Goal: Transaction & Acquisition: Purchase product/service

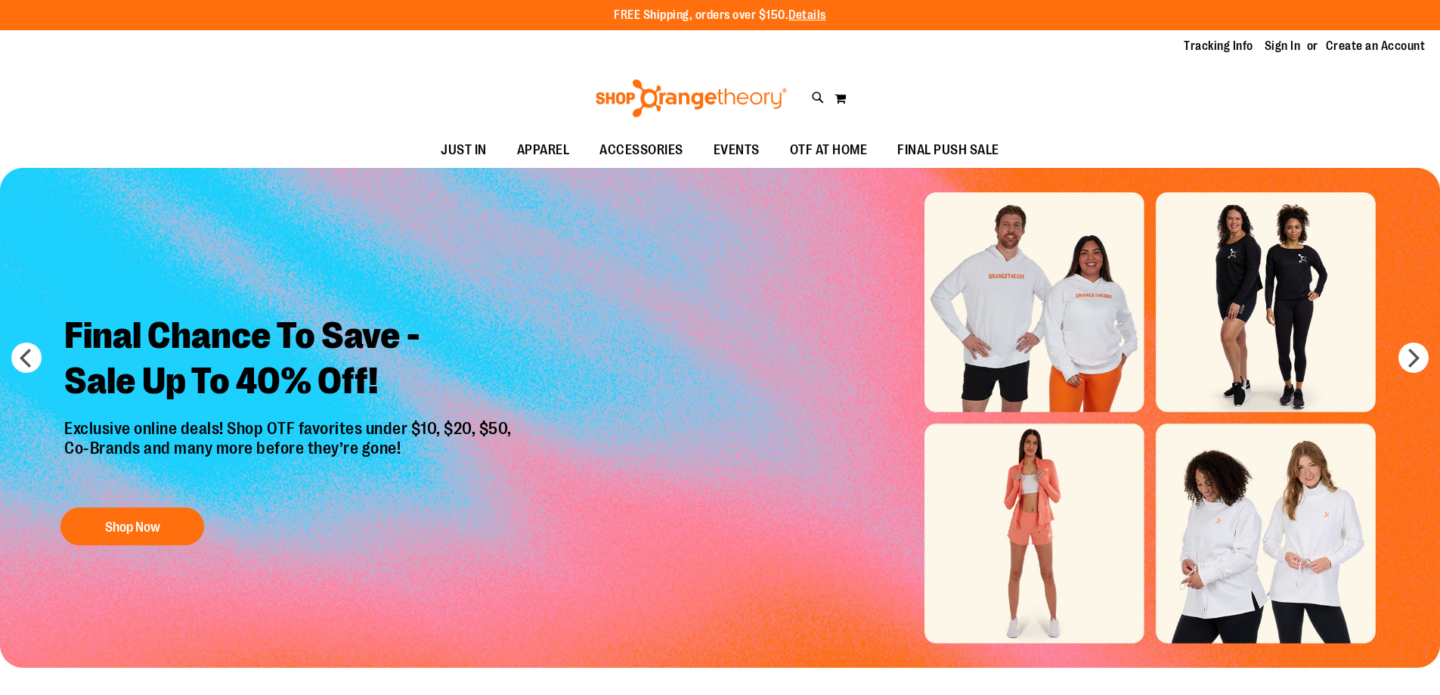
click at [1268, 51] on link "Sign In" at bounding box center [1283, 46] width 36 height 17
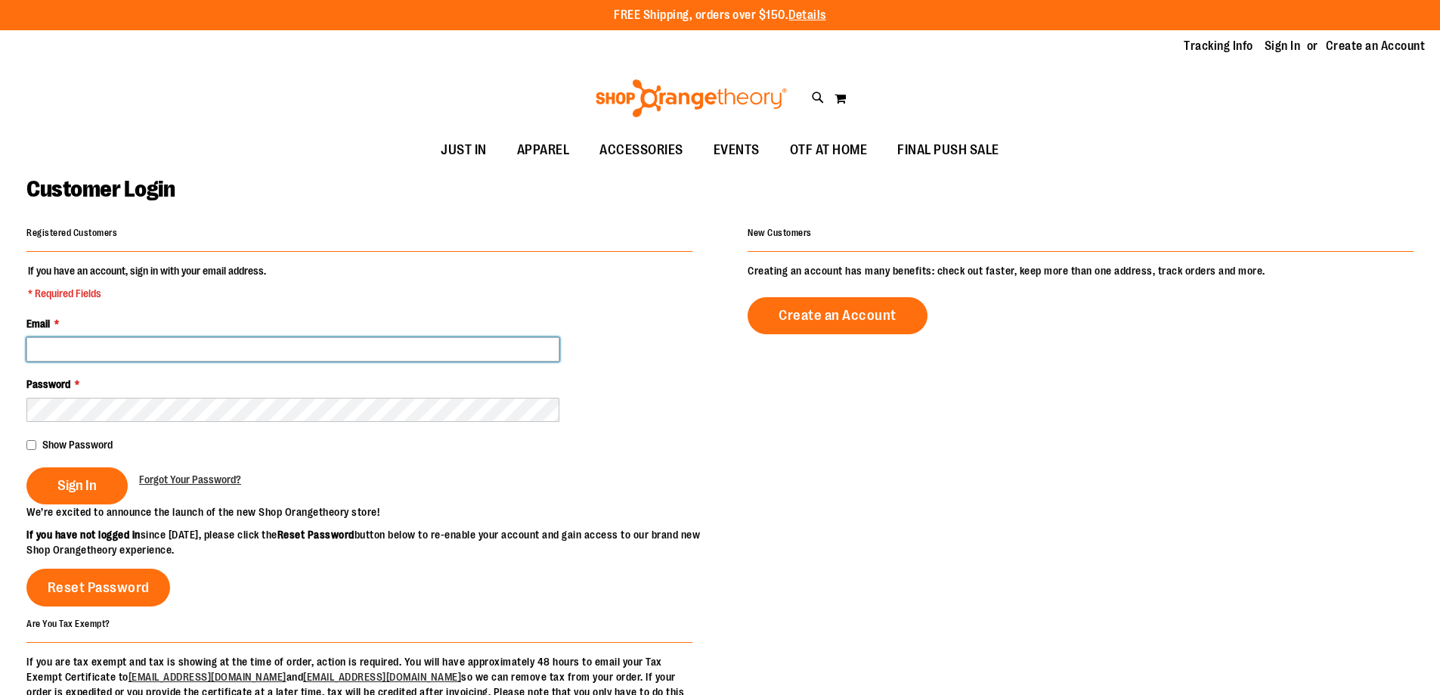
click at [261, 339] on input "Email *" at bounding box center [292, 349] width 533 height 24
type input "*"
type input "**********"
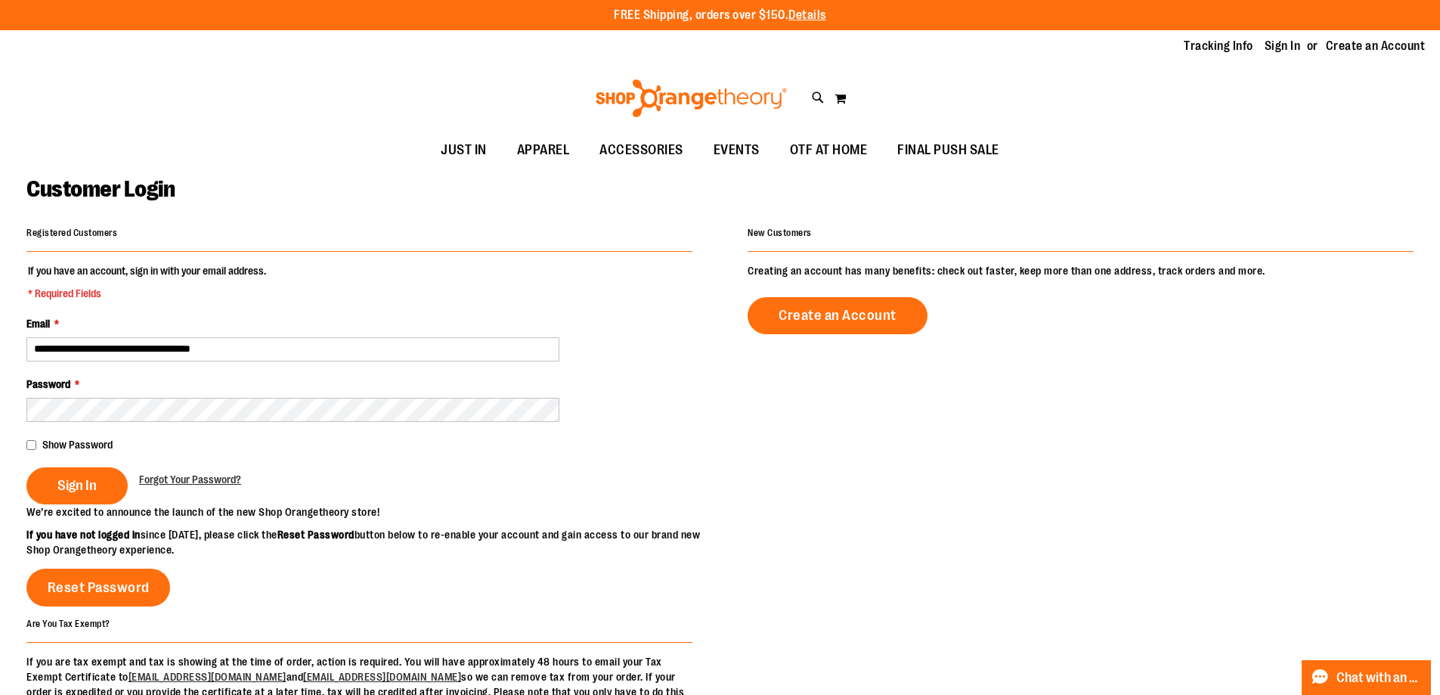
click at [251, 423] on fieldset "**********" at bounding box center [359, 383] width 666 height 241
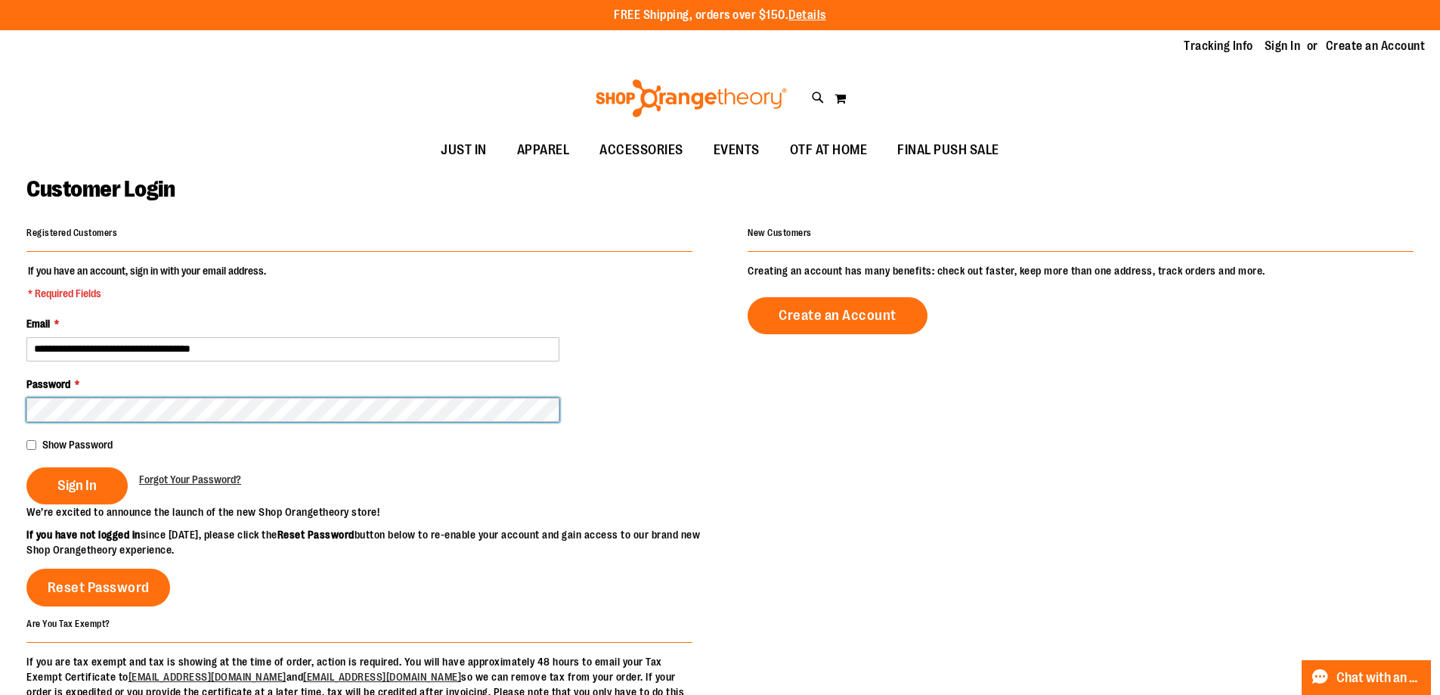
click at [26, 467] on button "Sign In" at bounding box center [76, 485] width 101 height 37
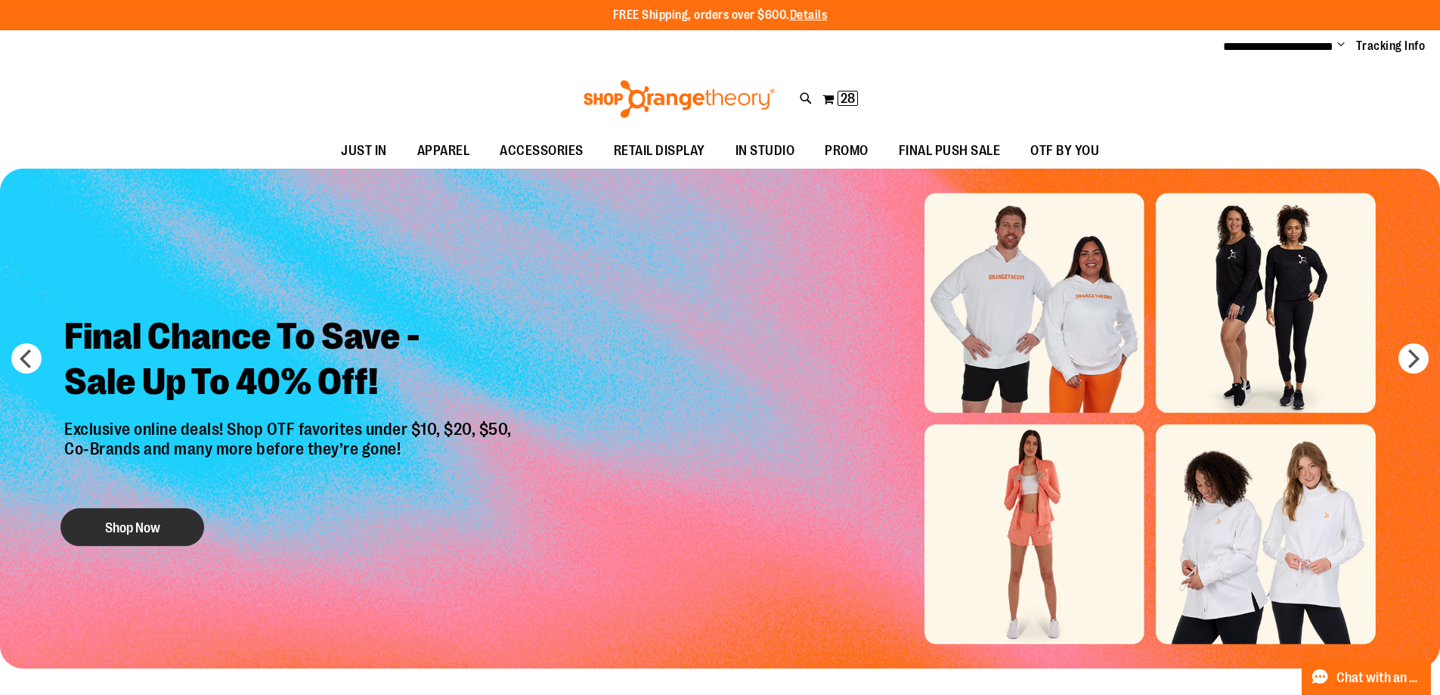
click at [174, 536] on button "Shop Now" at bounding box center [132, 527] width 144 height 38
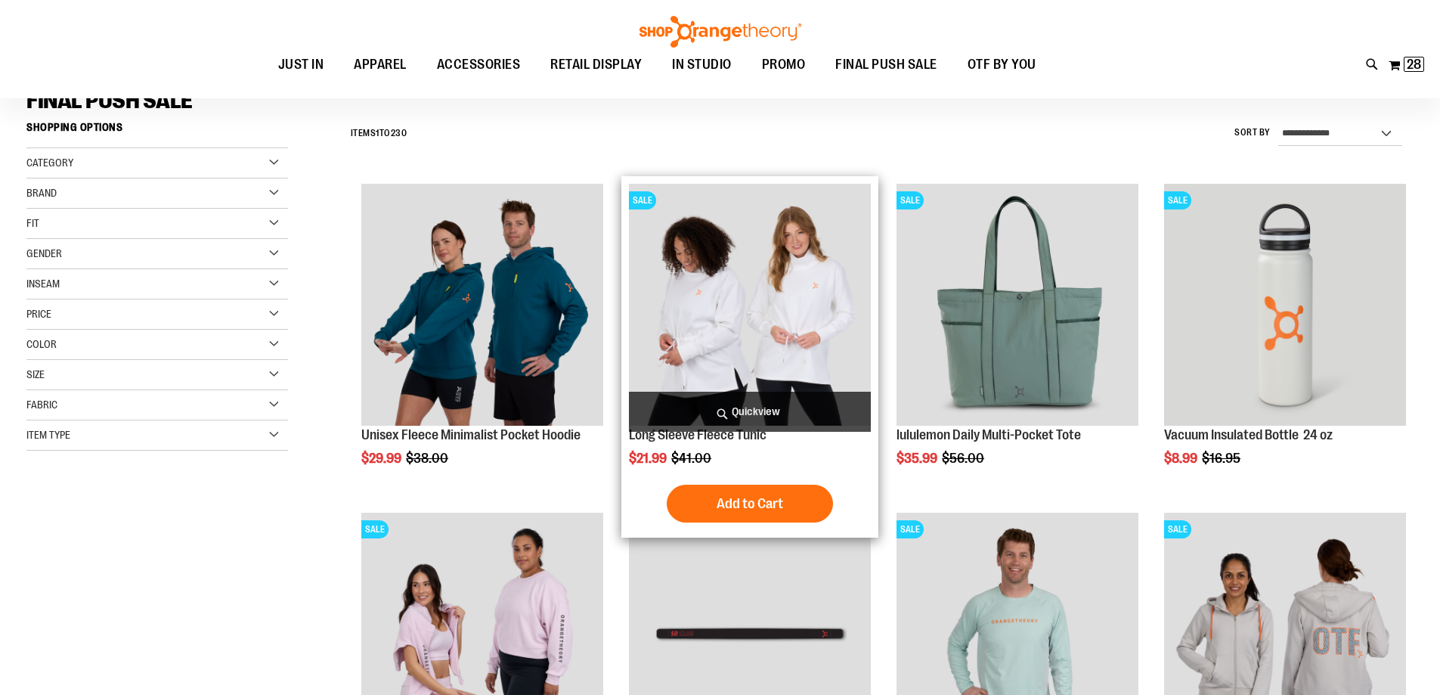
scroll to position [150, 0]
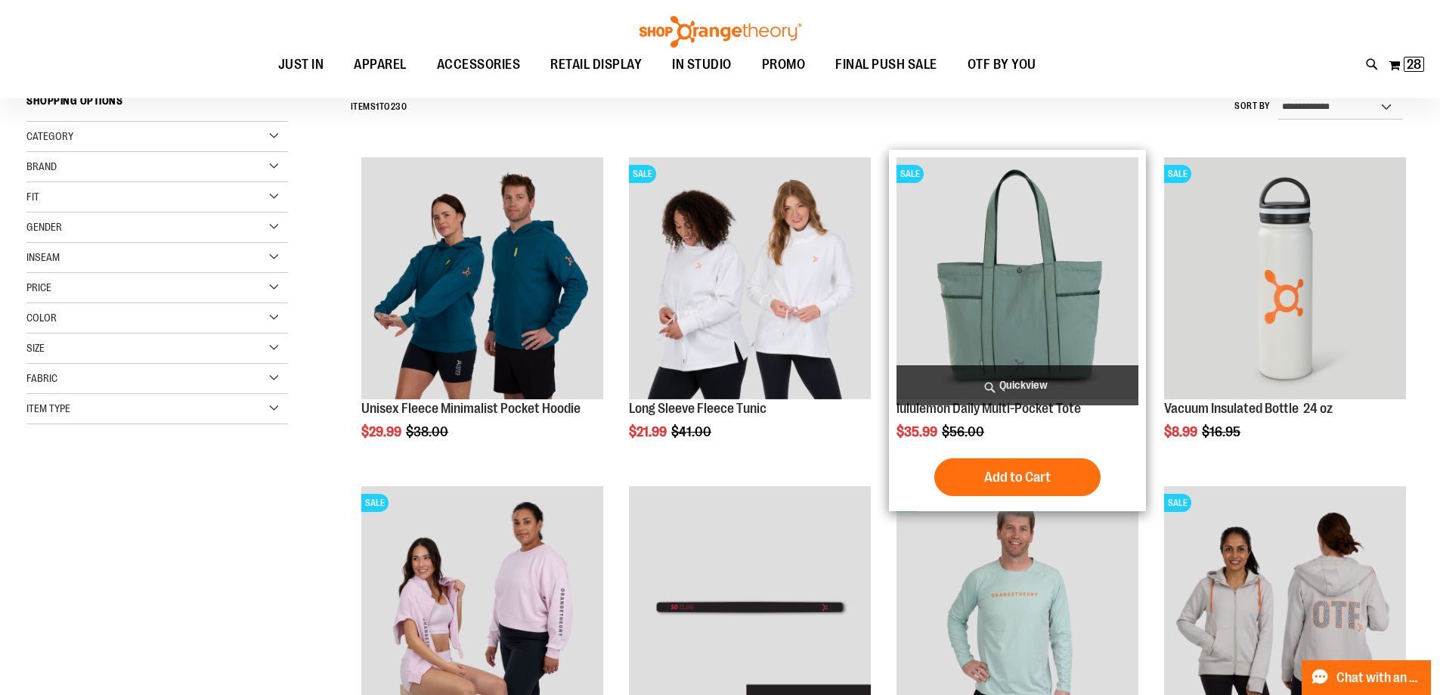
click at [1020, 305] on img "product" at bounding box center [1018, 278] width 242 height 242
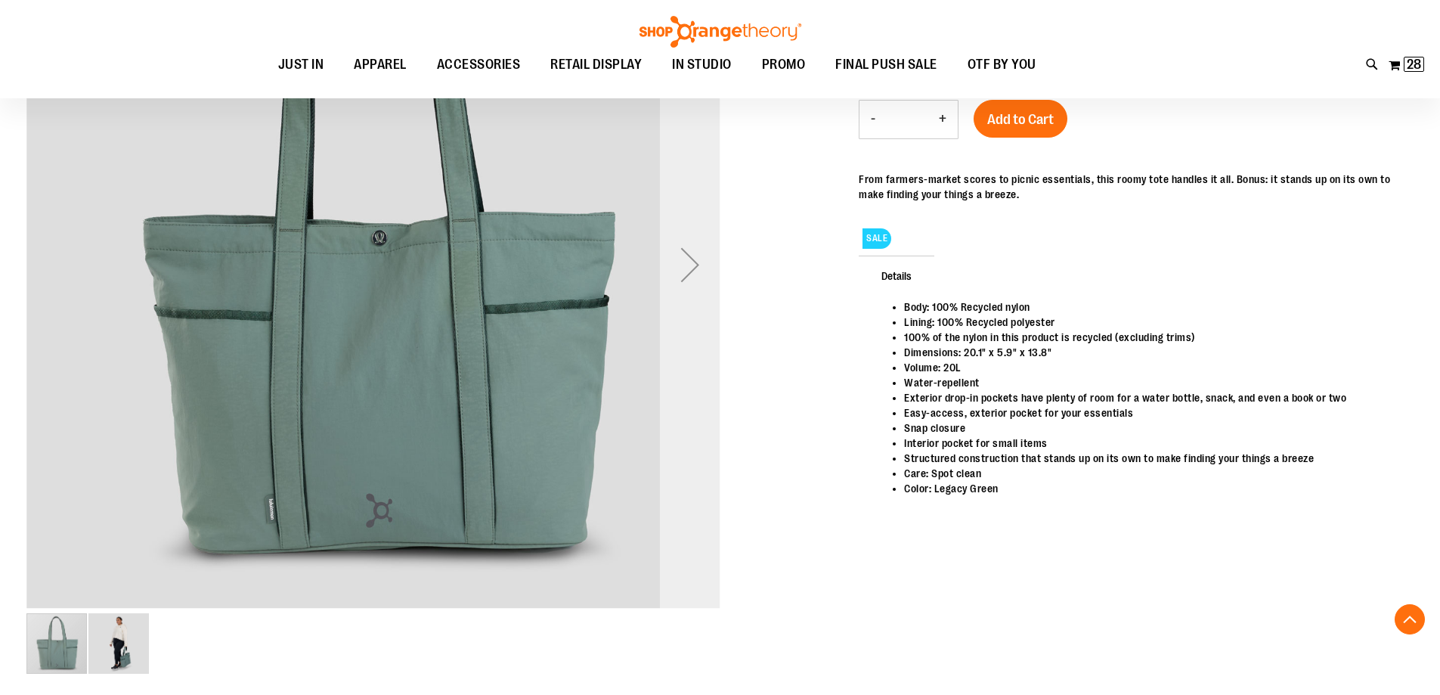
click at [692, 267] on div "Next" at bounding box center [690, 264] width 60 height 60
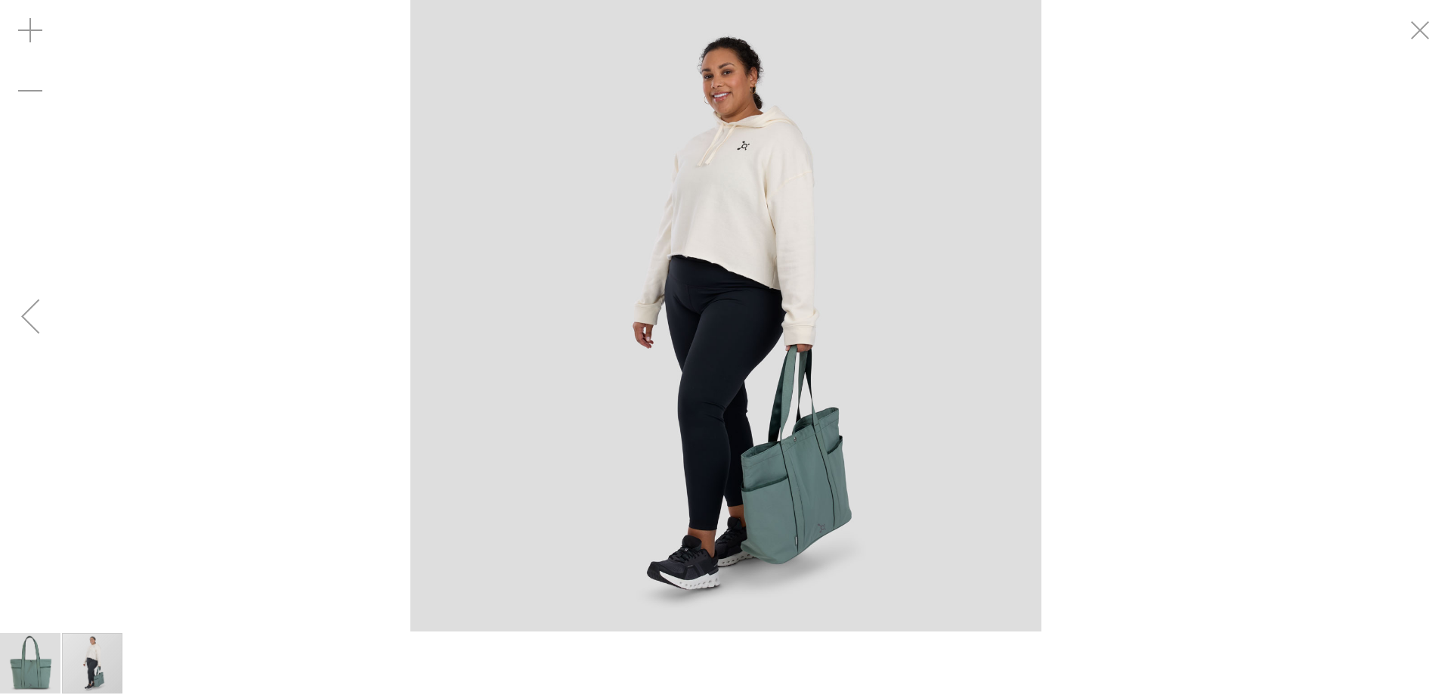
drag, startPoint x: 1416, startPoint y: 28, endPoint x: 1439, endPoint y: 171, distance: 144.7
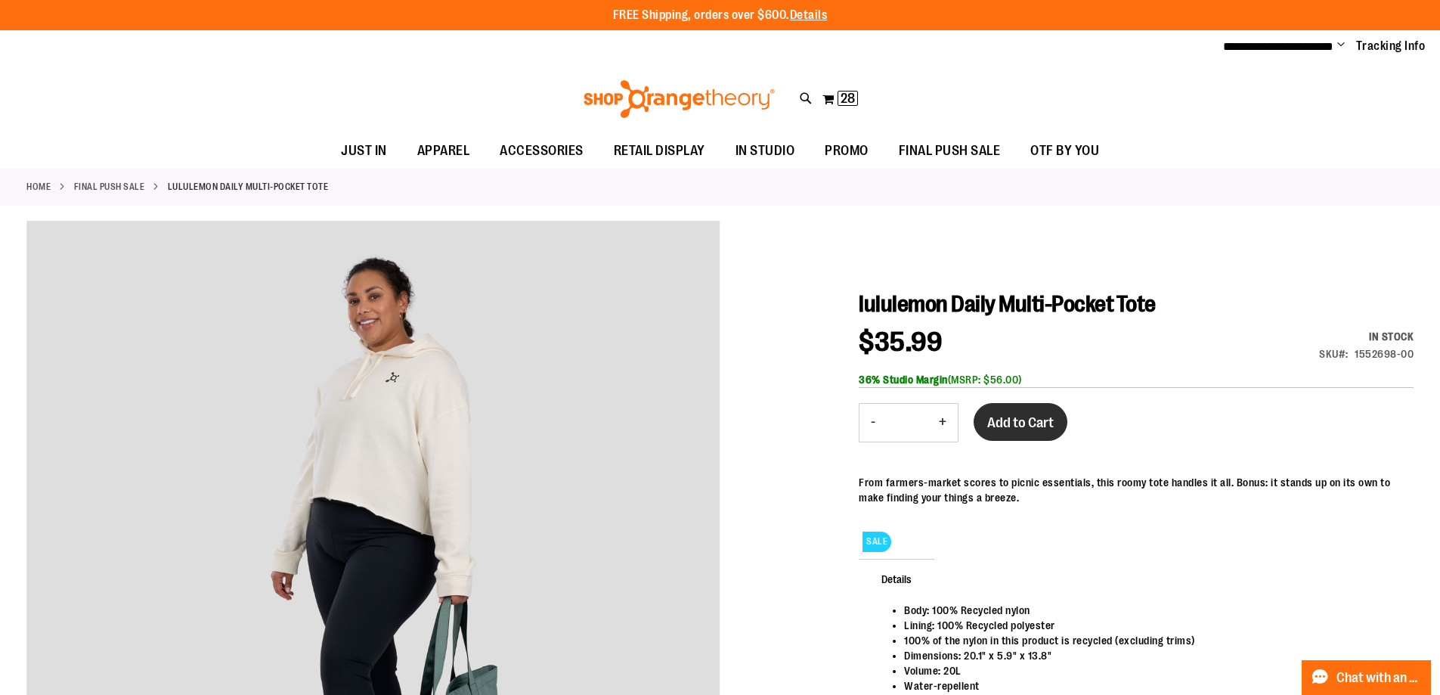
click at [1025, 424] on span "Add to Cart" at bounding box center [1020, 422] width 67 height 17
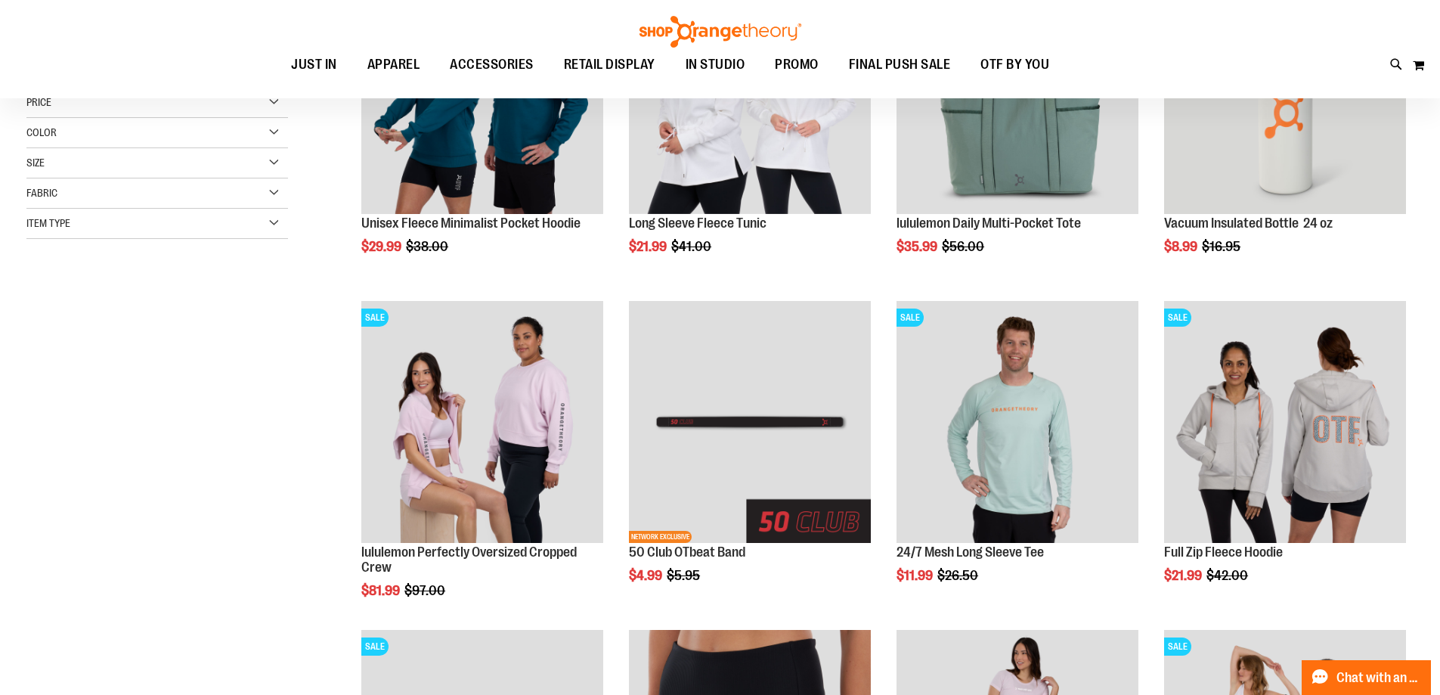
scroll to position [226, 0]
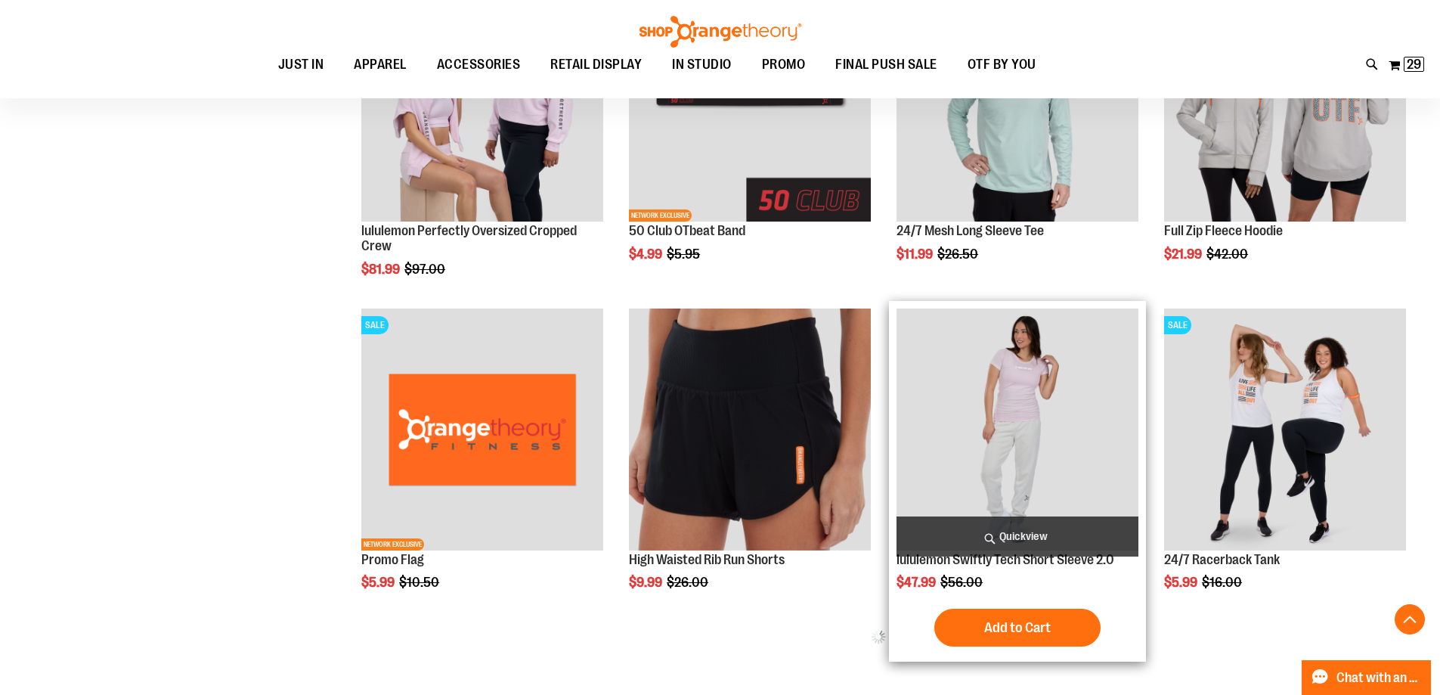
scroll to position [528, 0]
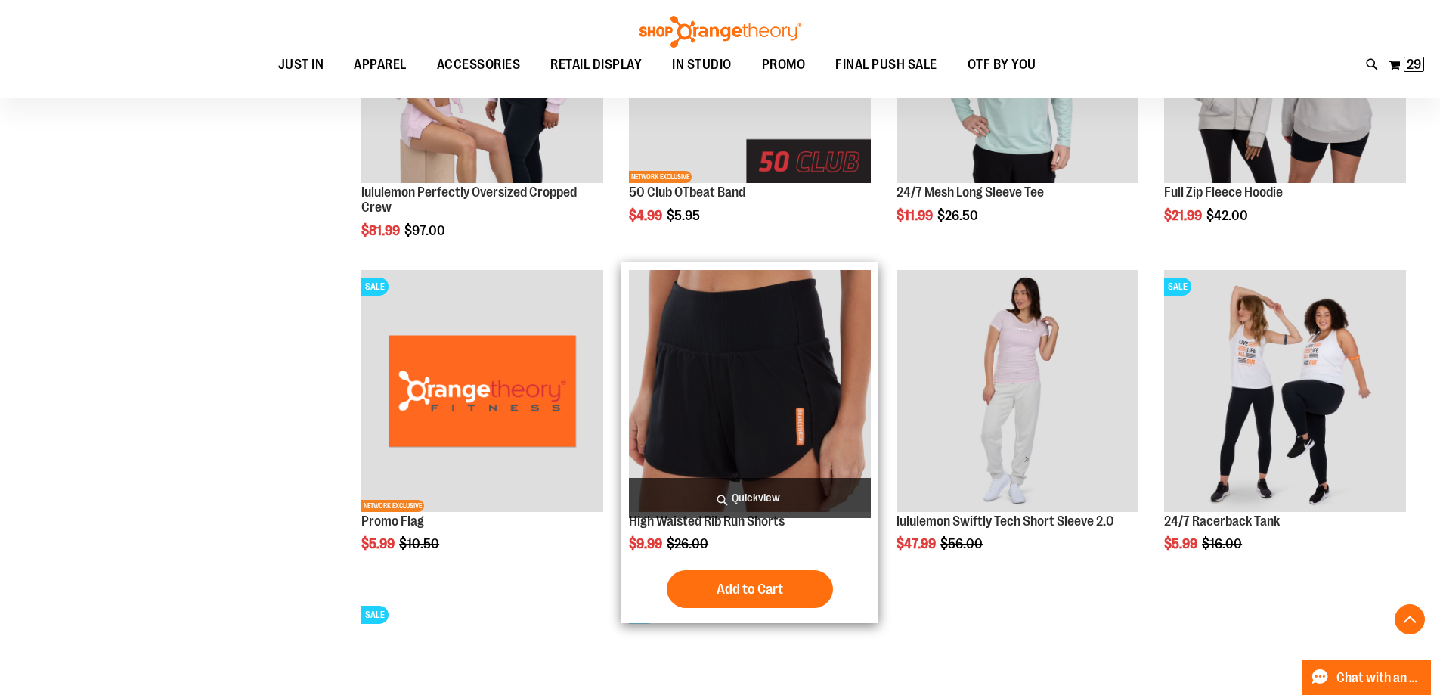
click at [769, 376] on img "product" at bounding box center [750, 391] width 242 height 242
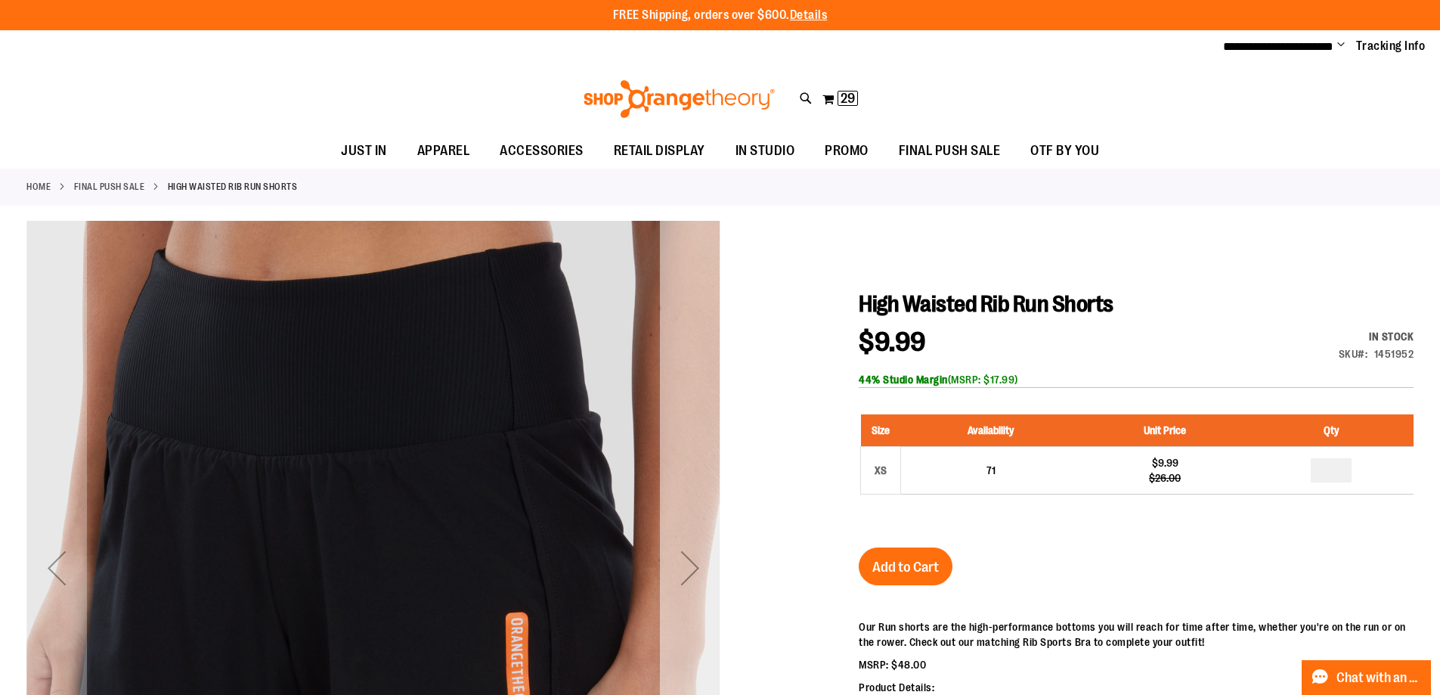
click at [689, 570] on div "Next" at bounding box center [690, 567] width 60 height 60
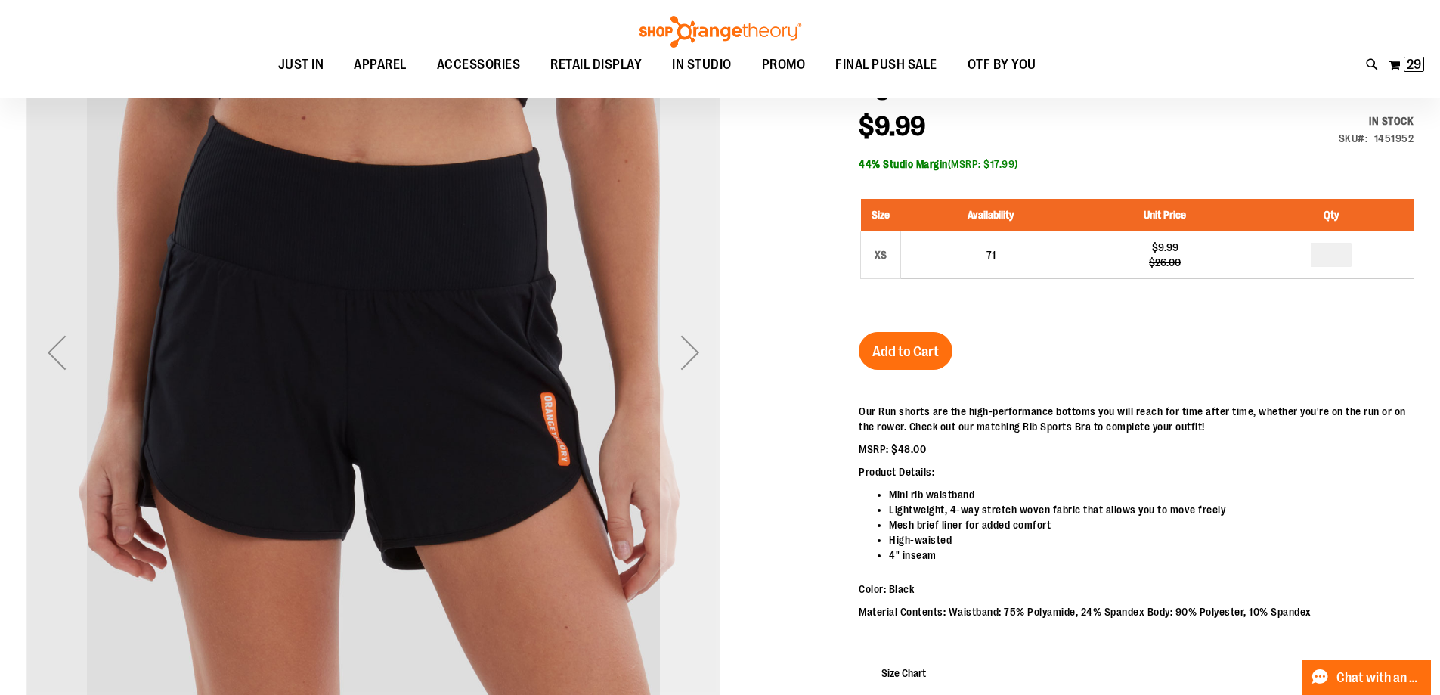
scroll to position [226, 0]
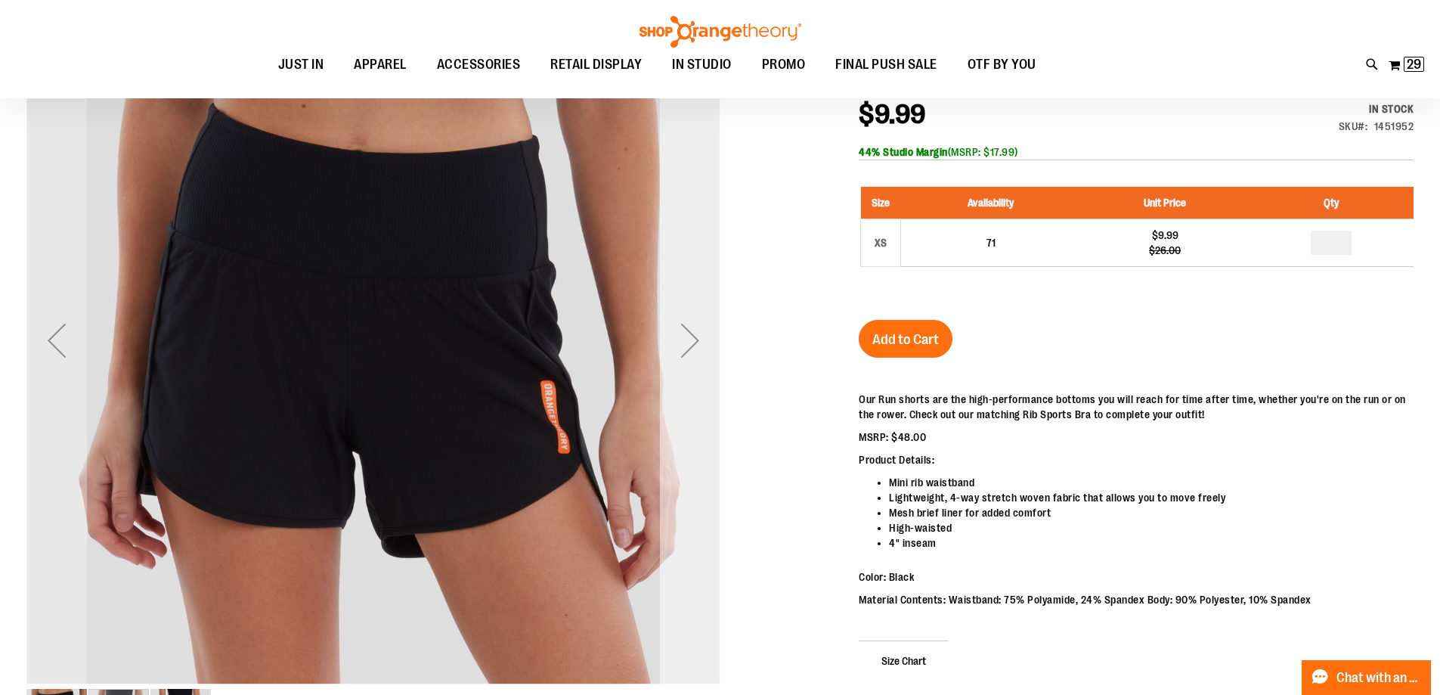
click at [698, 334] on div "Next" at bounding box center [690, 340] width 60 height 60
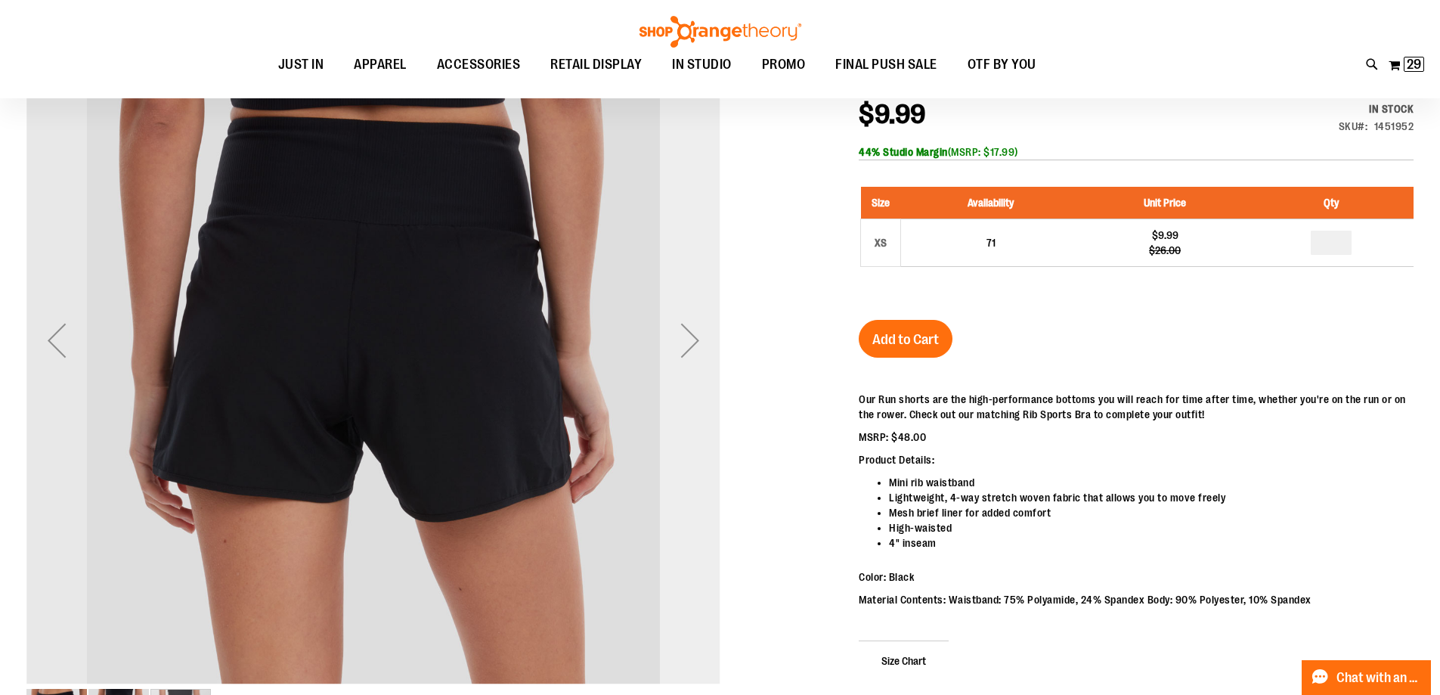
click at [695, 339] on div "Next" at bounding box center [690, 340] width 60 height 60
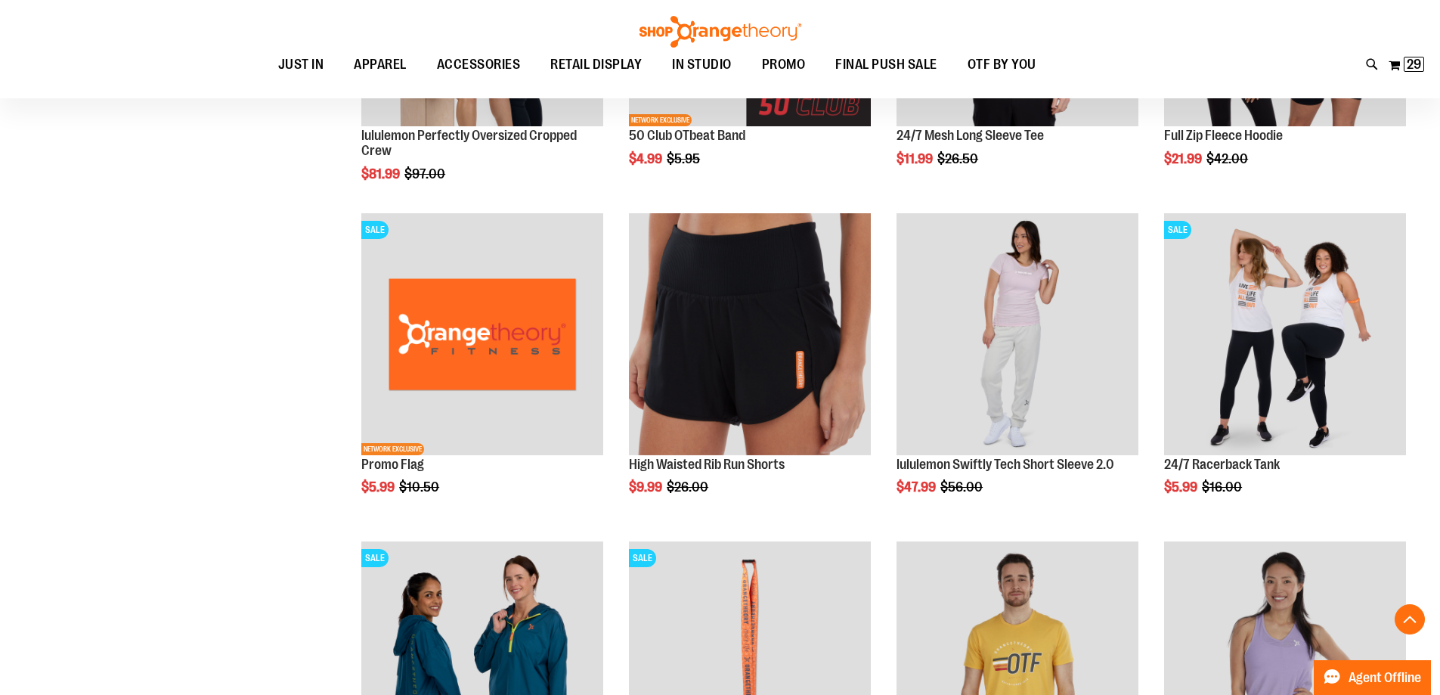
scroll to position [528, 0]
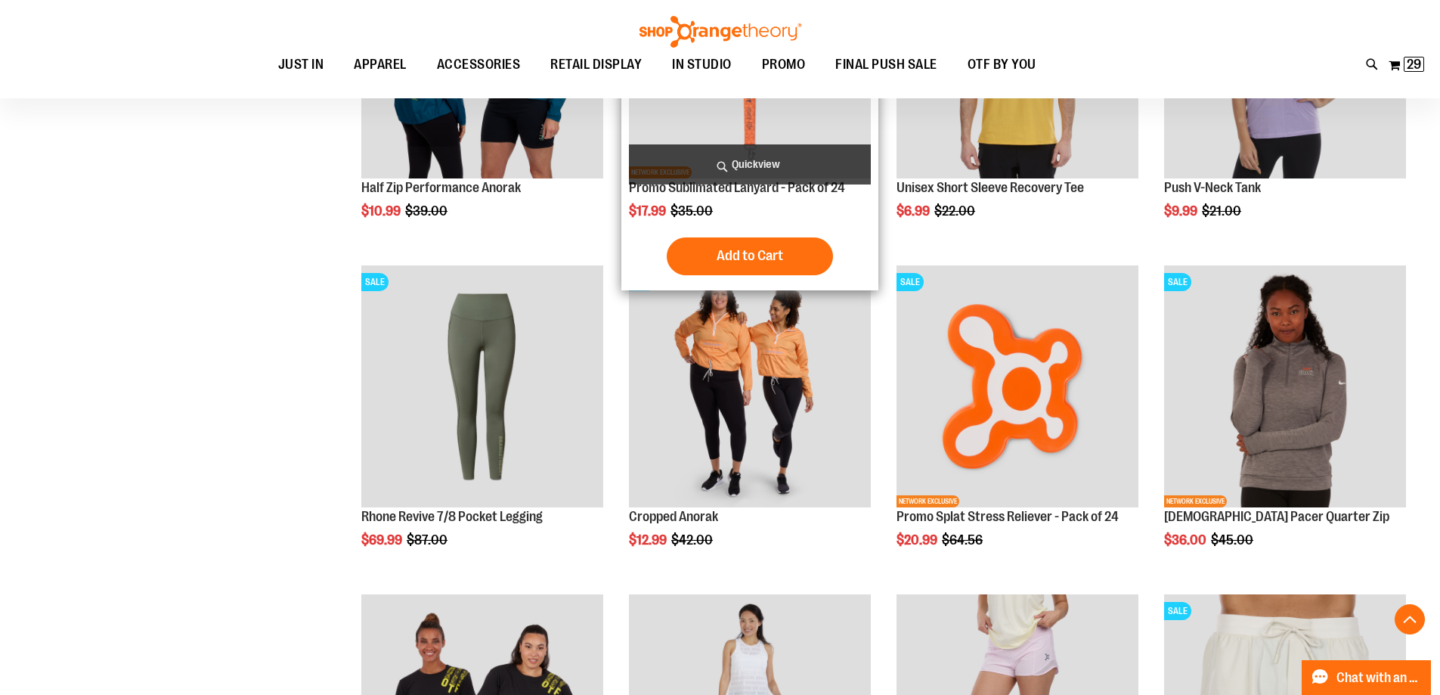
scroll to position [1209, 0]
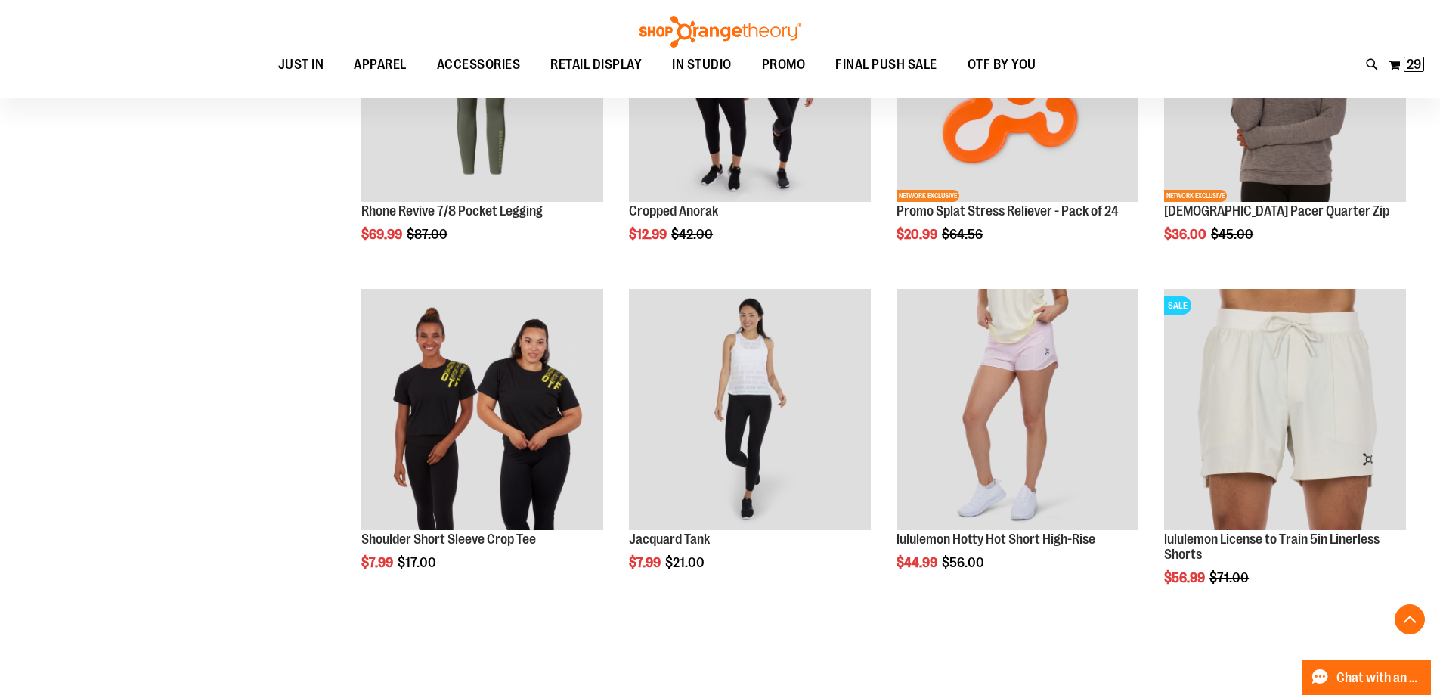
scroll to position [1511, 0]
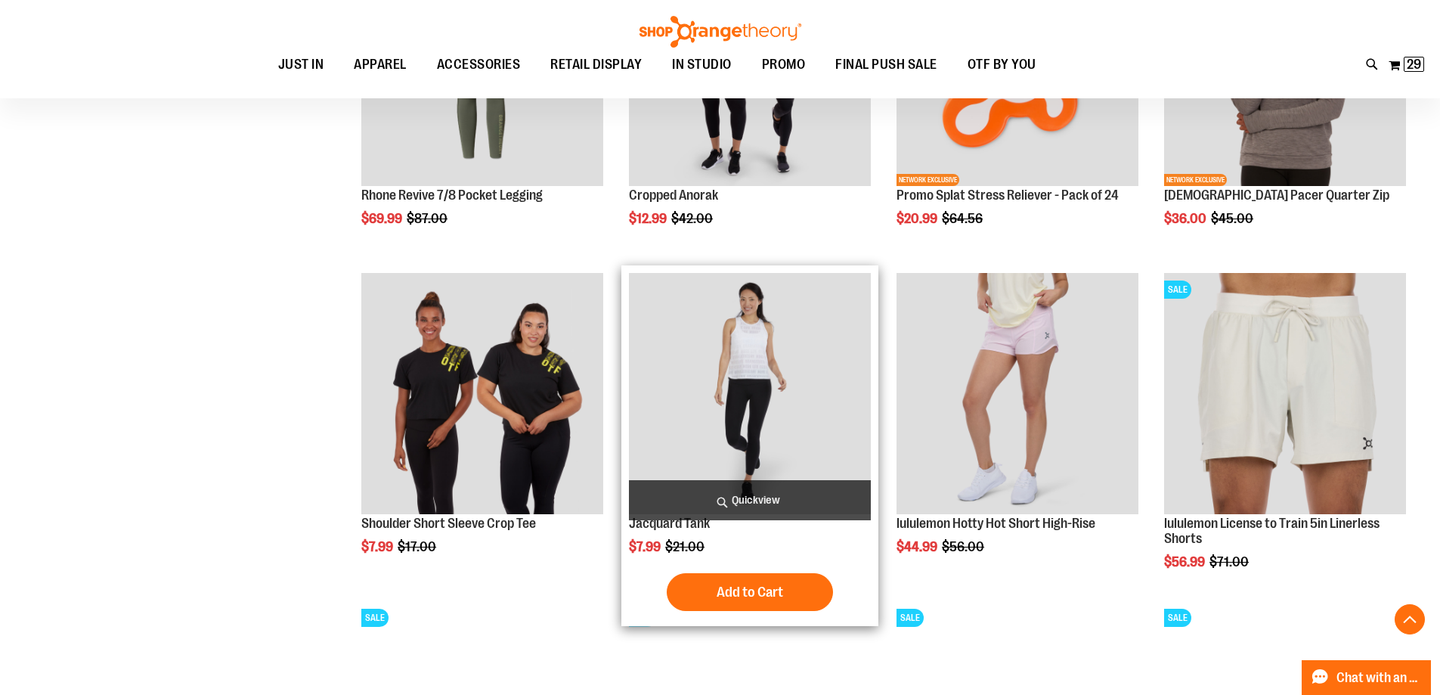
click at [757, 376] on img "product" at bounding box center [750, 394] width 242 height 242
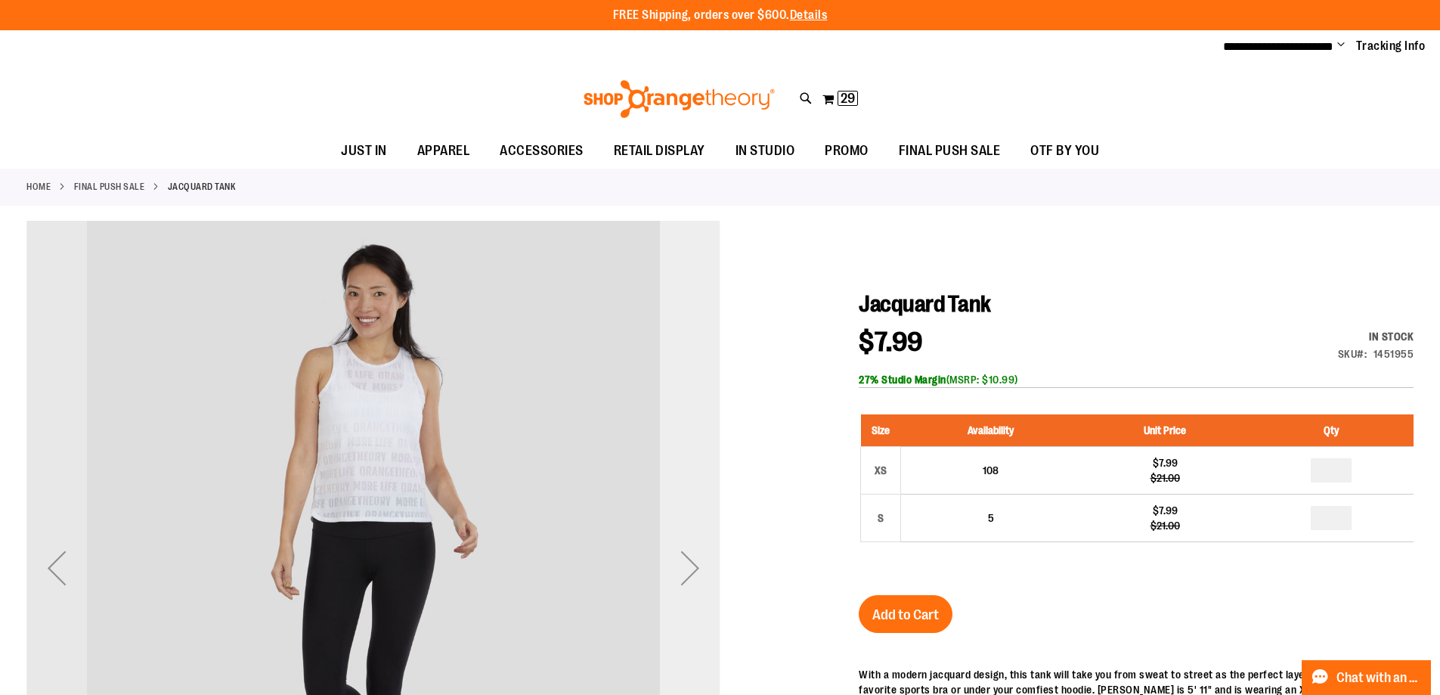
click at [672, 568] on div "Next" at bounding box center [690, 567] width 60 height 60
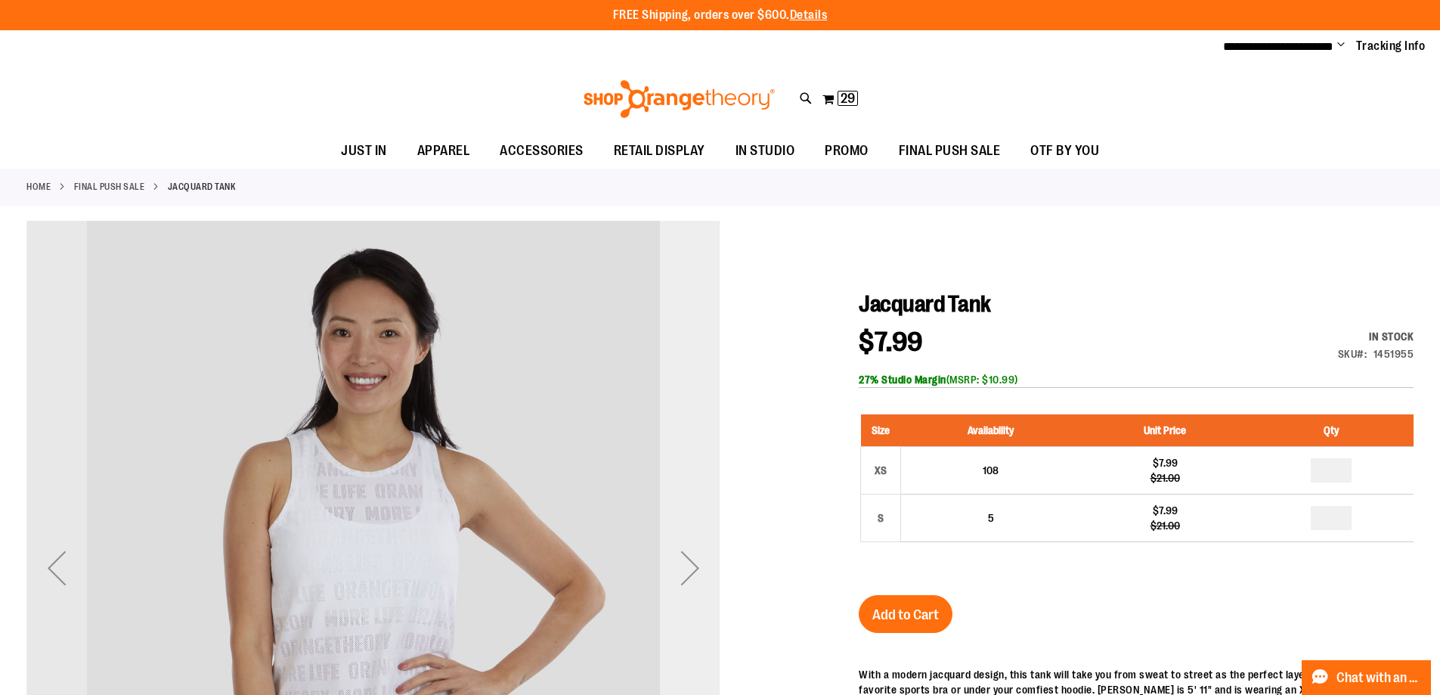
click at [672, 568] on div "Next" at bounding box center [690, 567] width 60 height 60
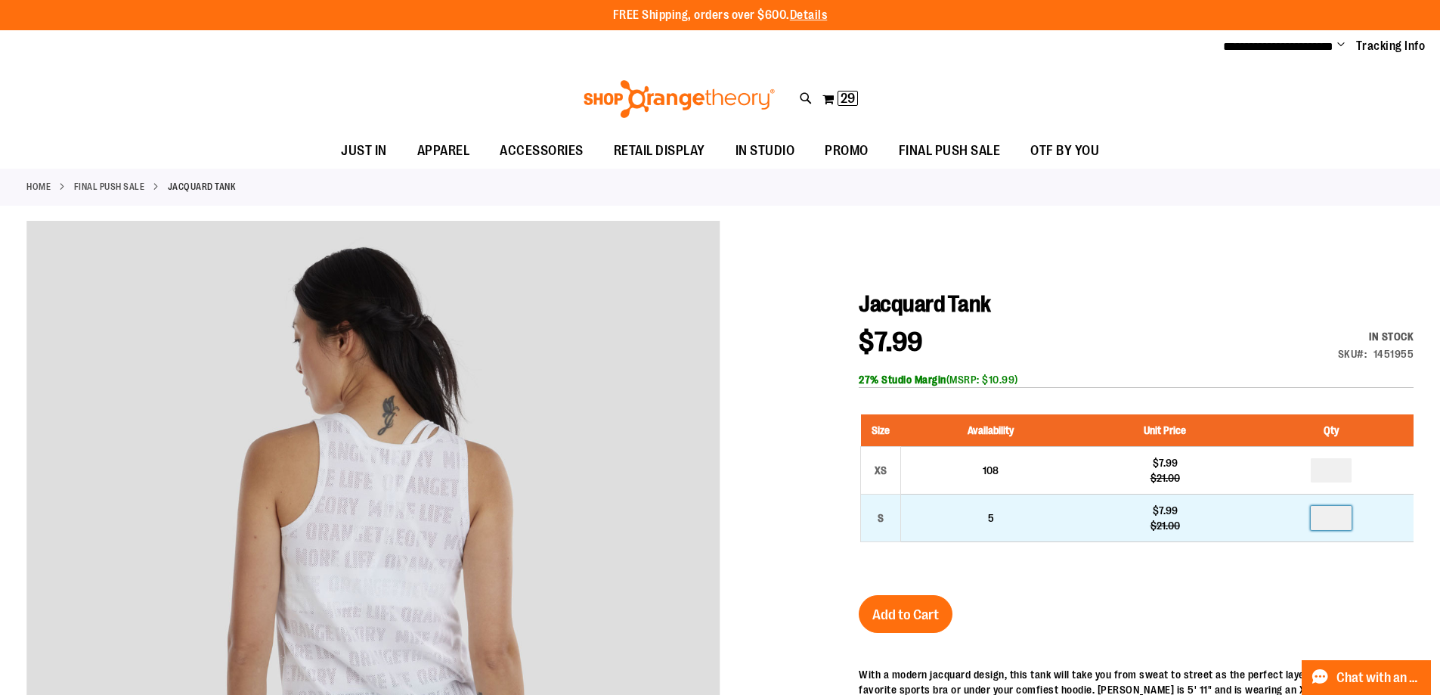
drag, startPoint x: 1347, startPoint y: 520, endPoint x: 1310, endPoint y: 519, distance: 37.1
click at [1310, 519] on td at bounding box center [1332, 518] width 164 height 48
type input "*"
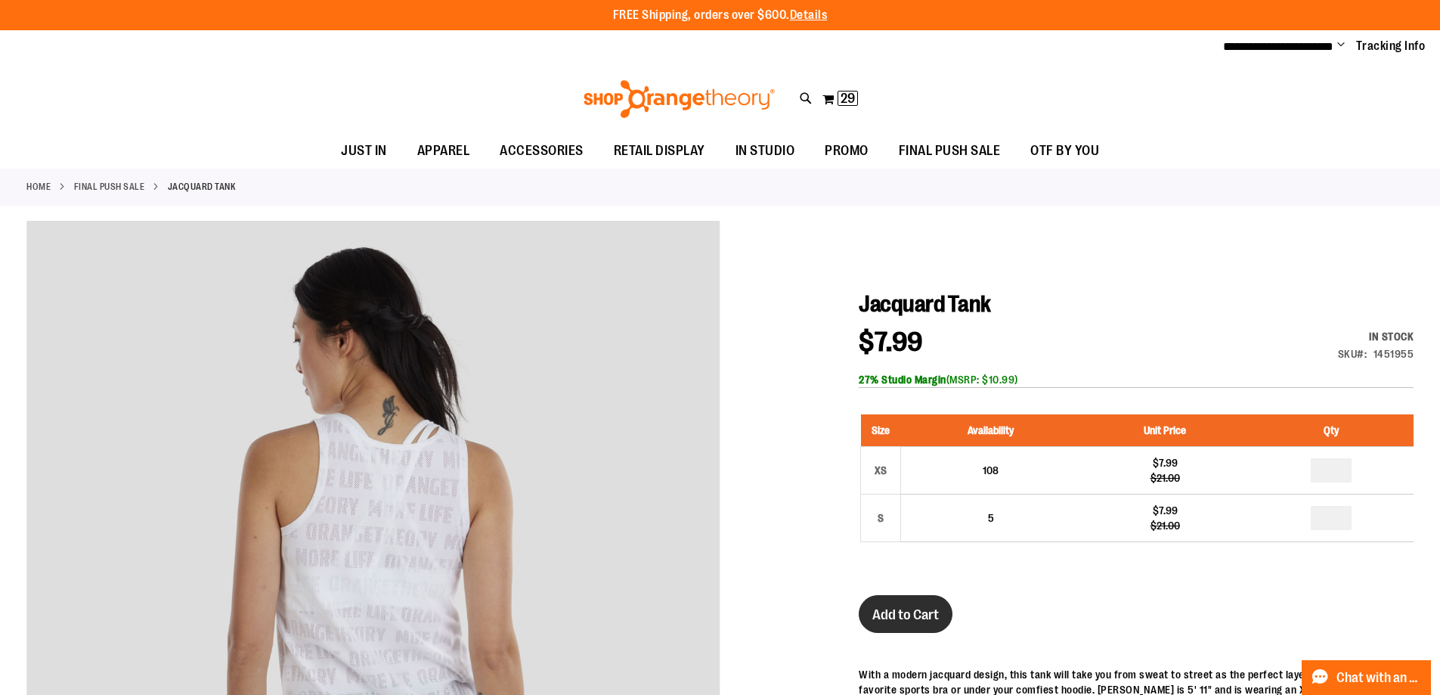
click at [916, 602] on button "Add to Cart" at bounding box center [906, 614] width 94 height 38
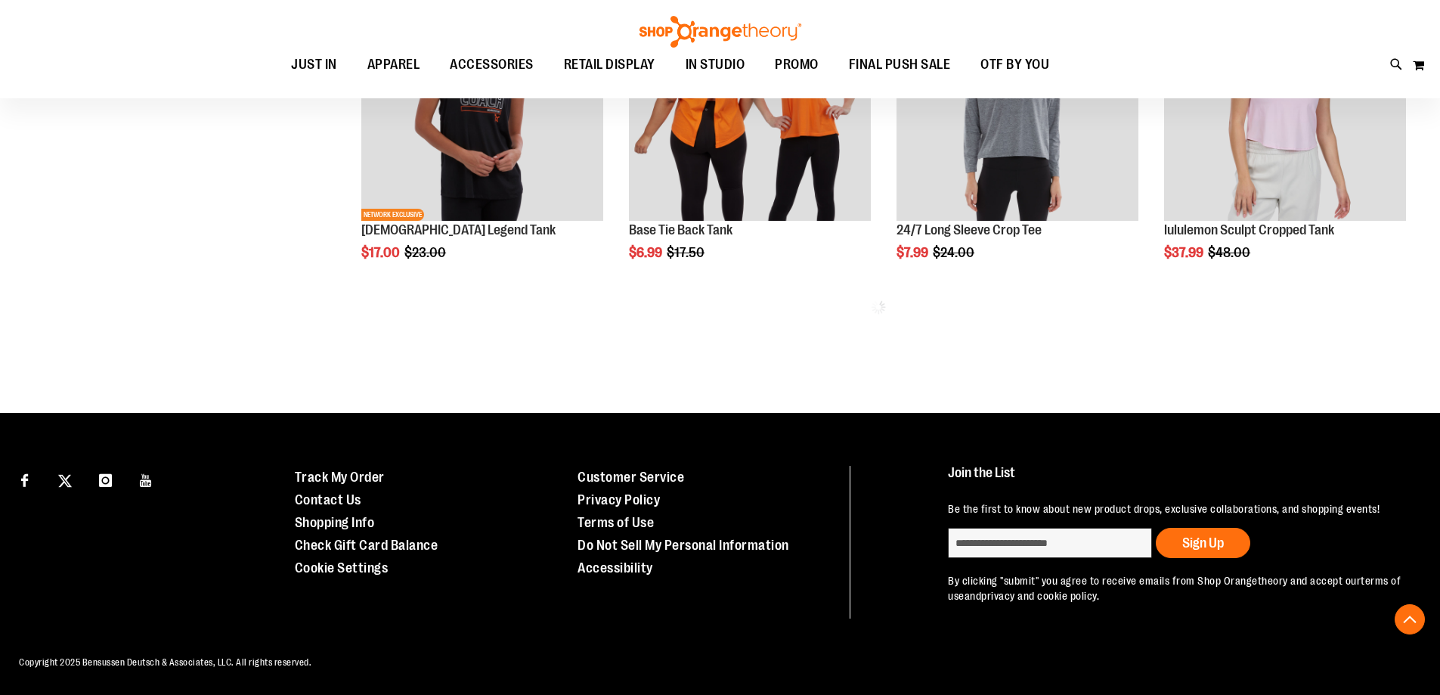
scroll to position [1024, 0]
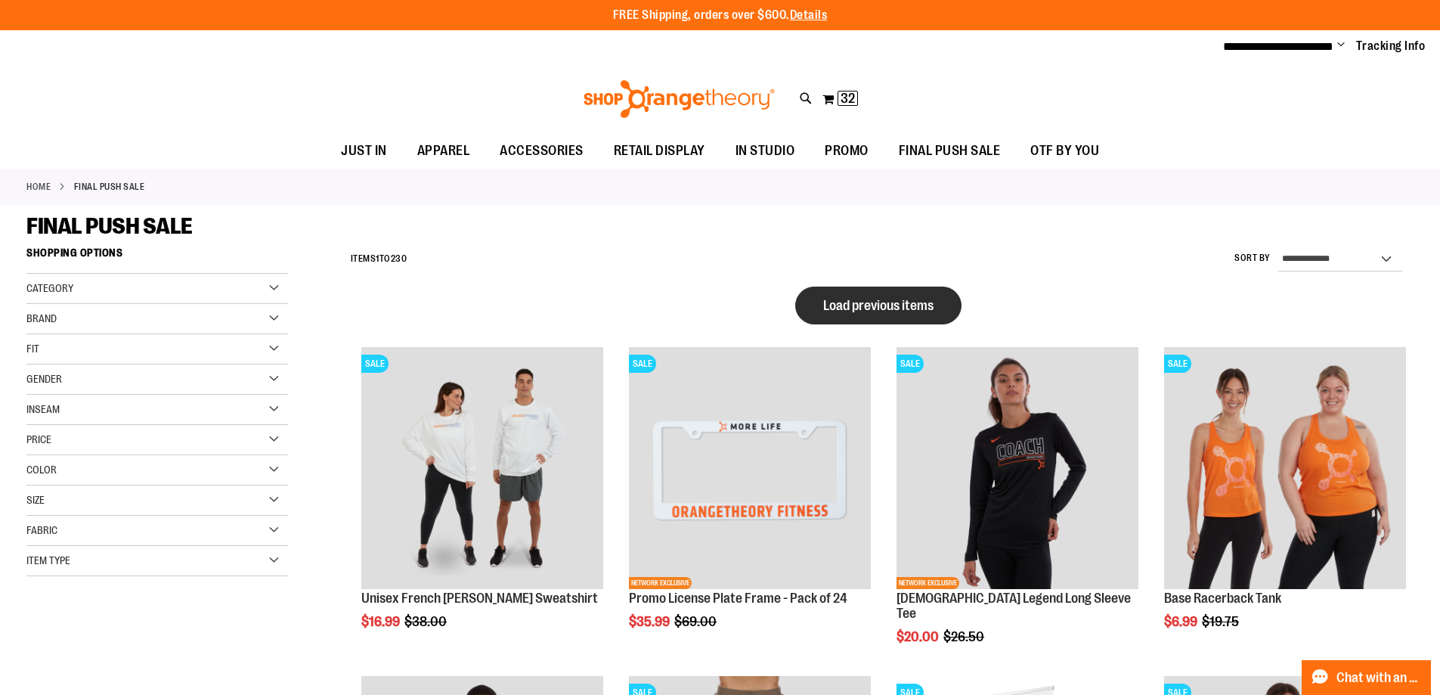
click at [863, 292] on button "Load previous items" at bounding box center [878, 306] width 166 height 38
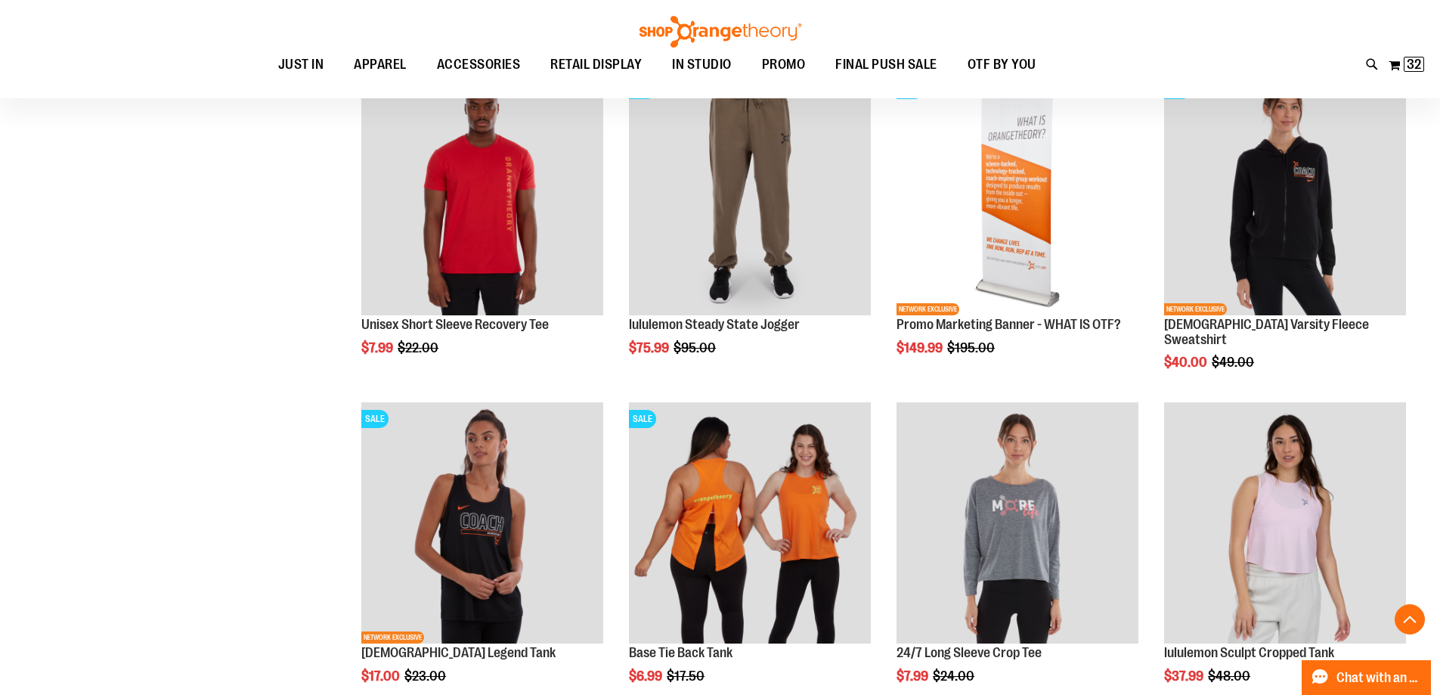
scroll to position [1662, 0]
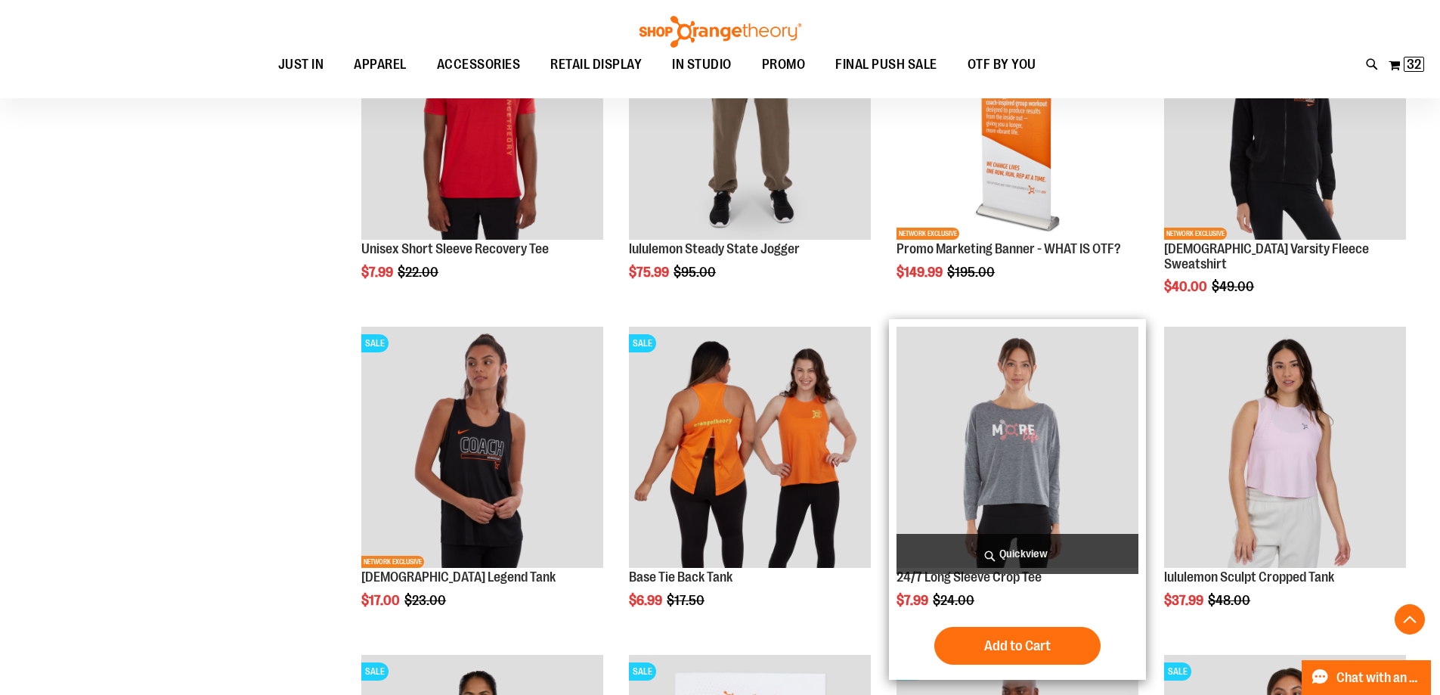
click at [1019, 458] on img "product" at bounding box center [1018, 448] width 242 height 242
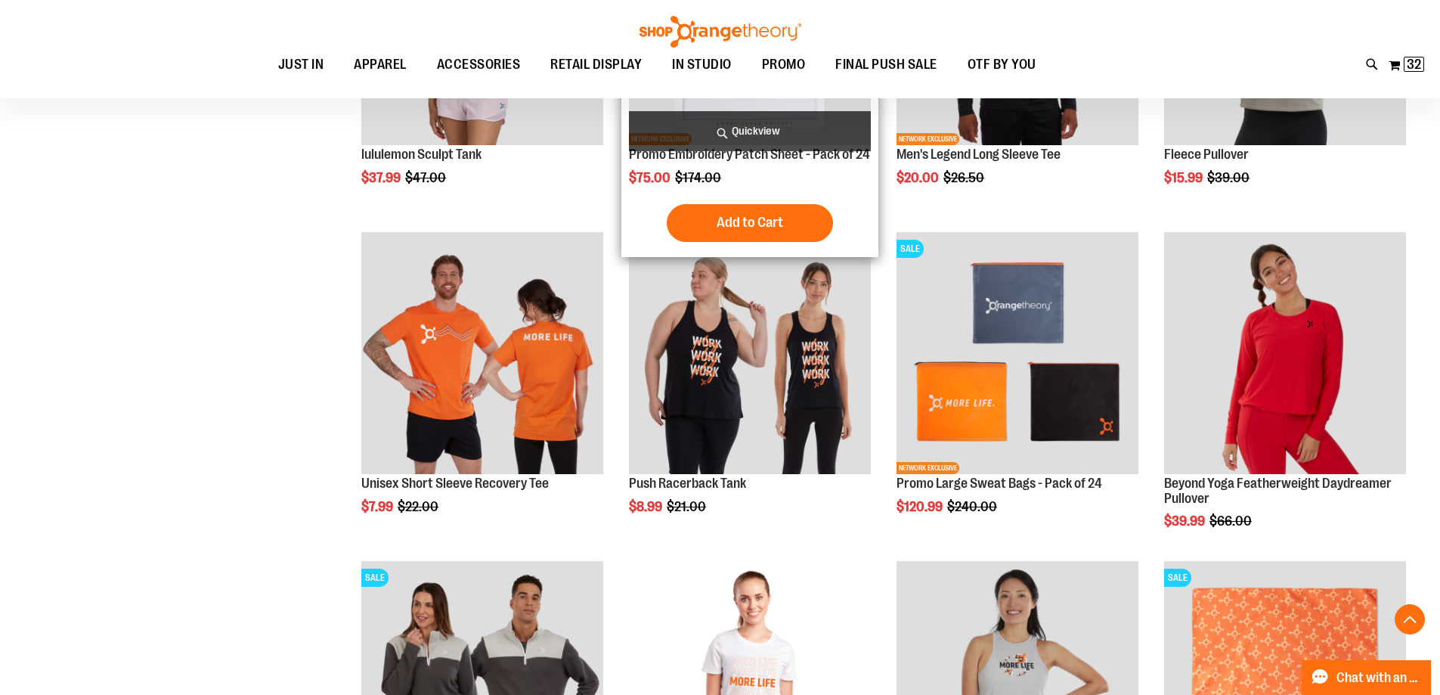
scroll to position [1436, 0]
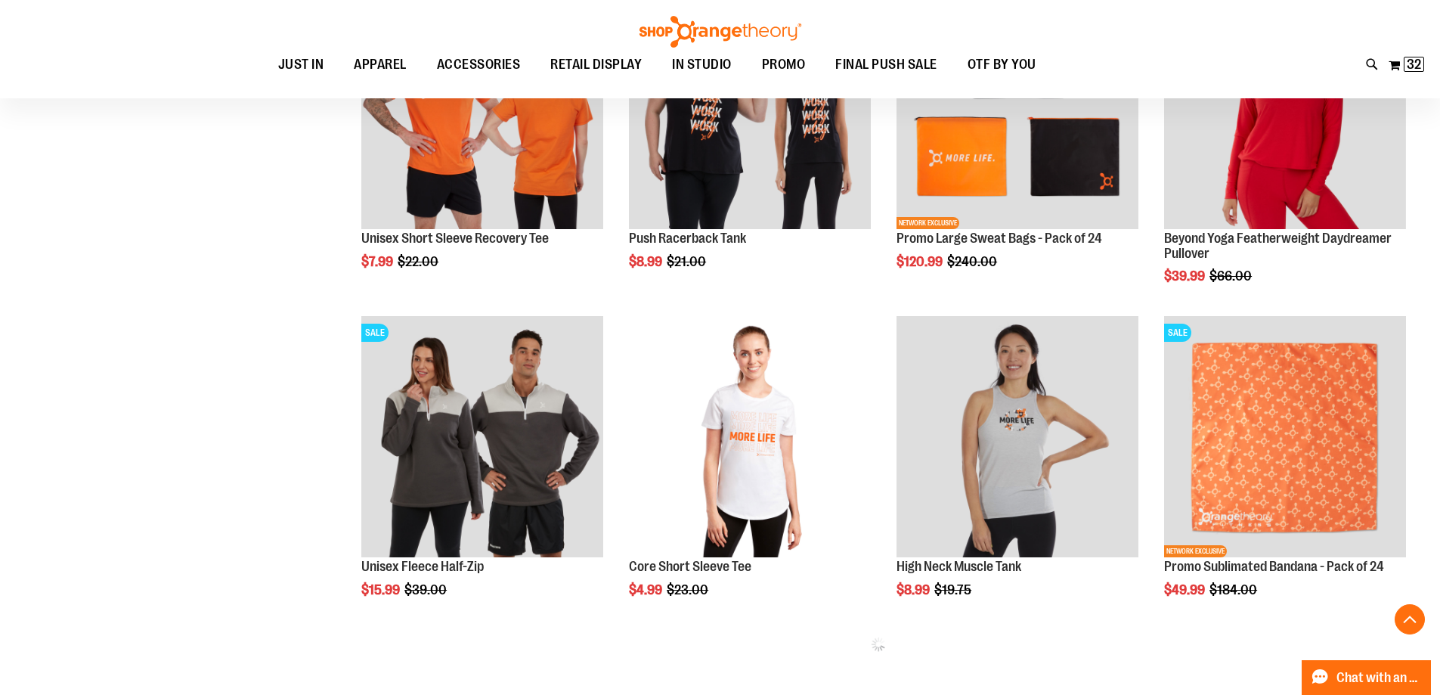
scroll to position [1738, 0]
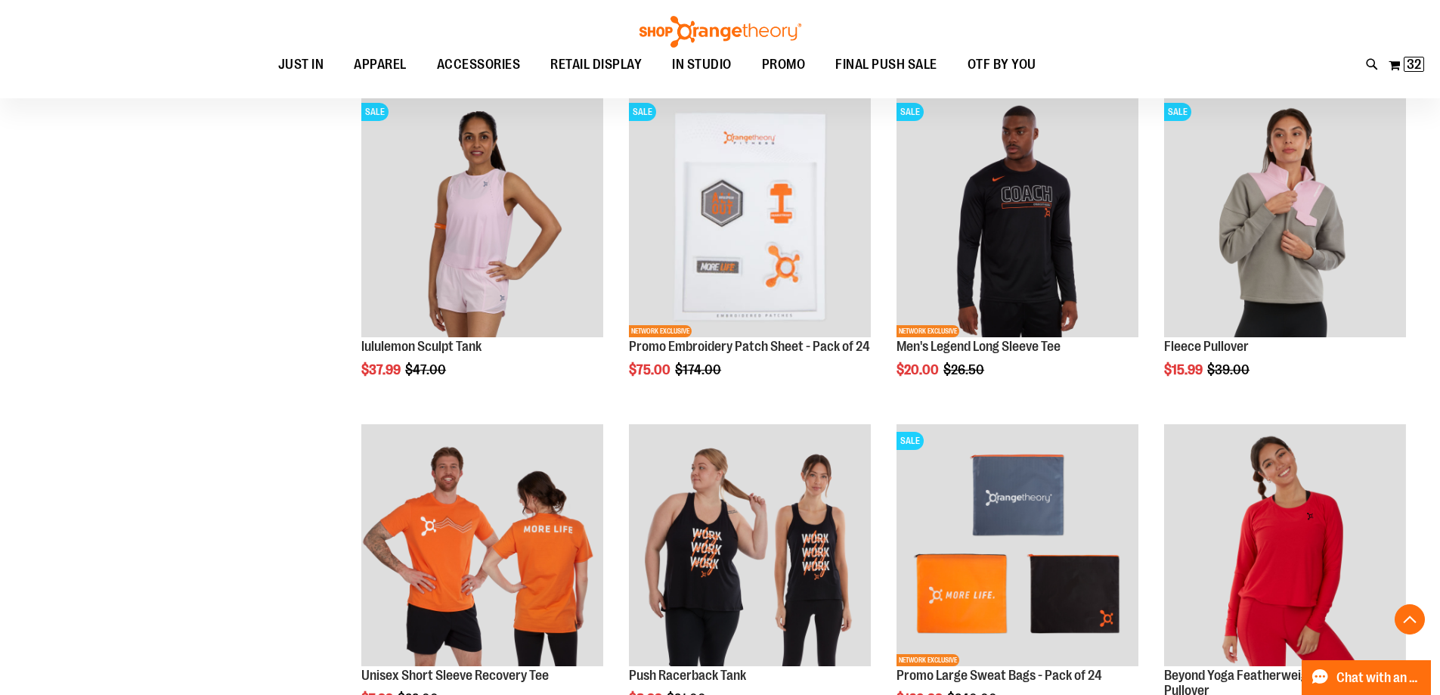
scroll to position [1209, 0]
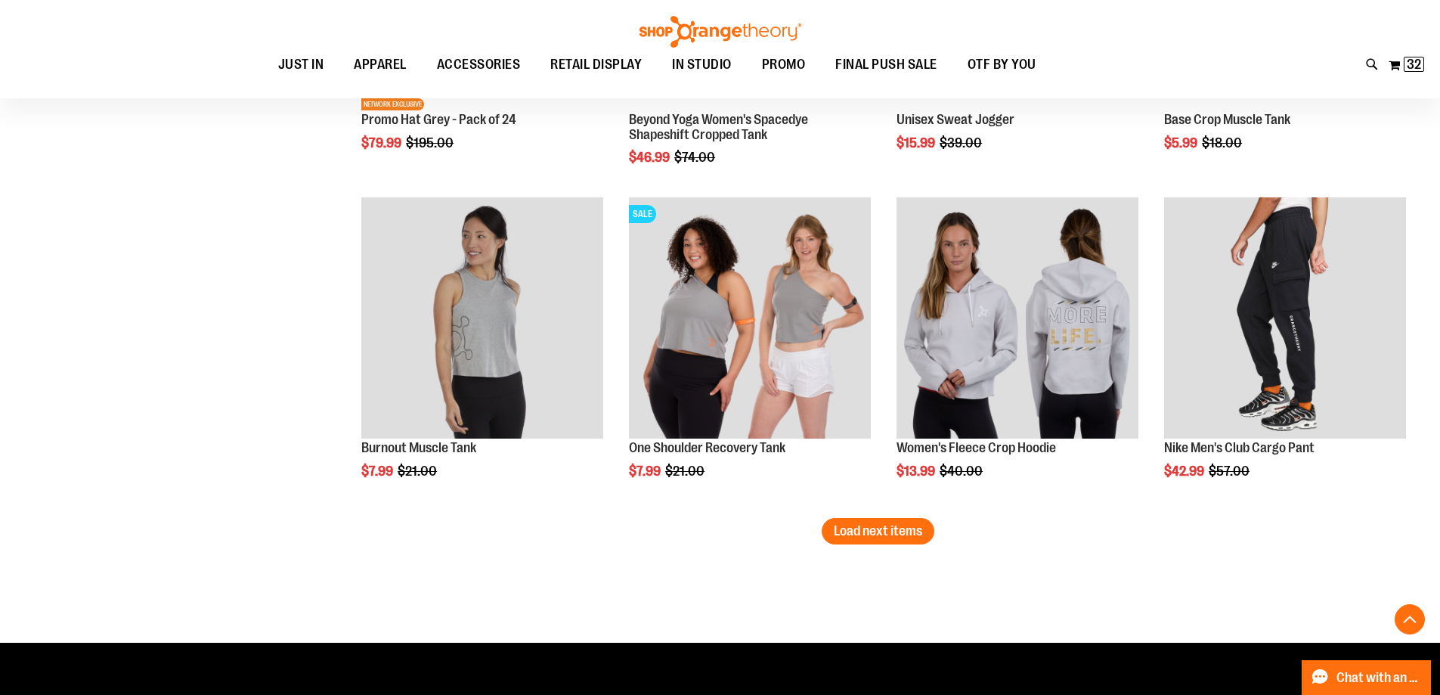
scroll to position [2796, 0]
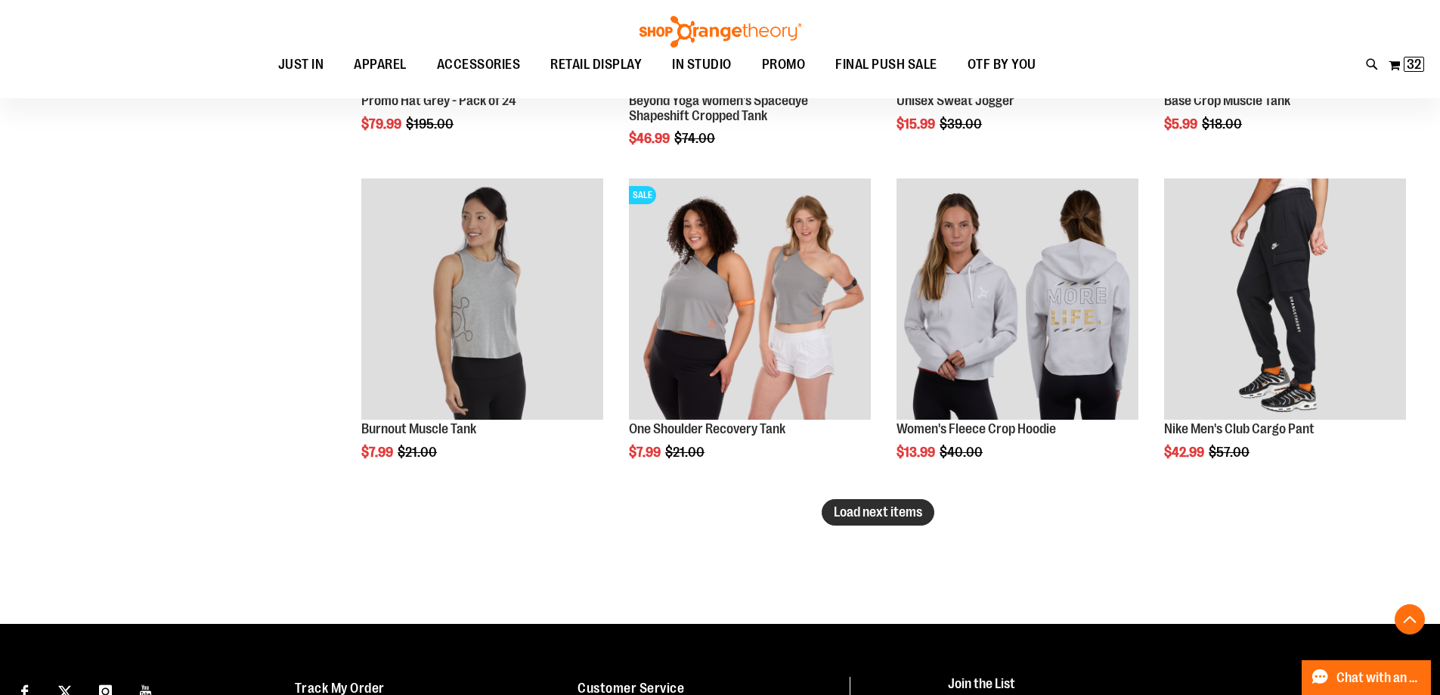
click at [862, 510] on span "Load next items" at bounding box center [878, 511] width 88 height 15
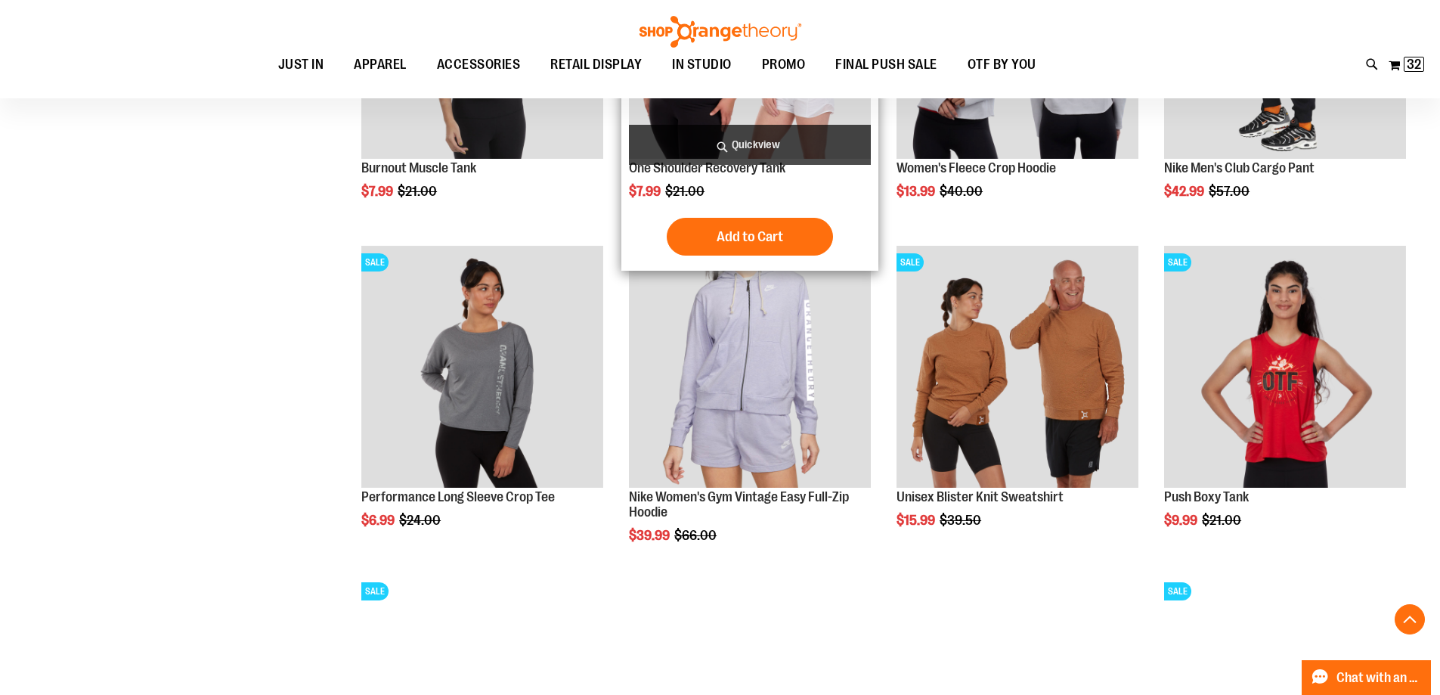
scroll to position [3099, 0]
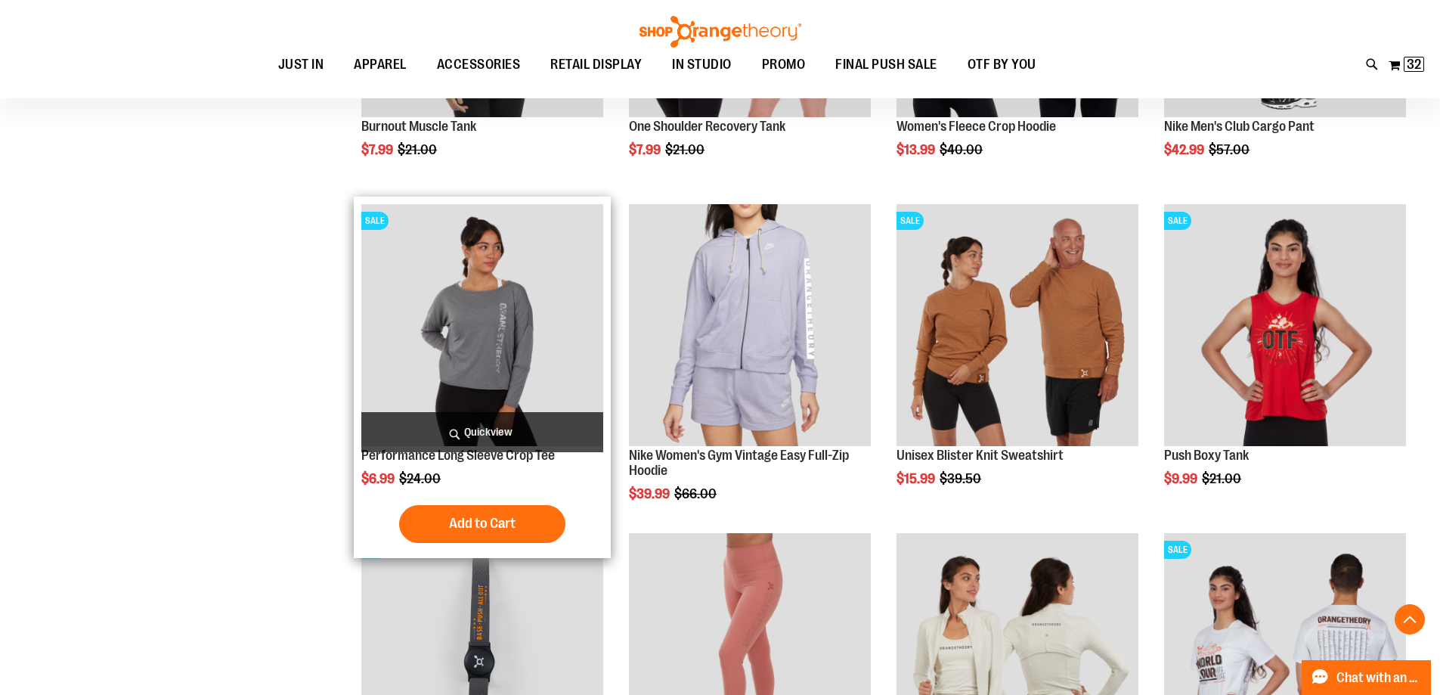
click at [506, 355] on img "product" at bounding box center [482, 325] width 242 height 242
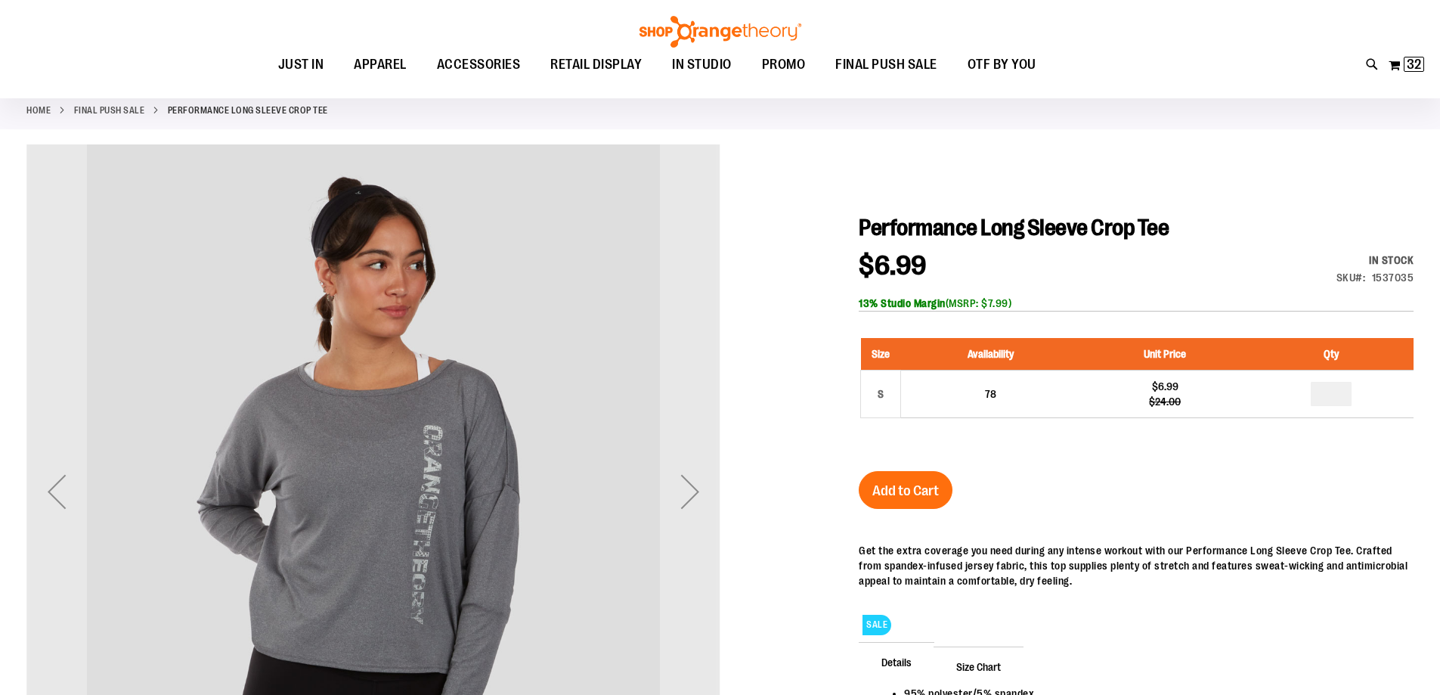
scroll to position [75, 0]
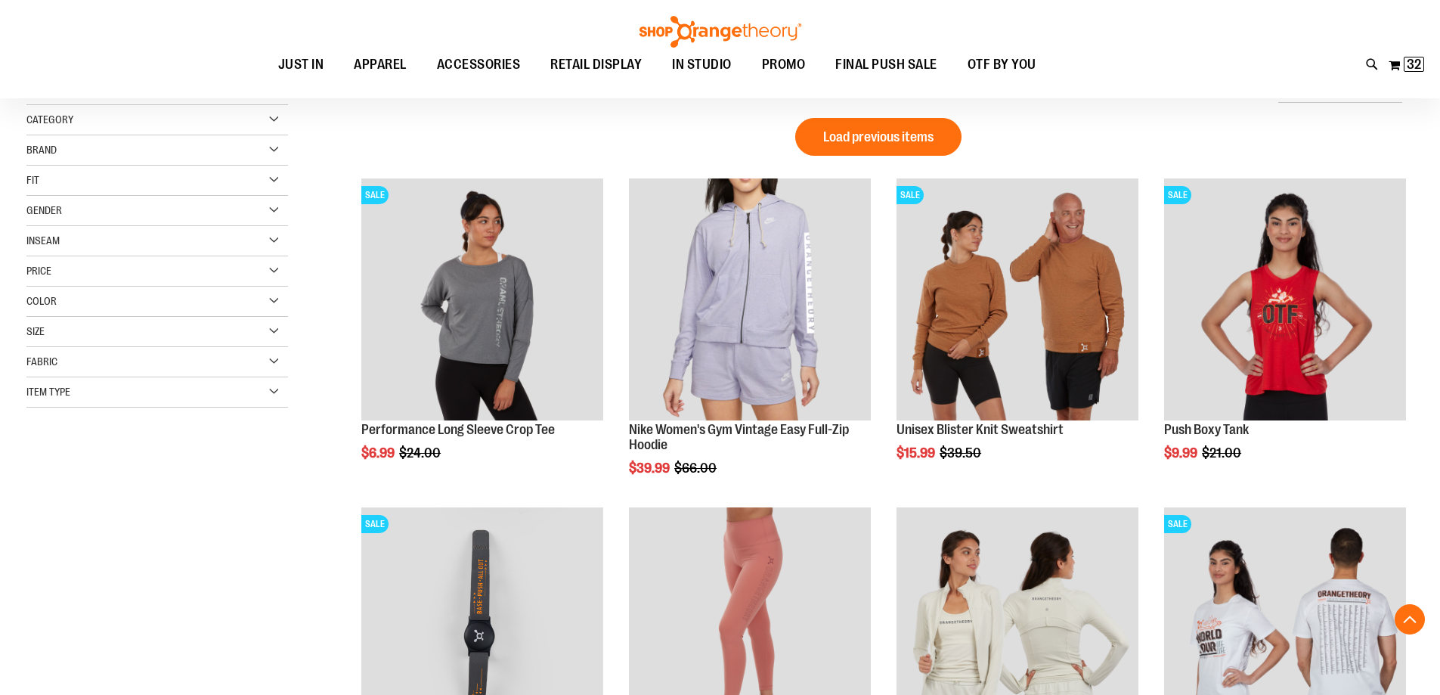
scroll to position [302, 0]
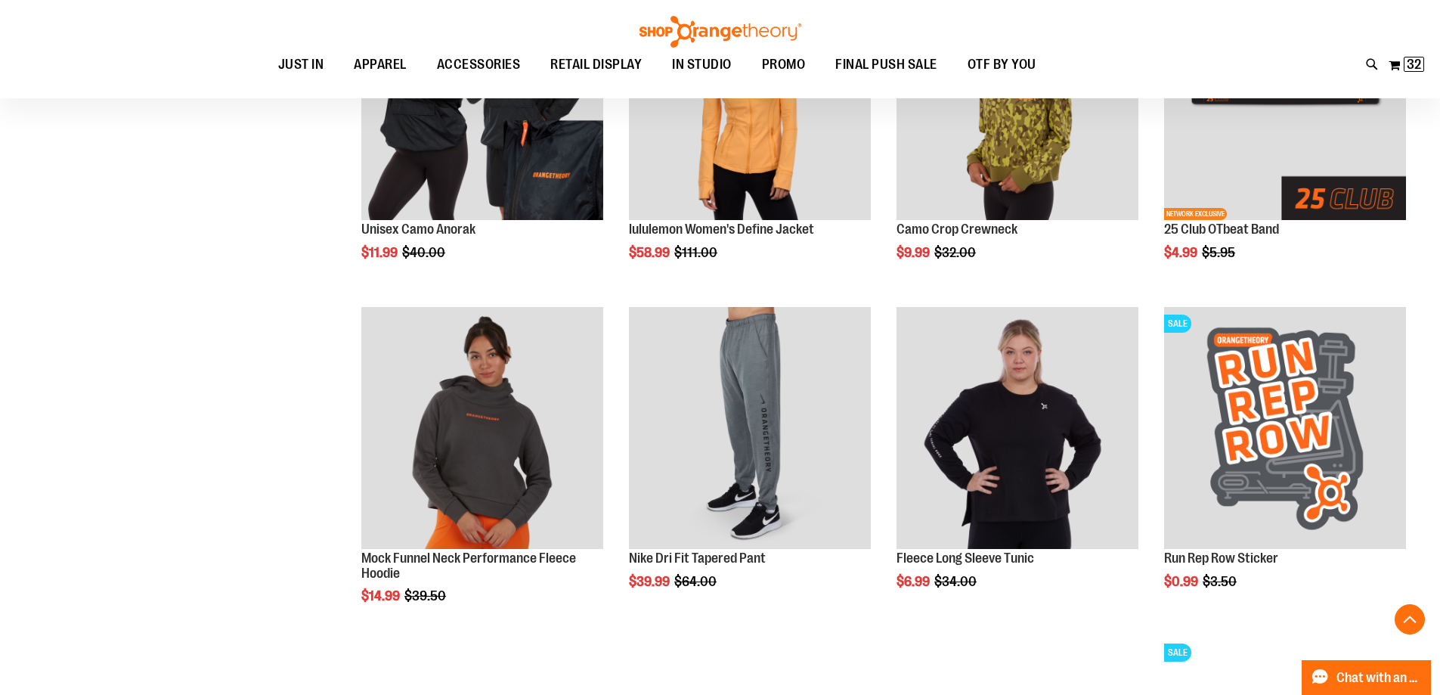
scroll to position [1284, 0]
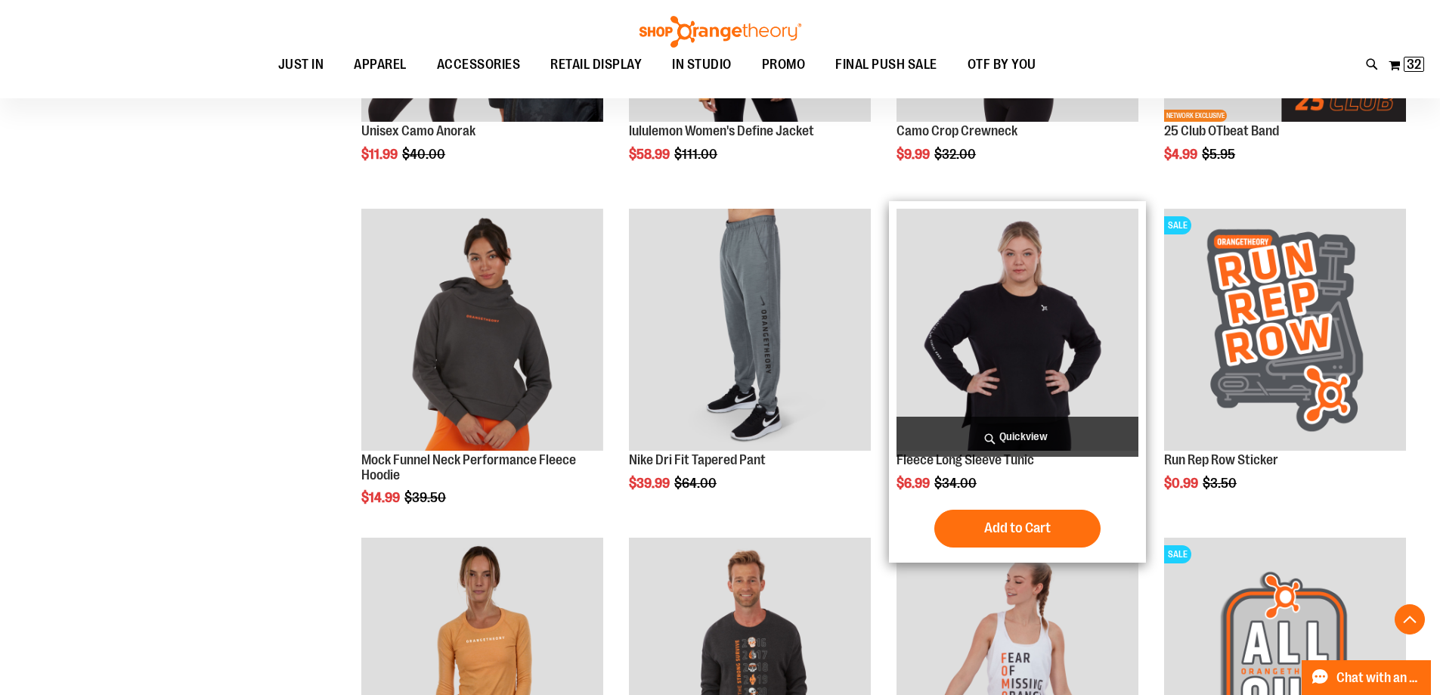
click at [1028, 361] on img "product" at bounding box center [1018, 330] width 242 height 242
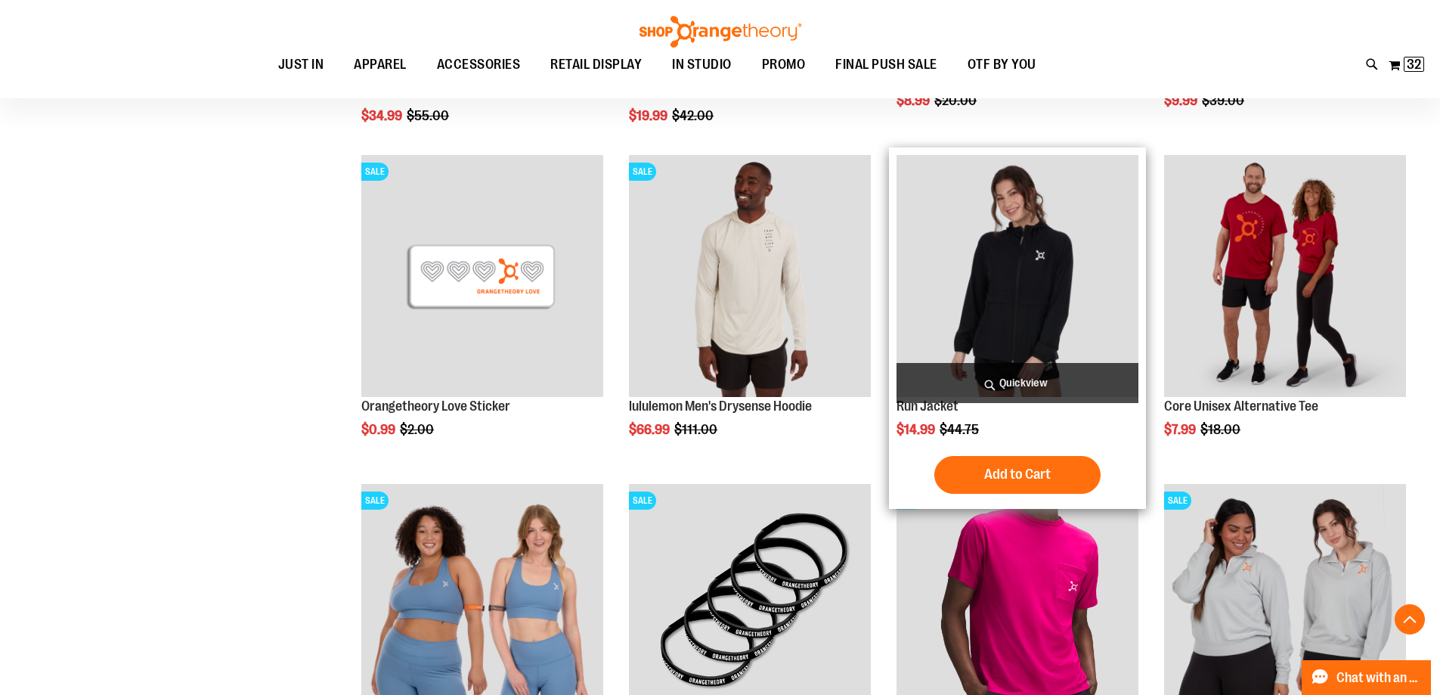
scroll to position [1554, 0]
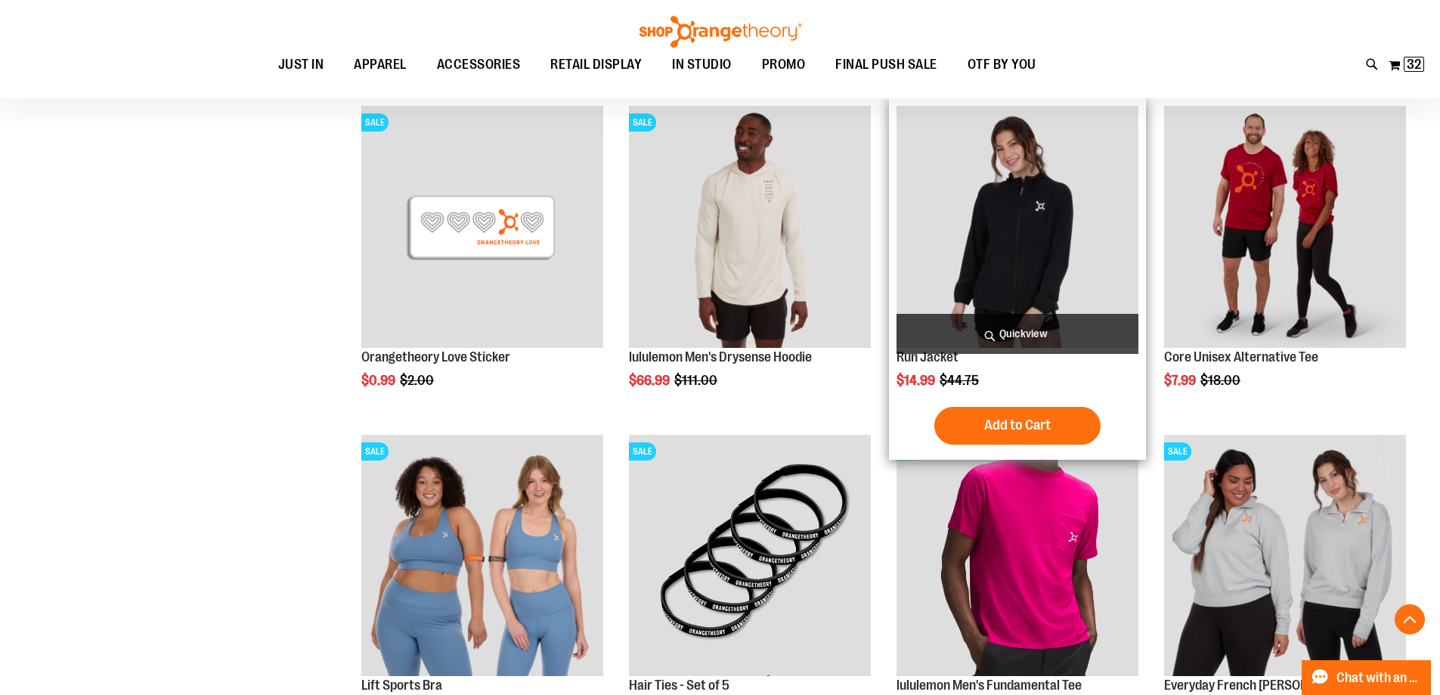
click at [1030, 245] on img "product" at bounding box center [1018, 227] width 242 height 242
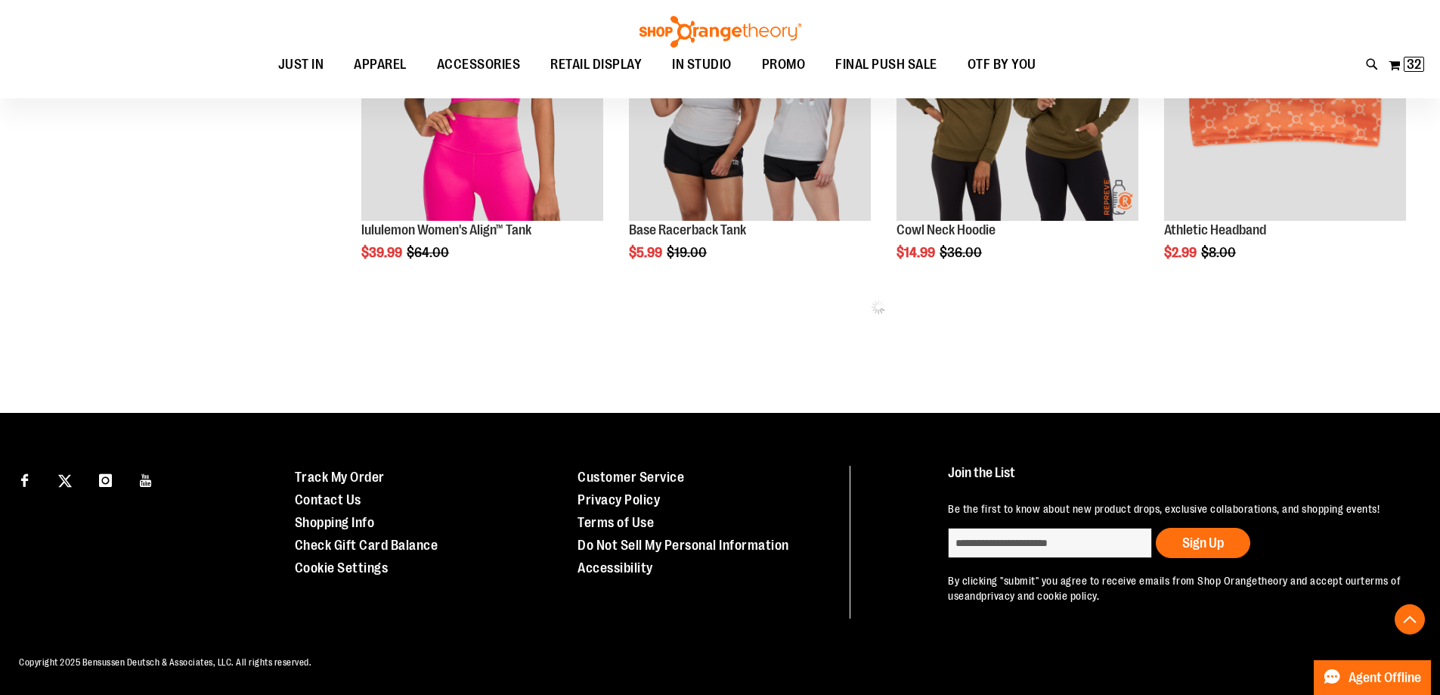
scroll to position [1024, 0]
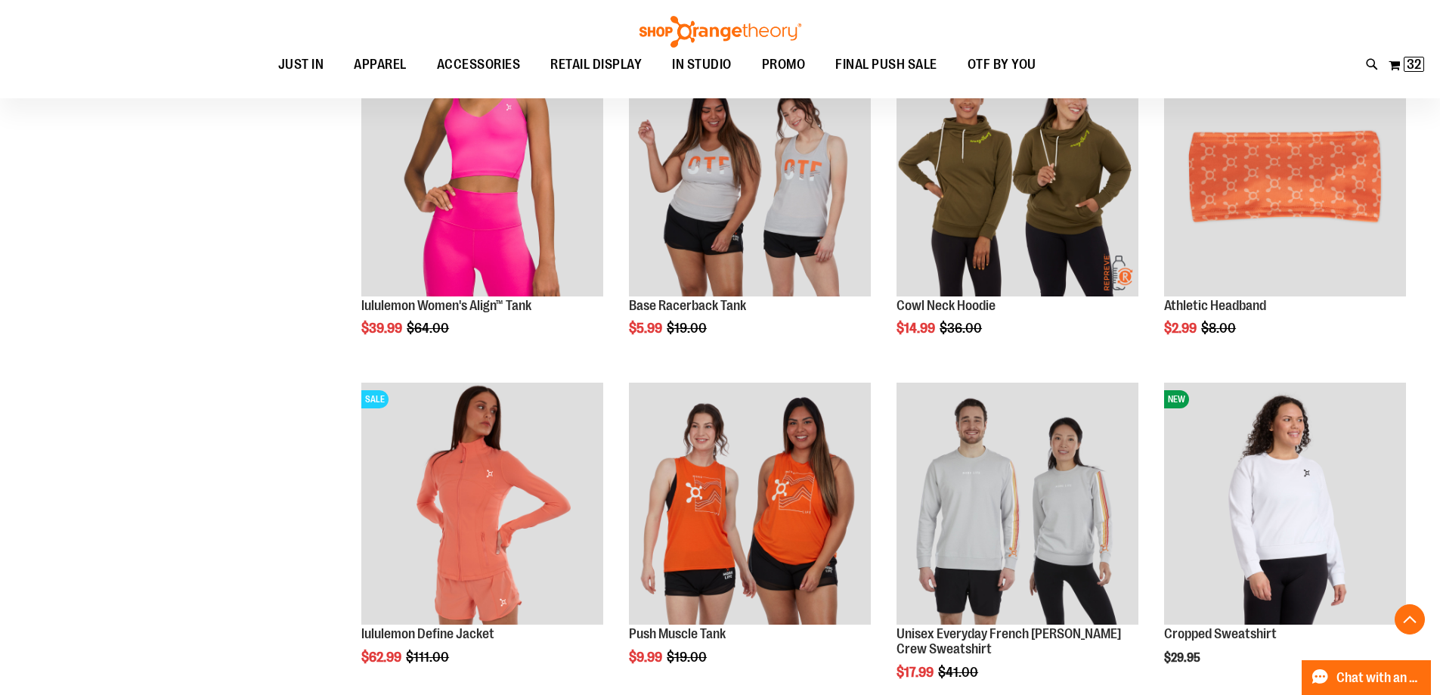
scroll to position [1024, 0]
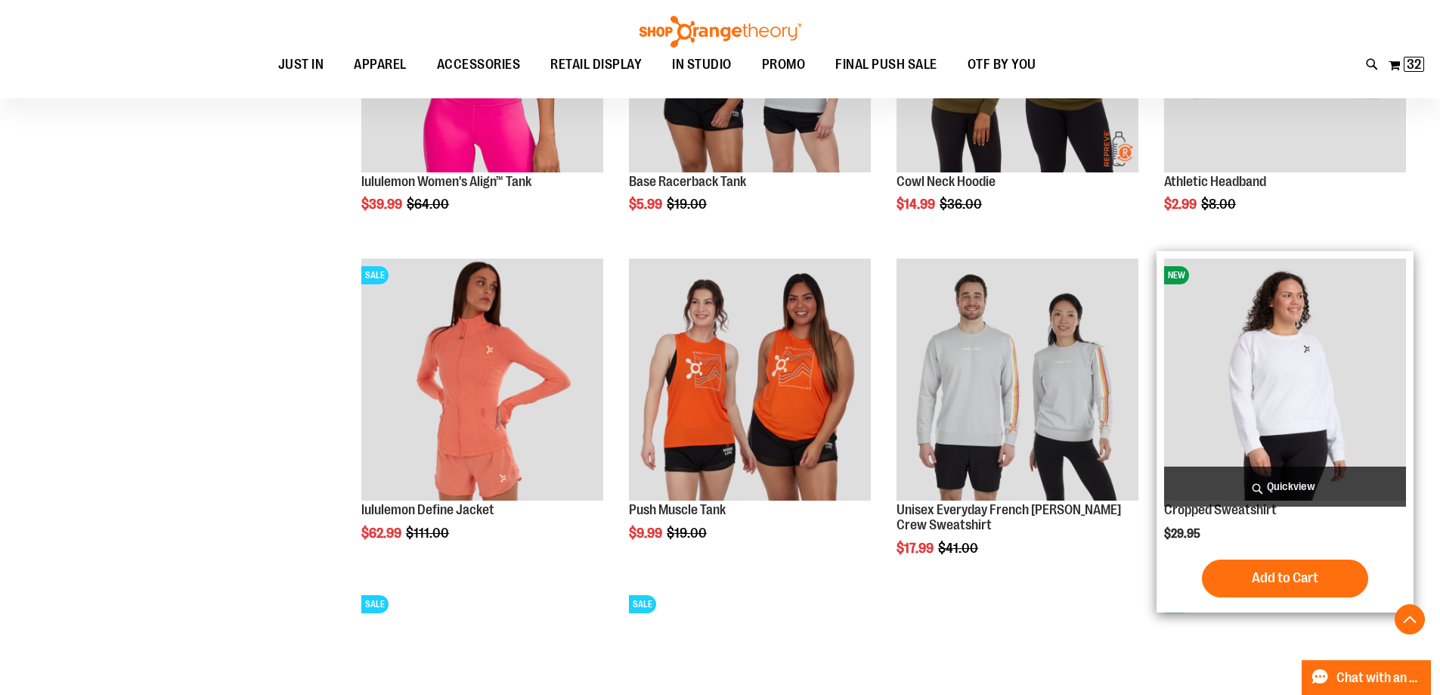
scroll to position [1100, 0]
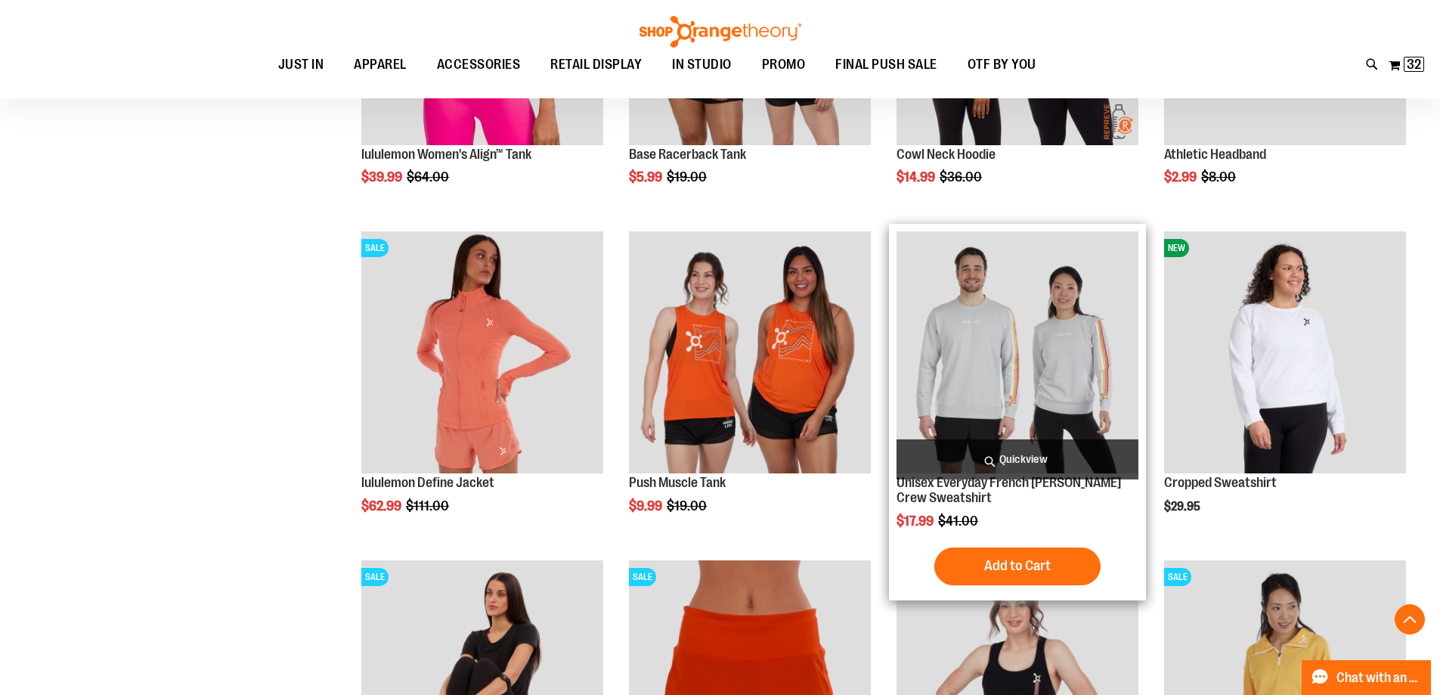
click at [1067, 386] on img "product" at bounding box center [1018, 352] width 242 height 242
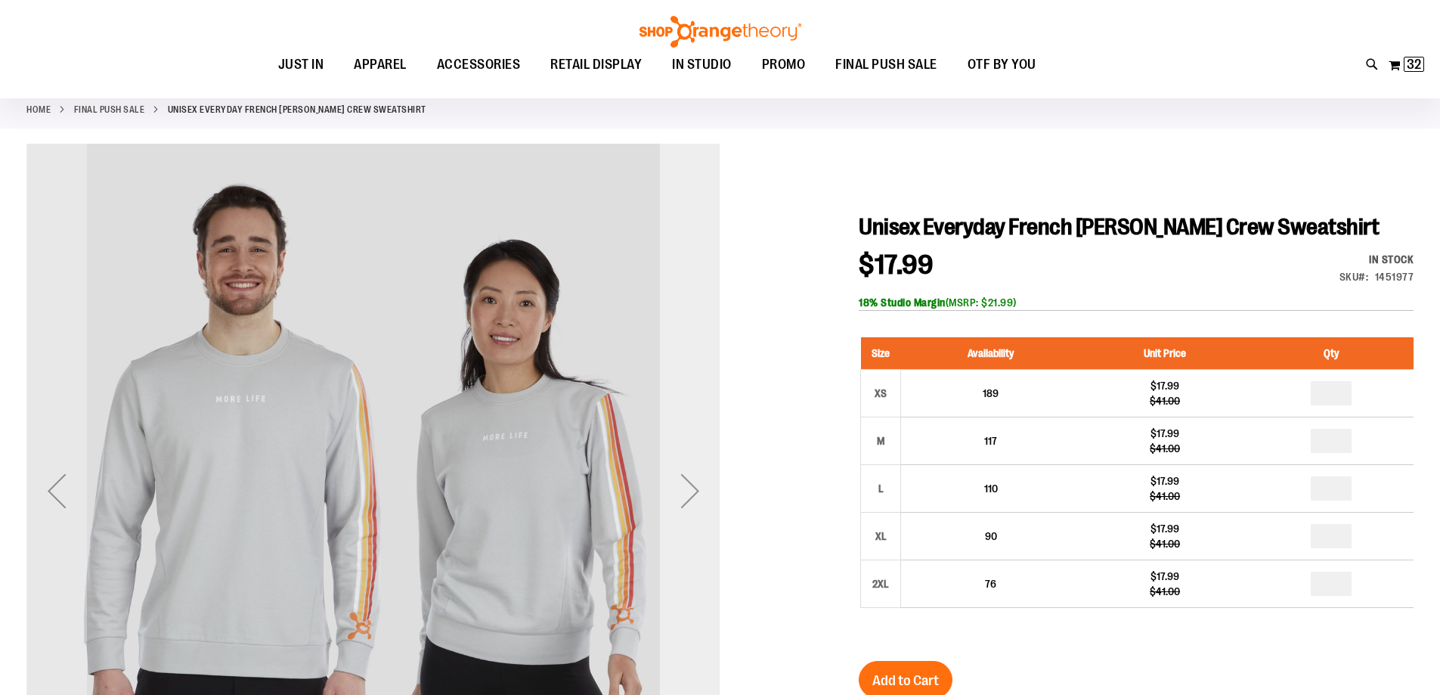
scroll to position [150, 0]
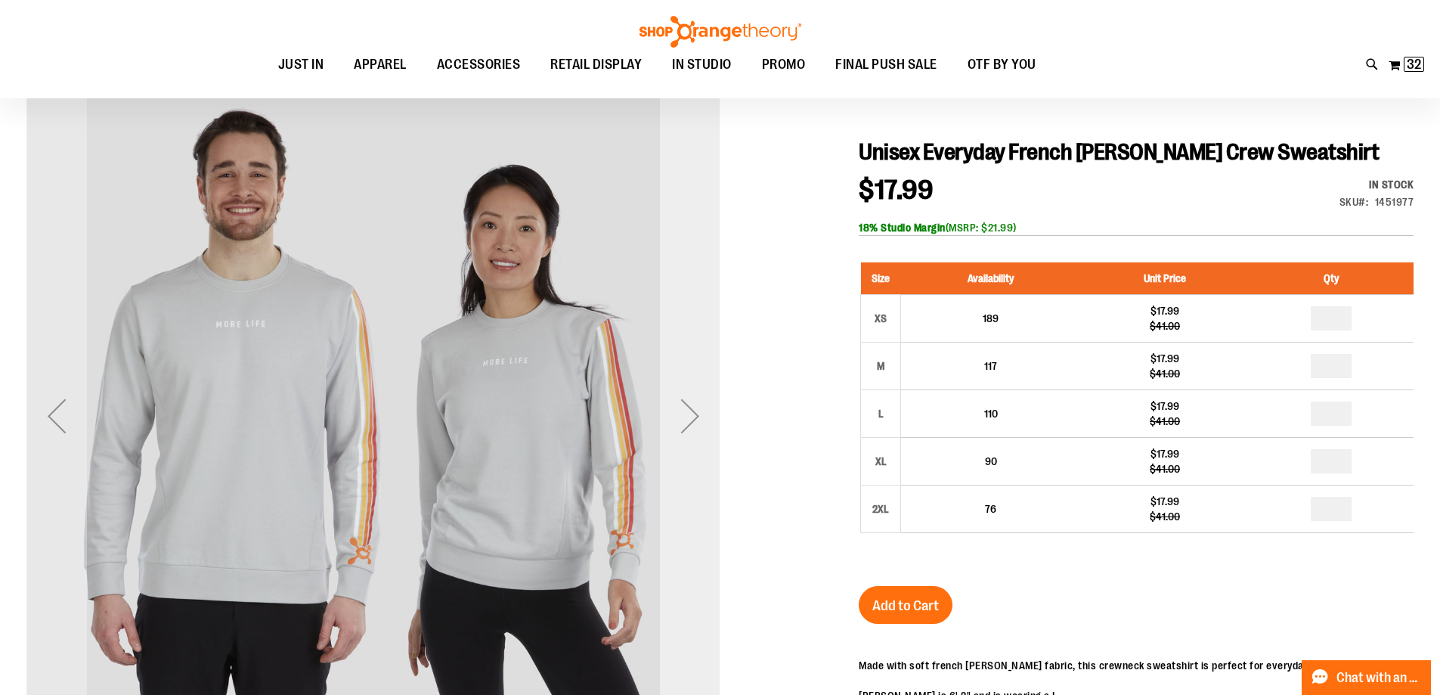
click at [689, 420] on div "Next" at bounding box center [690, 416] width 60 height 60
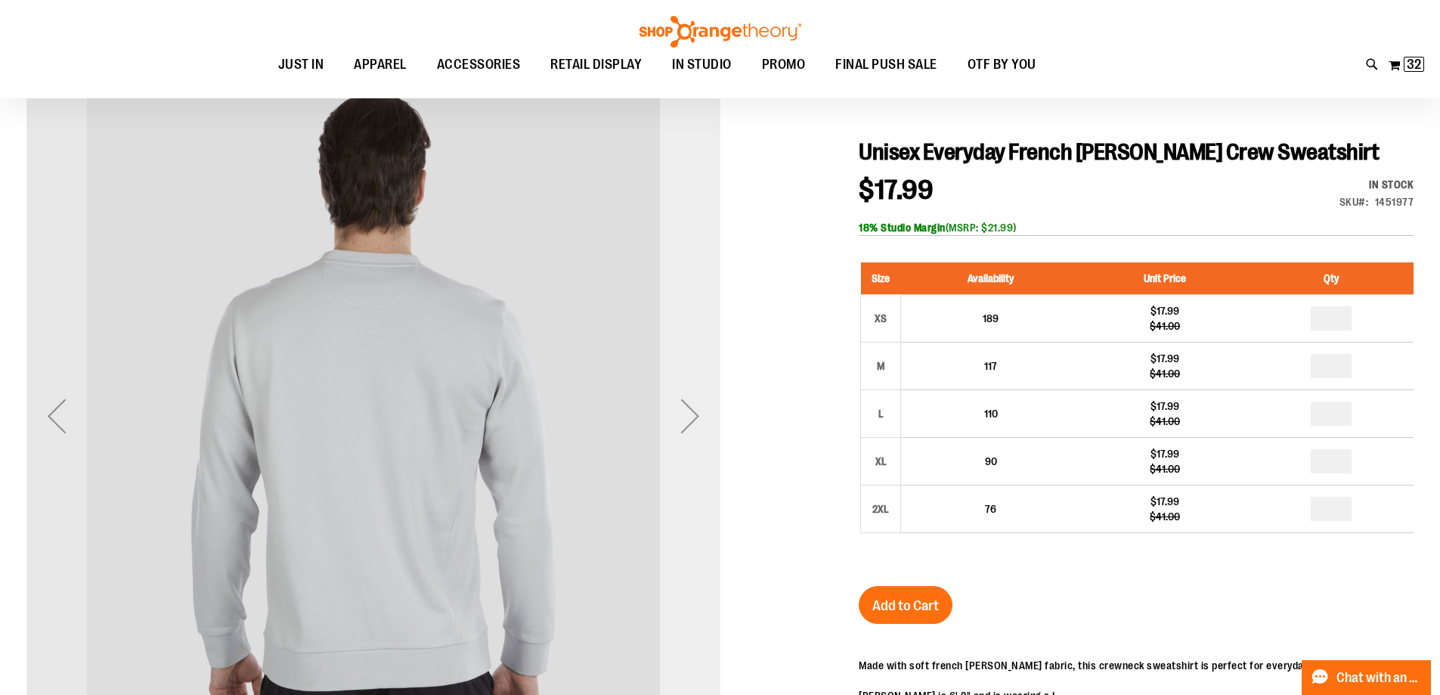
click at [689, 420] on div "Next" at bounding box center [690, 416] width 60 height 60
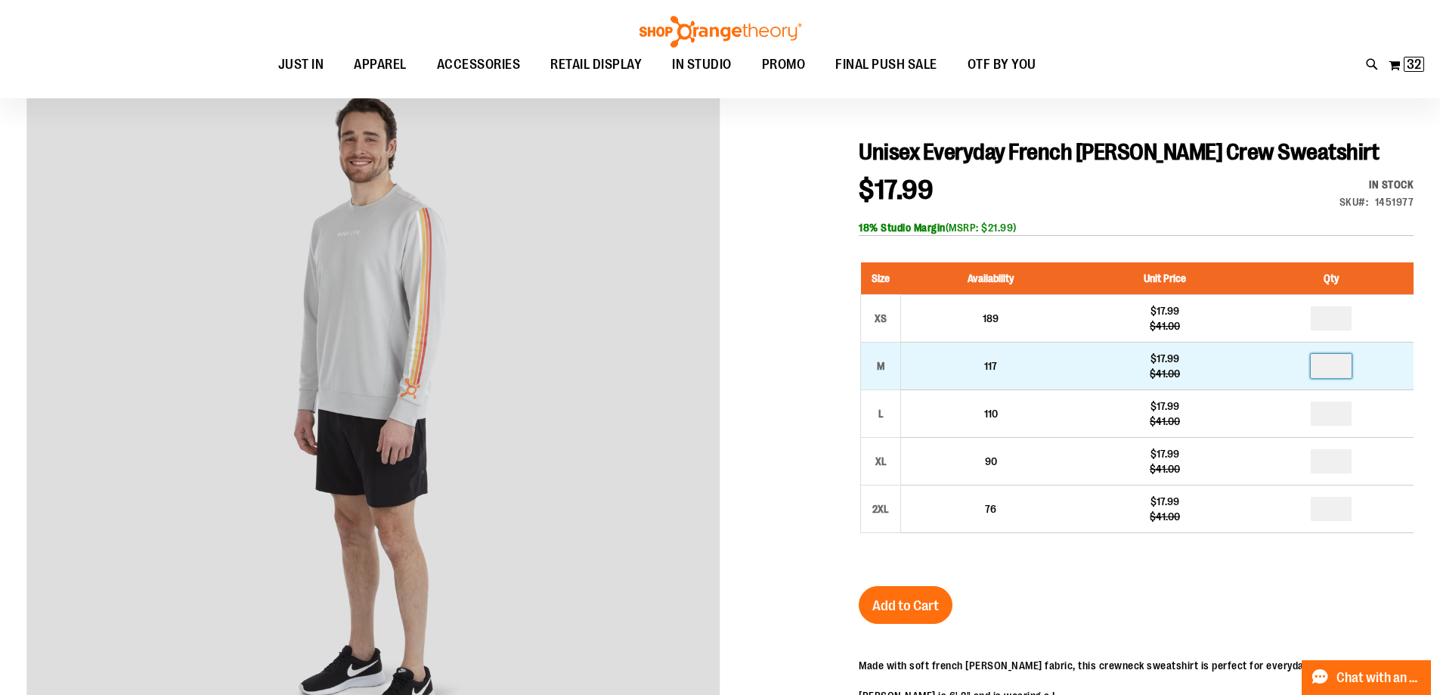
drag, startPoint x: 1352, startPoint y: 364, endPoint x: 1312, endPoint y: 370, distance: 40.5
click at [1320, 367] on input "number" at bounding box center [1331, 366] width 41 height 24
type input "*"
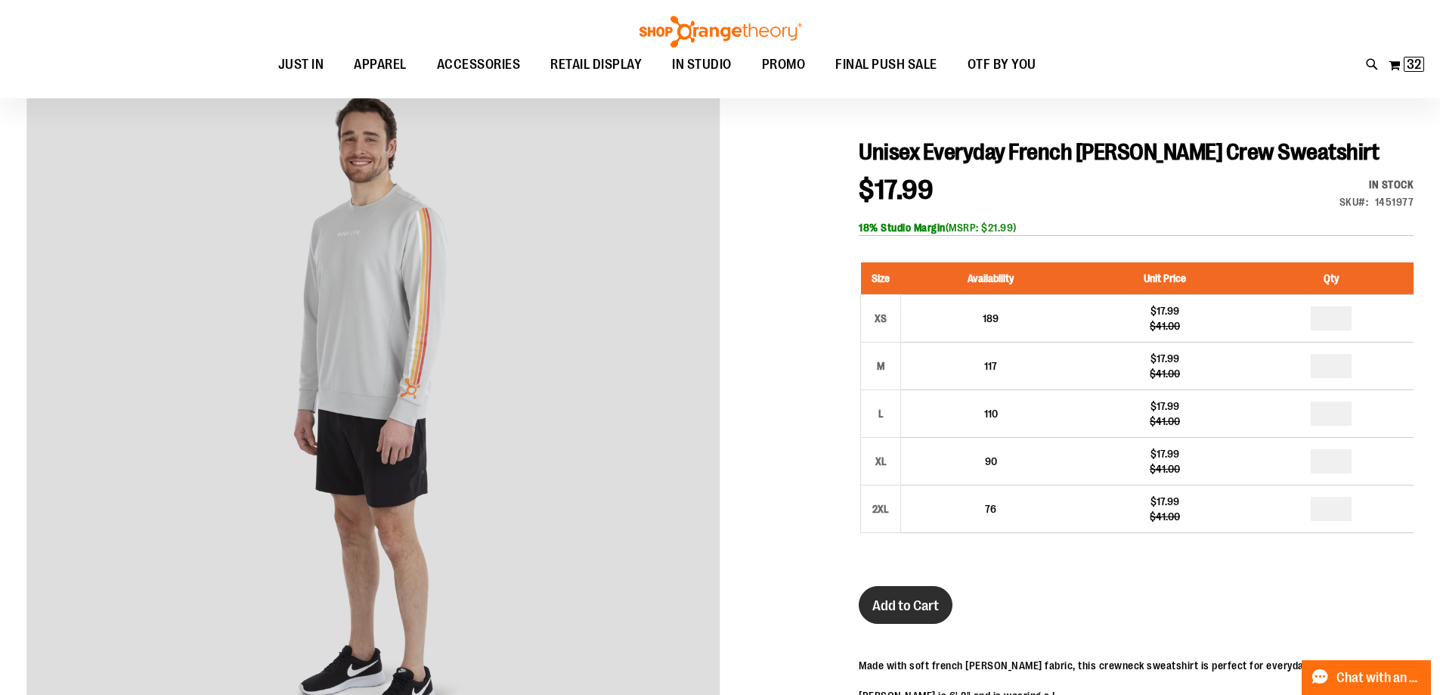
click at [937, 607] on span "Add to Cart" at bounding box center [905, 605] width 67 height 17
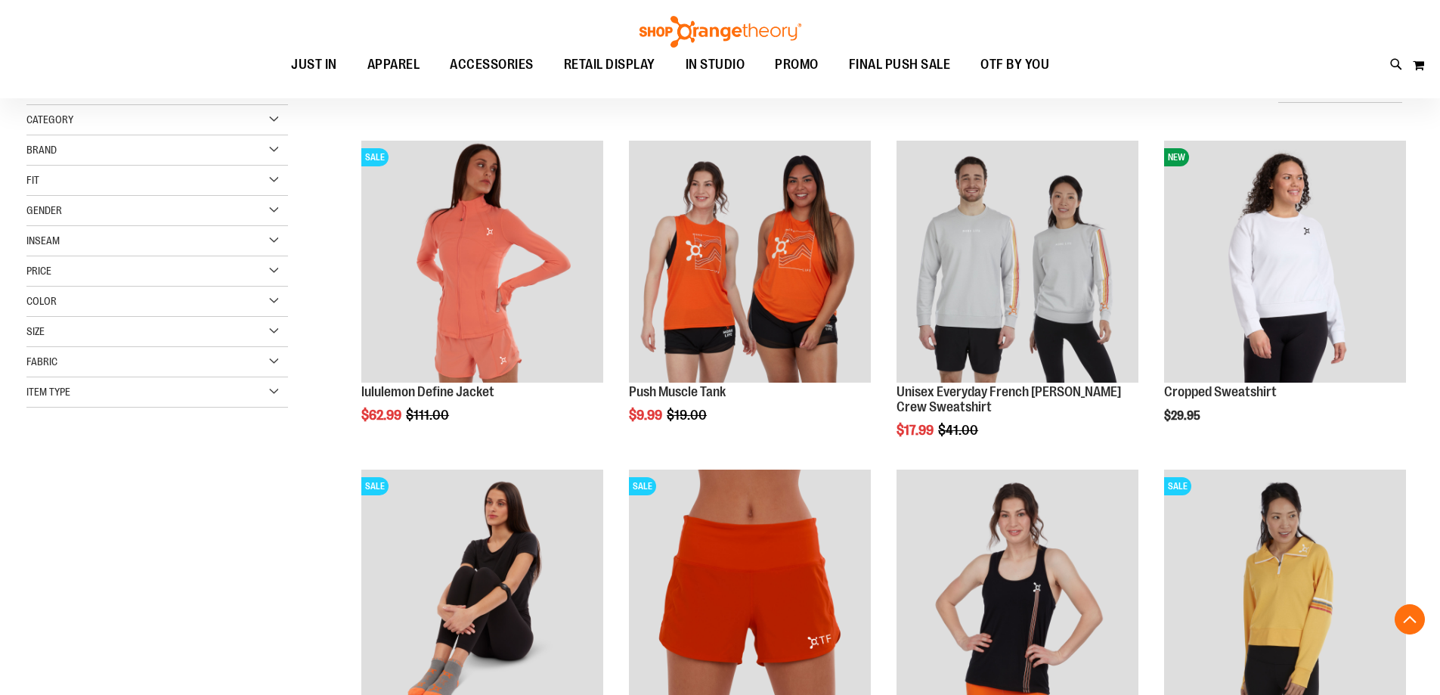
scroll to position [835, 0]
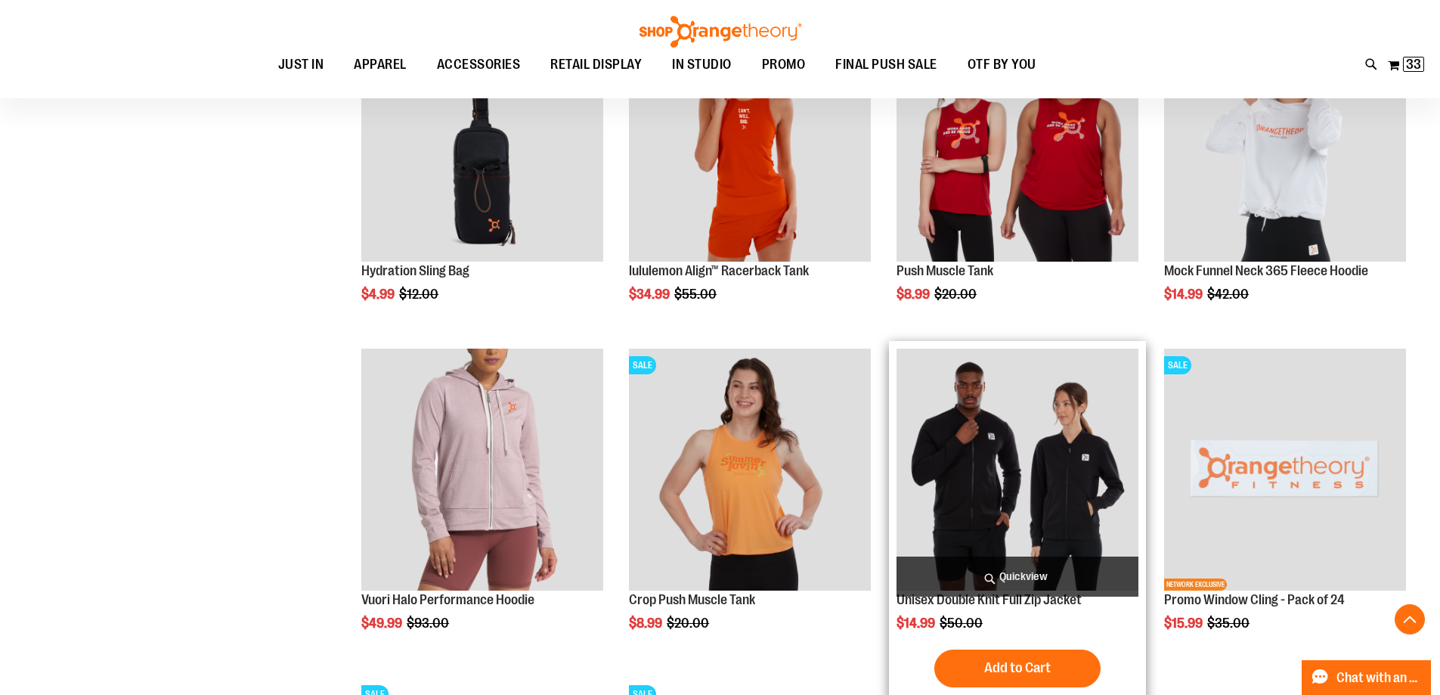
scroll to position [1213, 0]
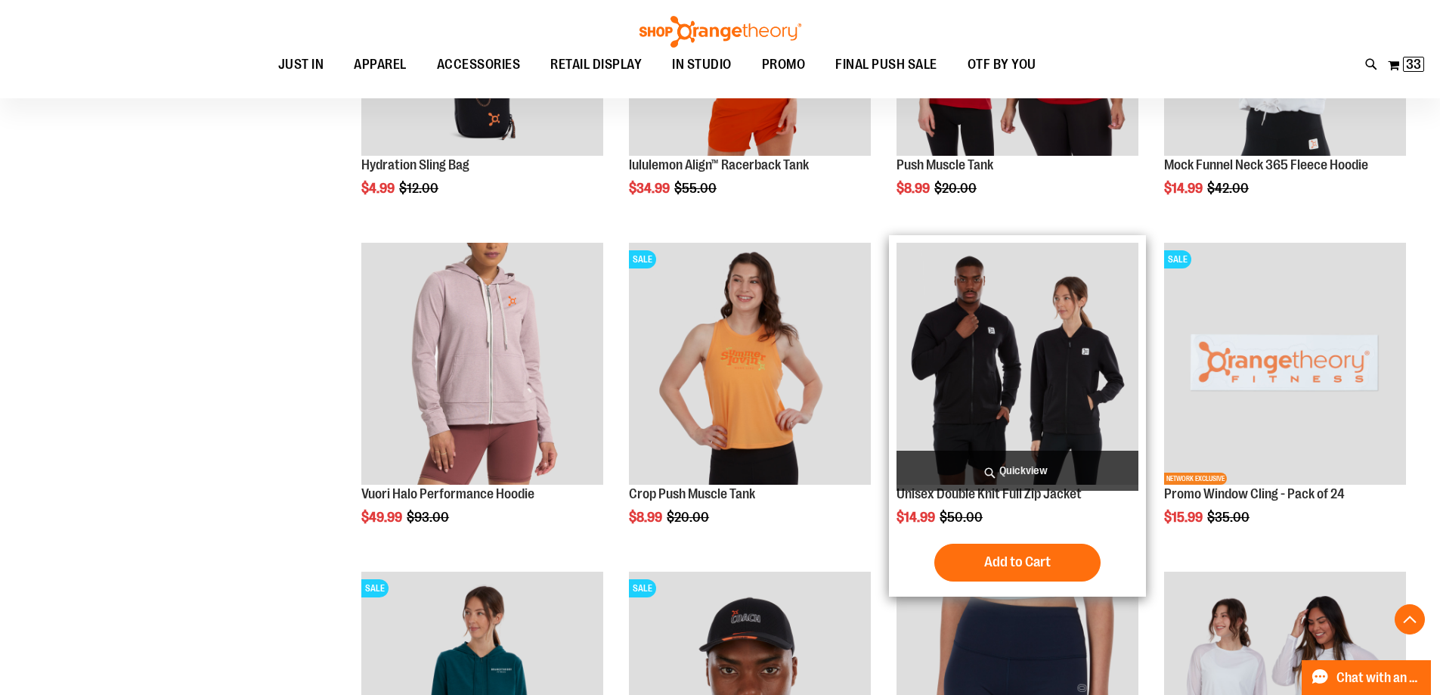
click at [1064, 405] on img "product" at bounding box center [1018, 364] width 242 height 242
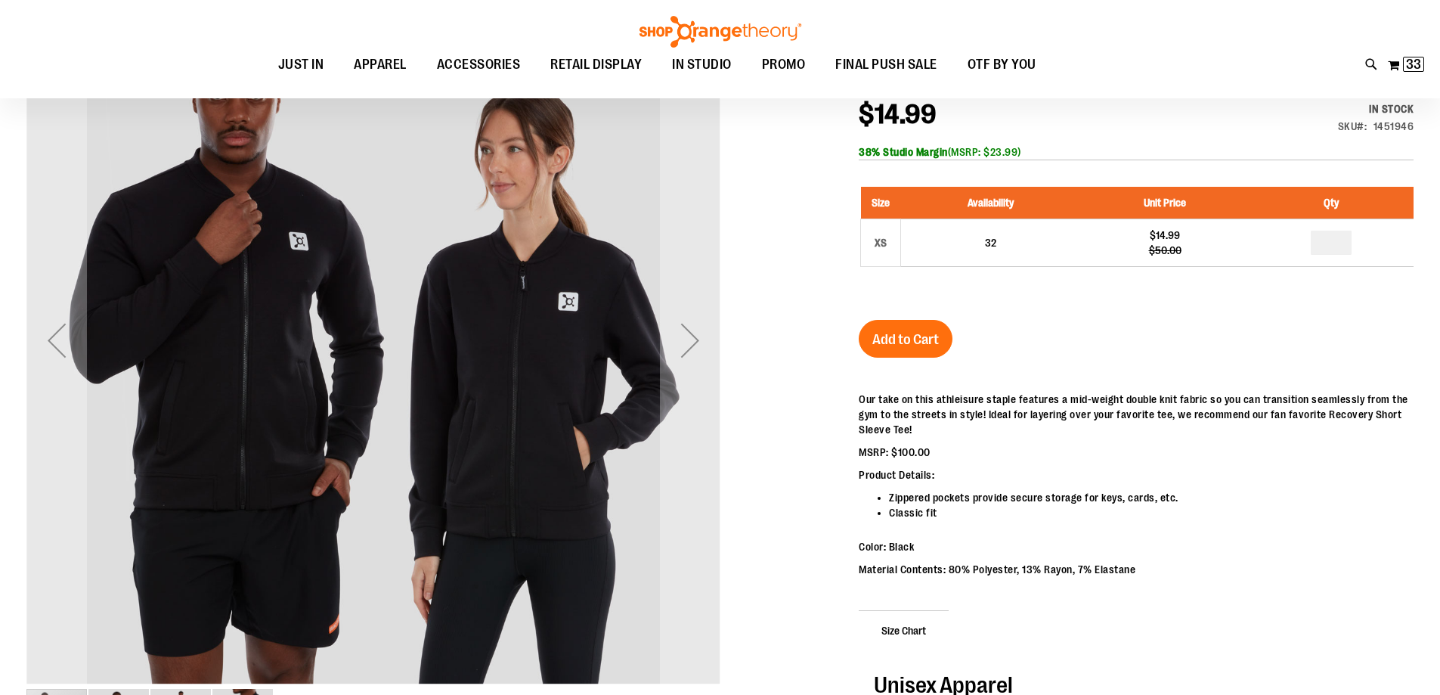
scroll to position [225, 0]
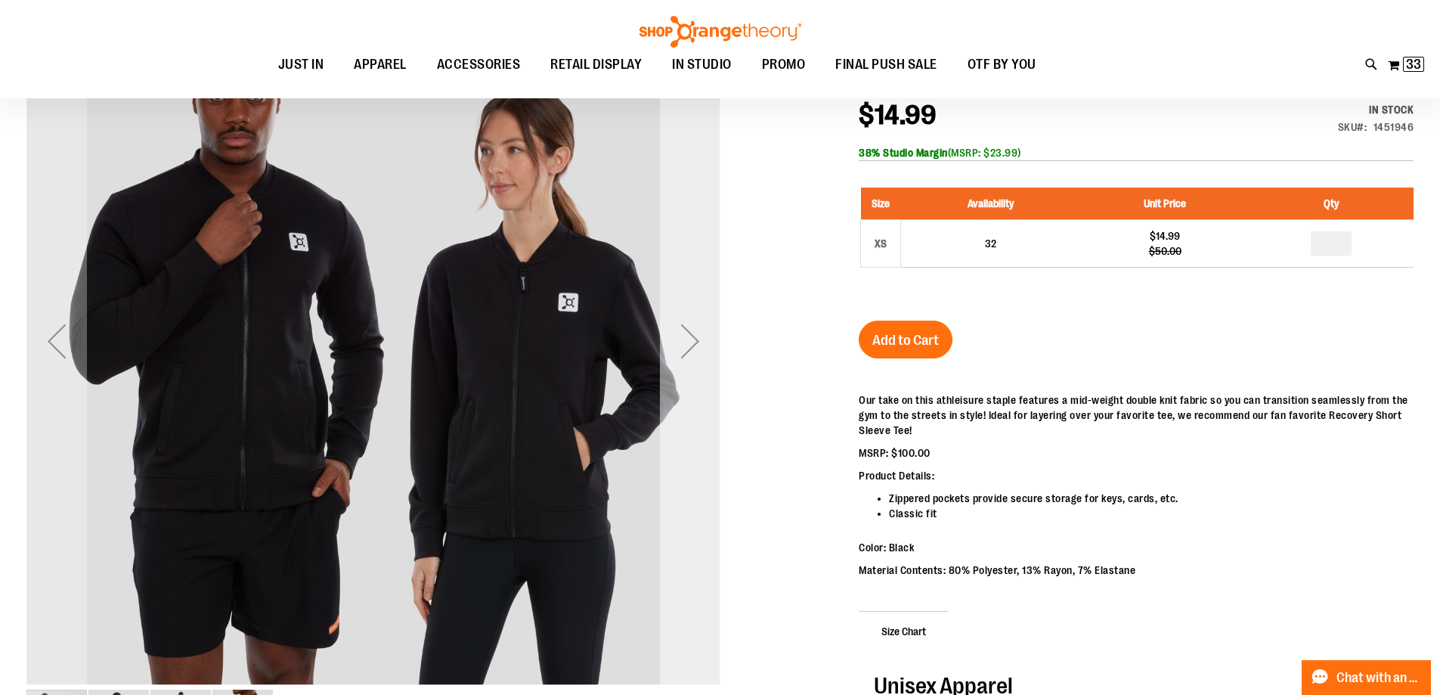
click at [691, 335] on div "Next" at bounding box center [690, 341] width 60 height 60
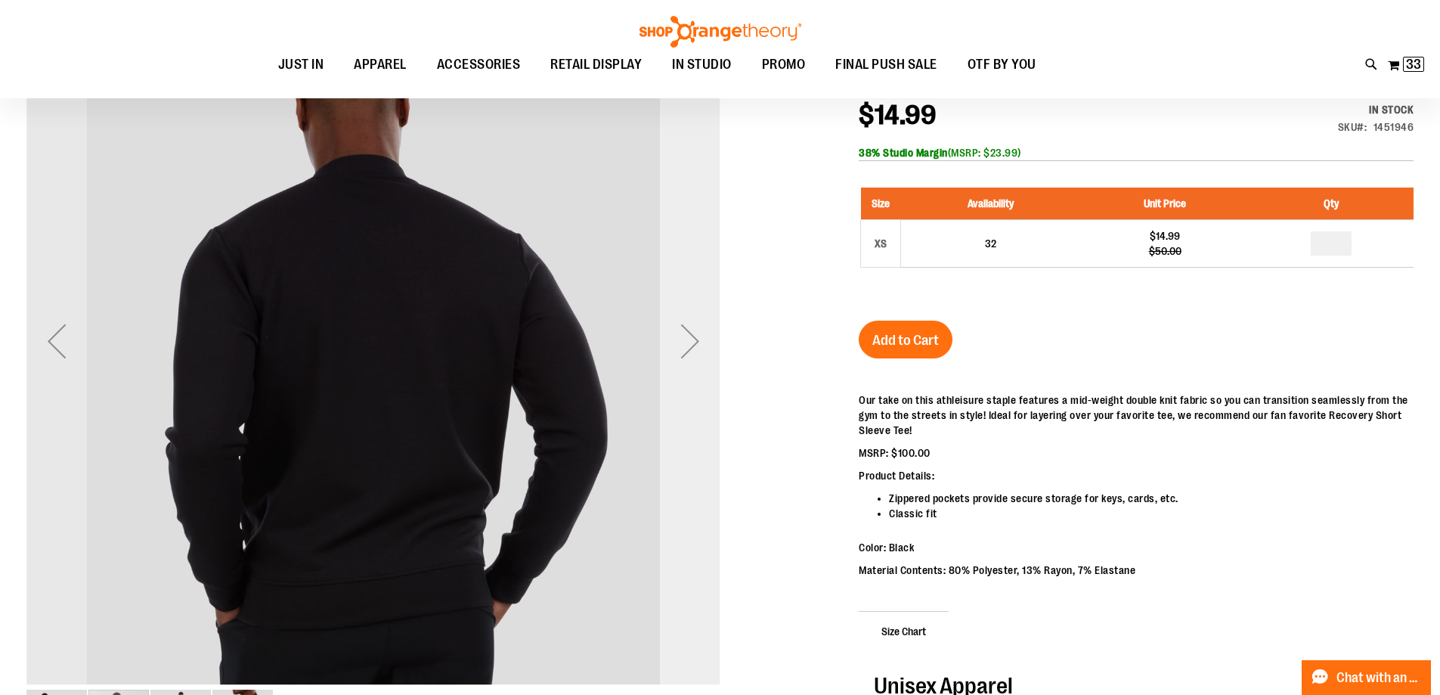
click at [691, 335] on div "Next" at bounding box center [690, 341] width 60 height 60
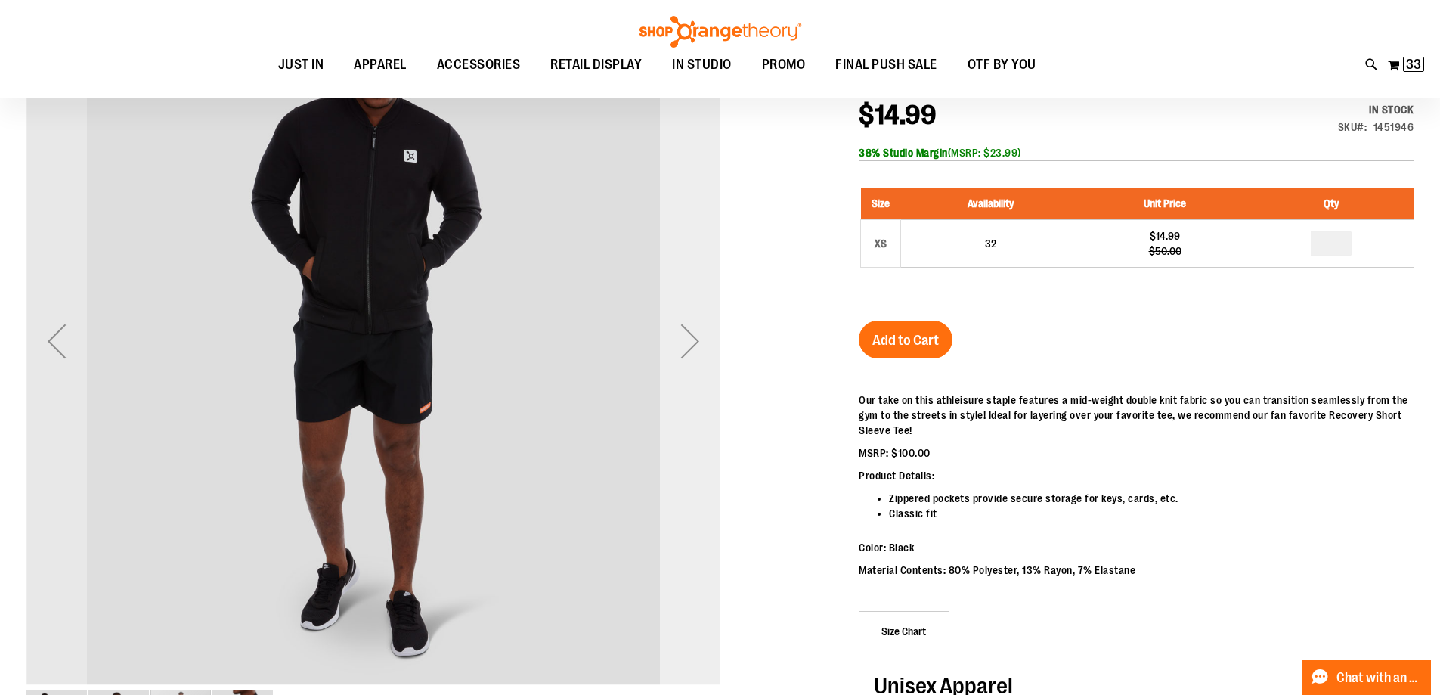
click at [691, 335] on div "Next" at bounding box center [690, 341] width 60 height 60
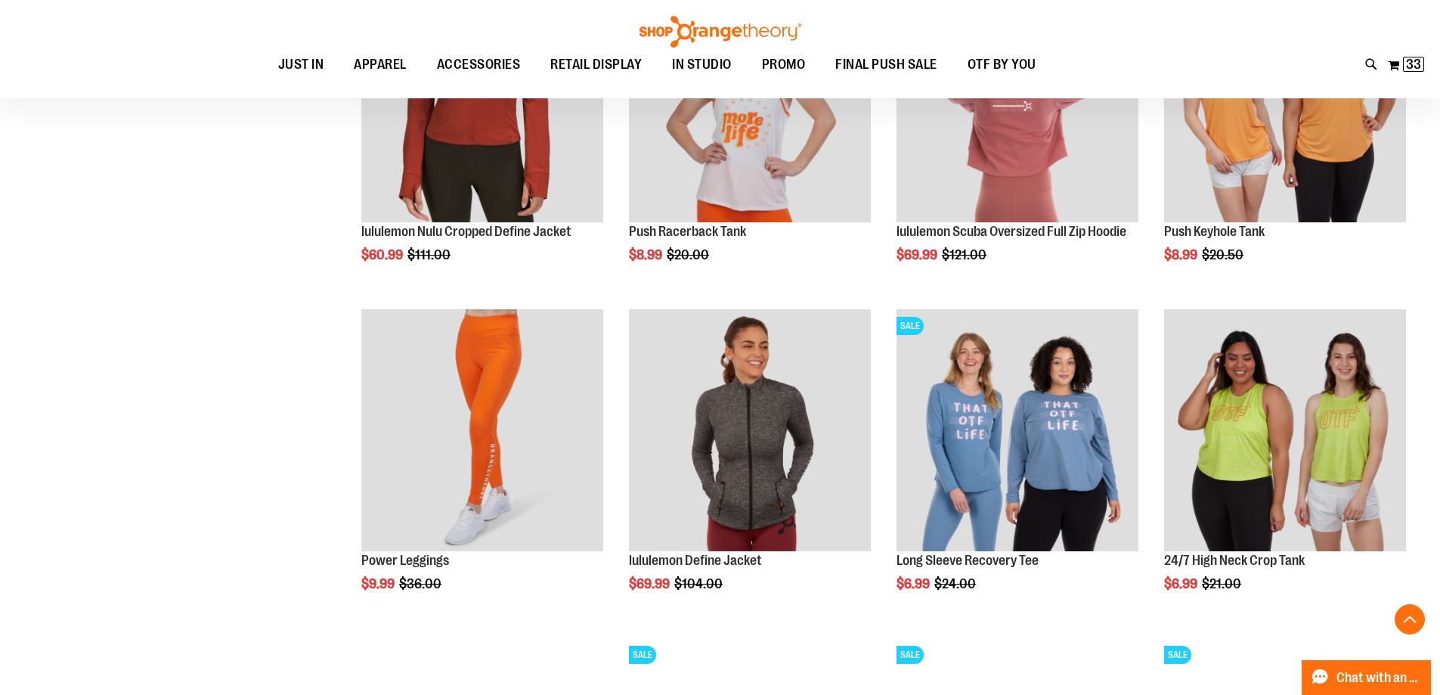
scroll to position [1402, 0]
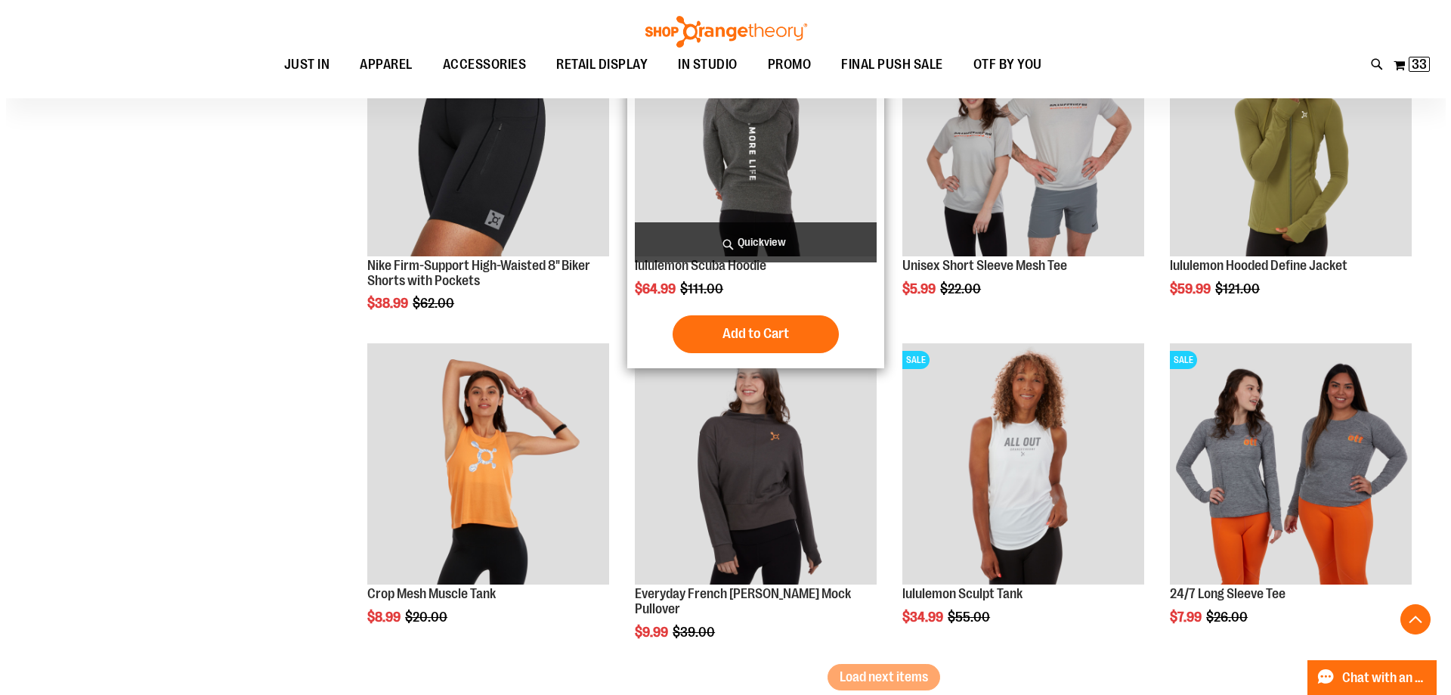
scroll to position [2687, 0]
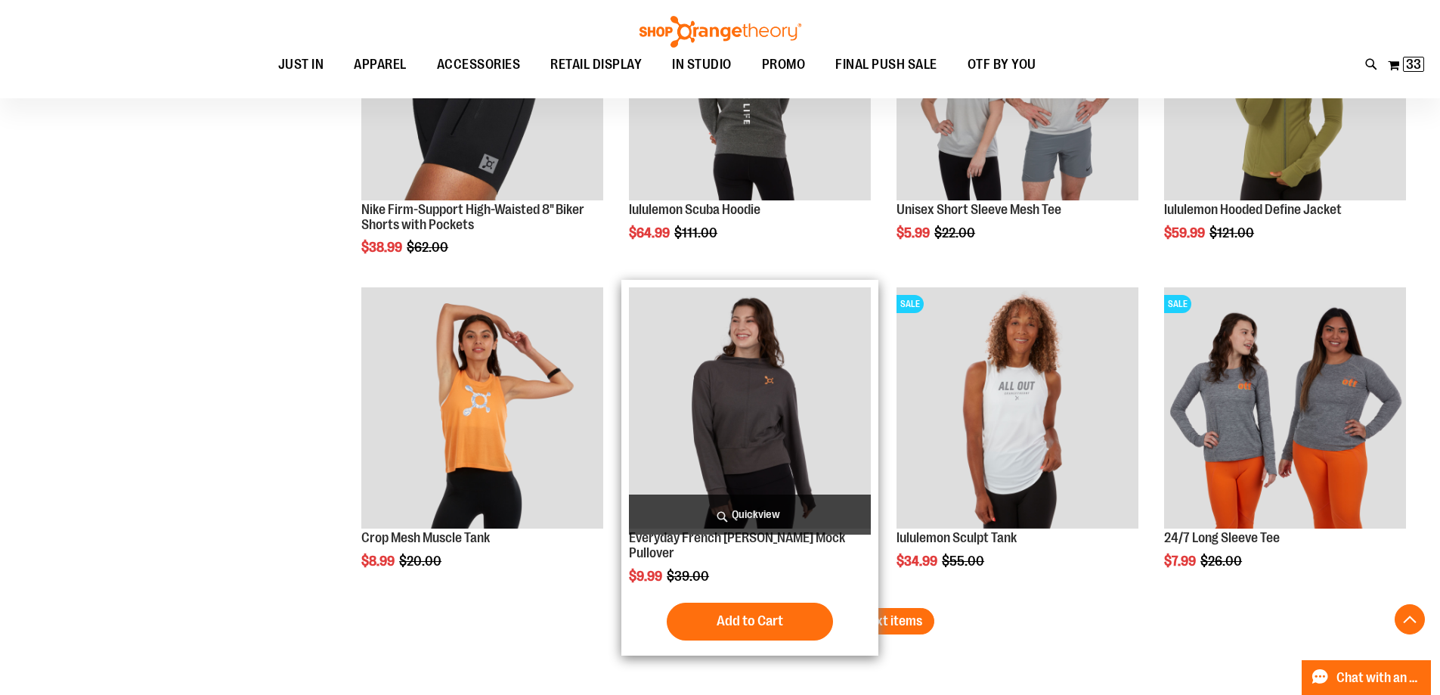
click at [746, 516] on span "Quickview" at bounding box center [750, 514] width 242 height 40
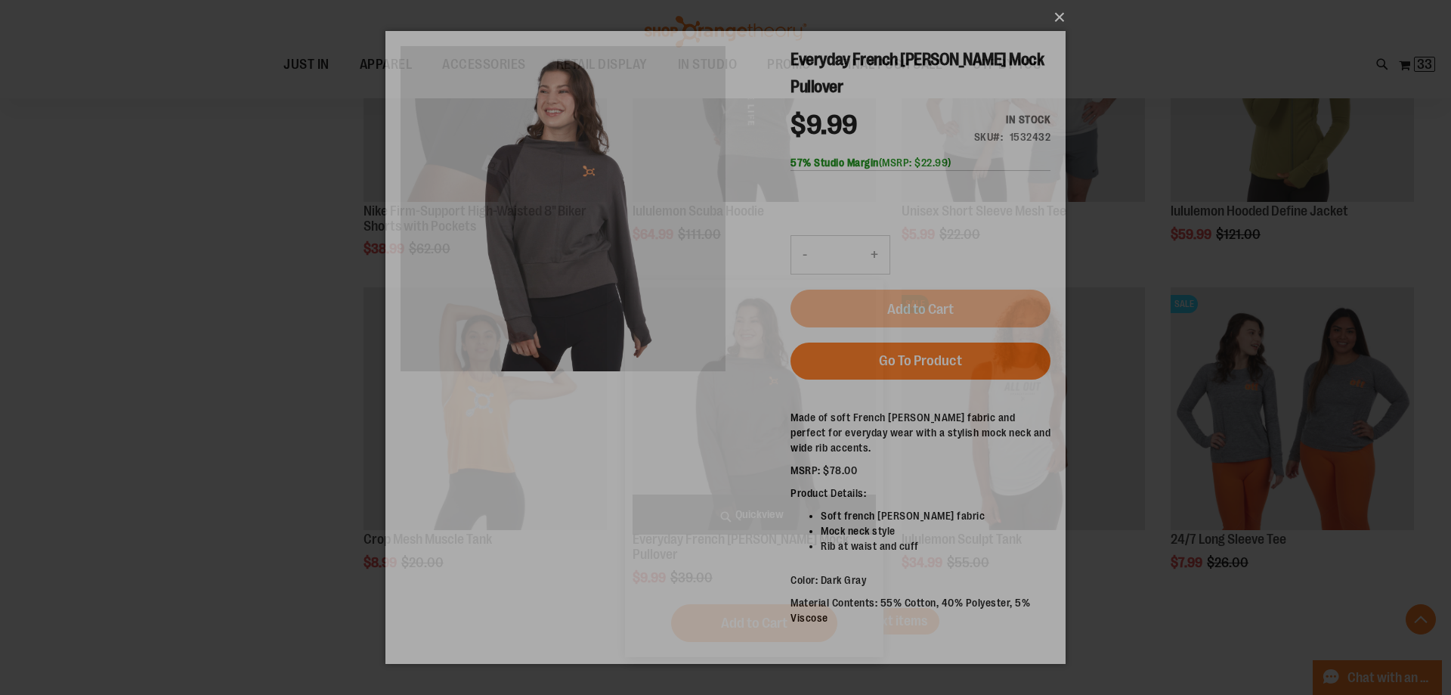
scroll to position [0, 0]
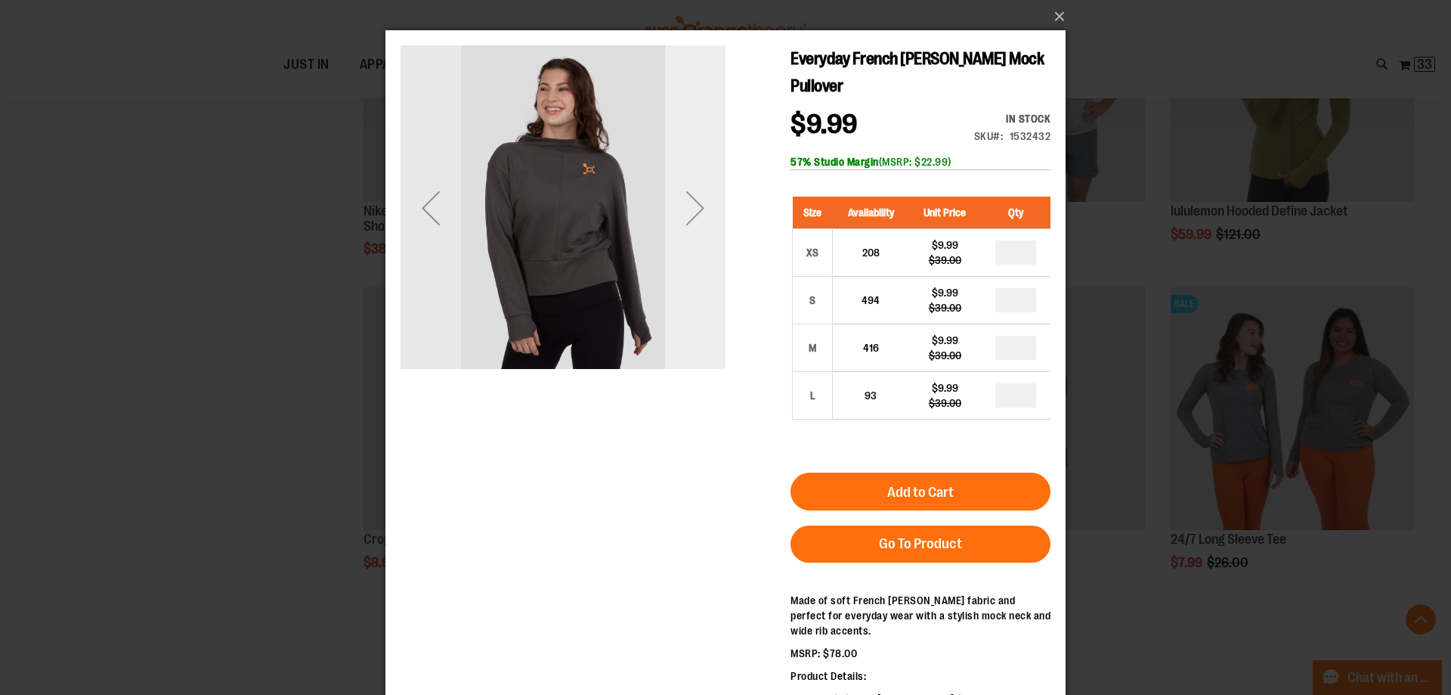
click at [702, 212] on div "Next" at bounding box center [695, 208] width 60 height 60
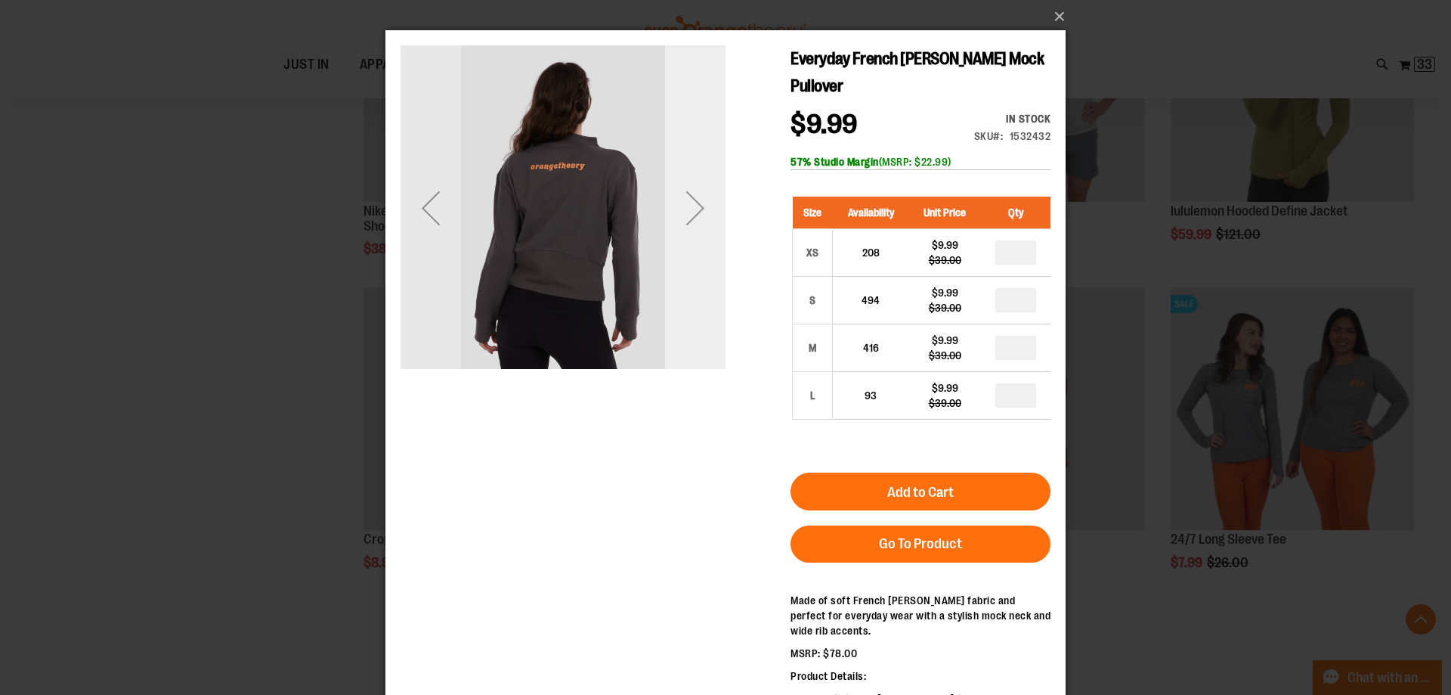
click at [702, 212] on div "Next" at bounding box center [695, 208] width 60 height 60
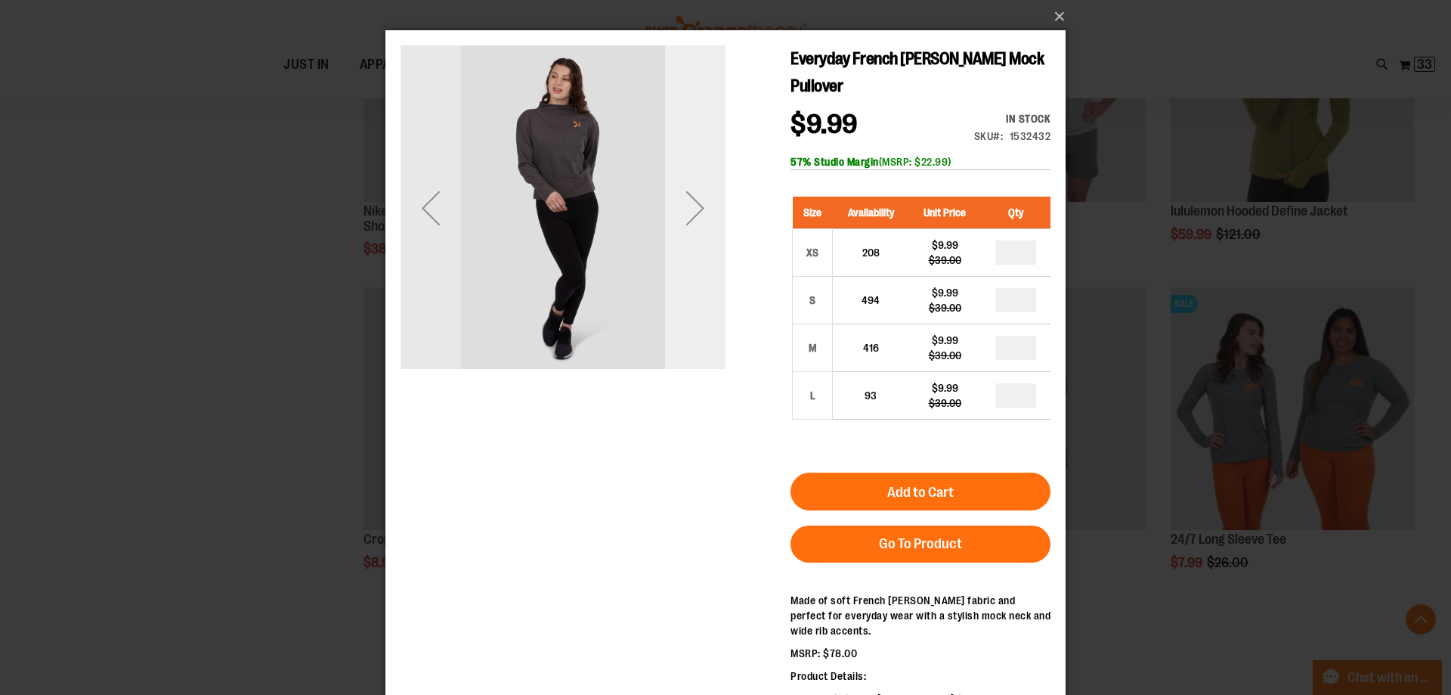
click at [702, 212] on div "Next" at bounding box center [695, 208] width 60 height 60
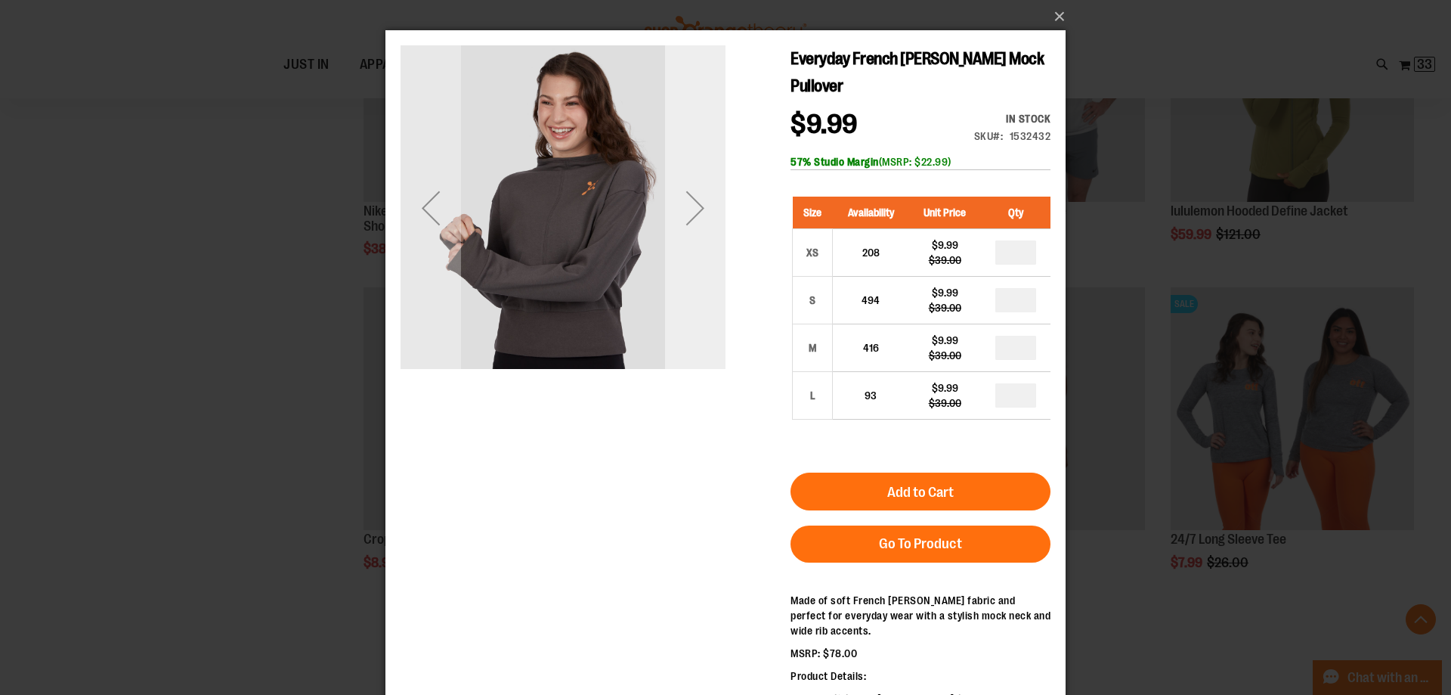
click at [701, 209] on div "Next" at bounding box center [695, 208] width 60 height 60
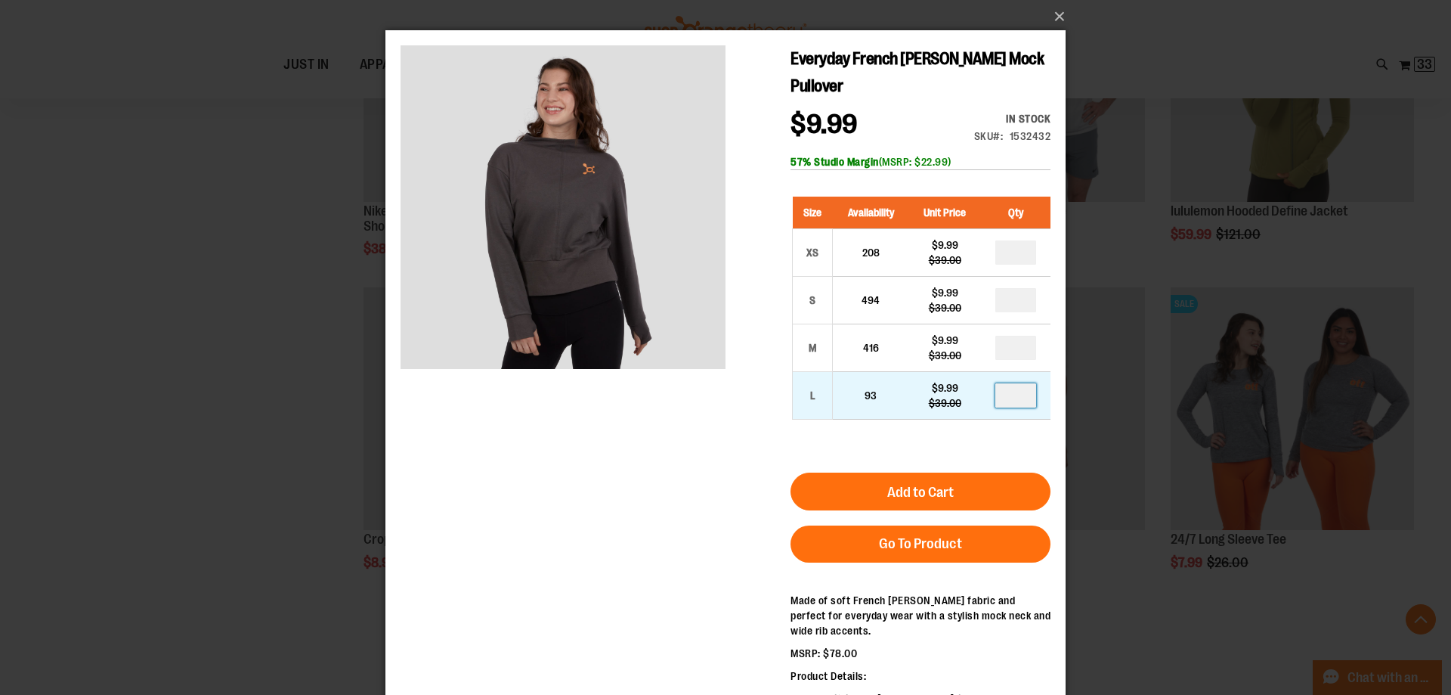
drag, startPoint x: 1024, startPoint y: 393, endPoint x: 997, endPoint y: 395, distance: 27.3
click at [997, 395] on td at bounding box center [1016, 396] width 70 height 48
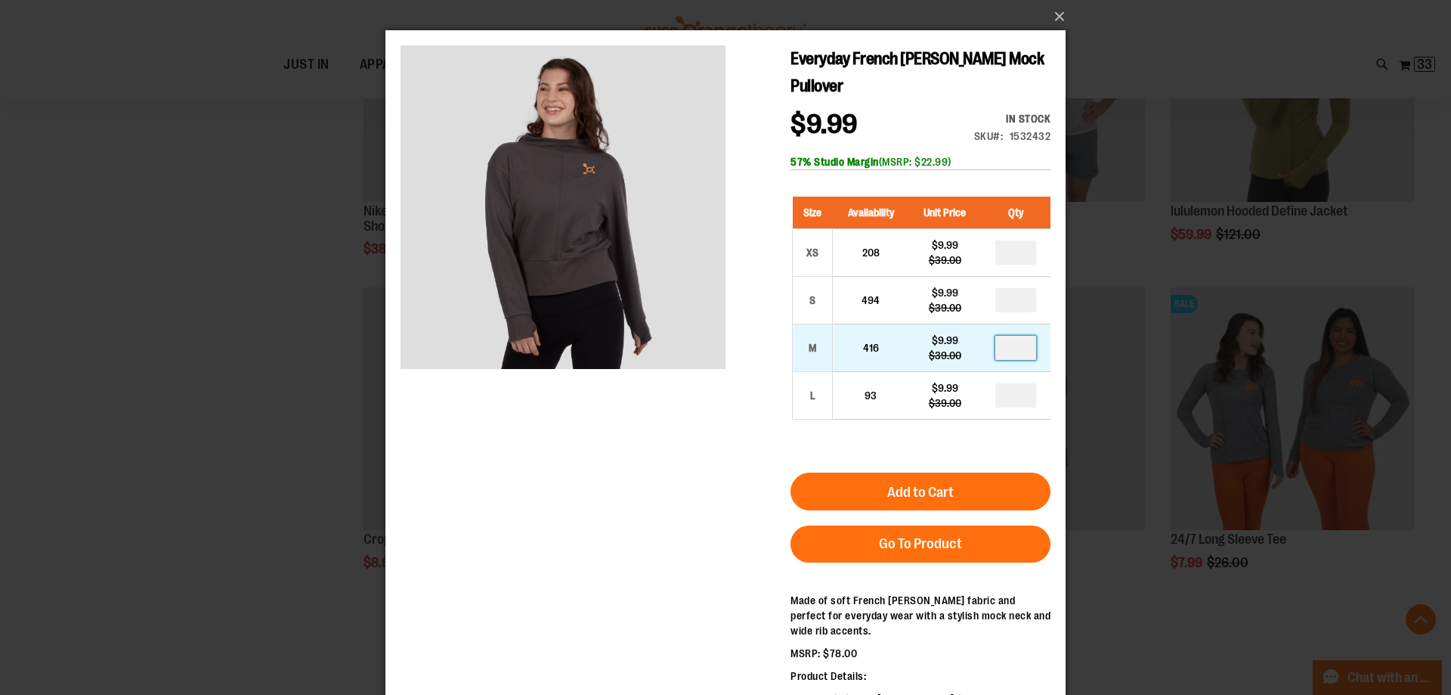
type input "*"
drag, startPoint x: 1026, startPoint y: 351, endPoint x: 993, endPoint y: 345, distance: 33.7
click at [993, 345] on td at bounding box center [1016, 348] width 70 height 48
type input "*"
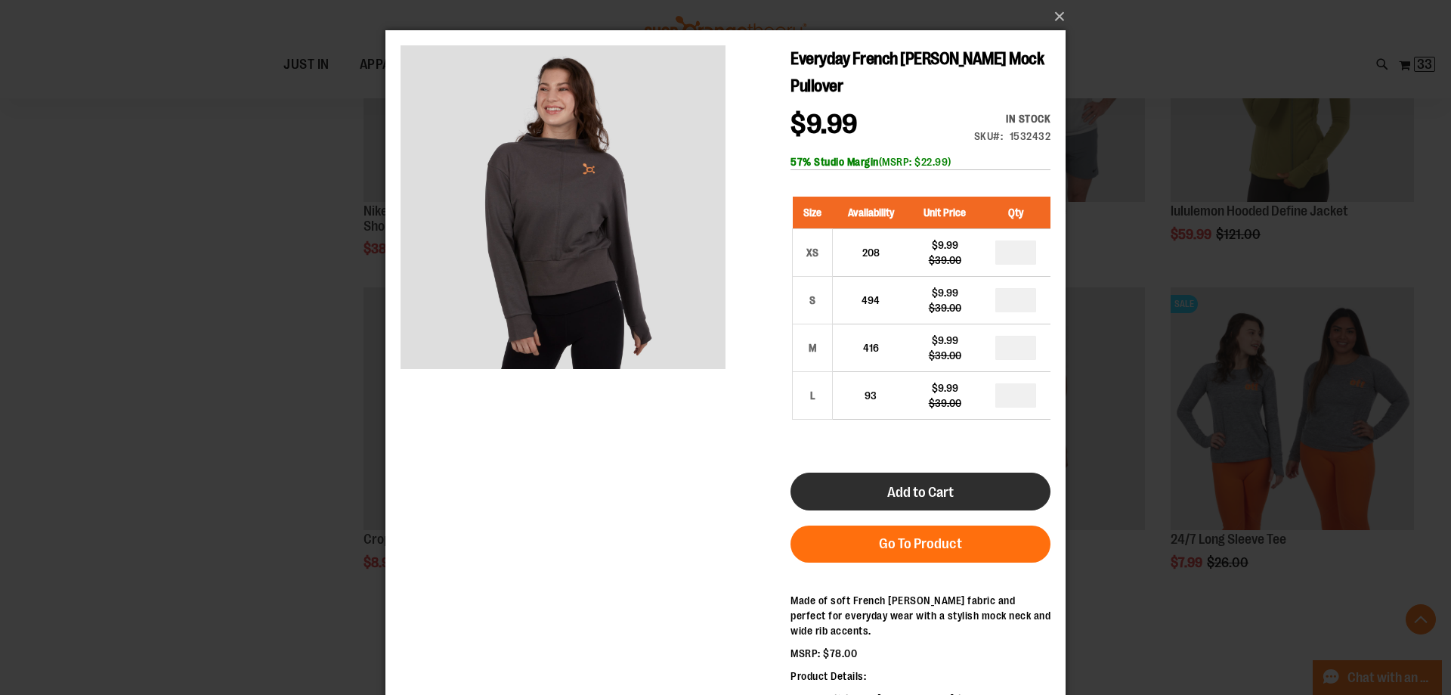
click at [912, 473] on button "Add to Cart" at bounding box center [921, 491] width 260 height 38
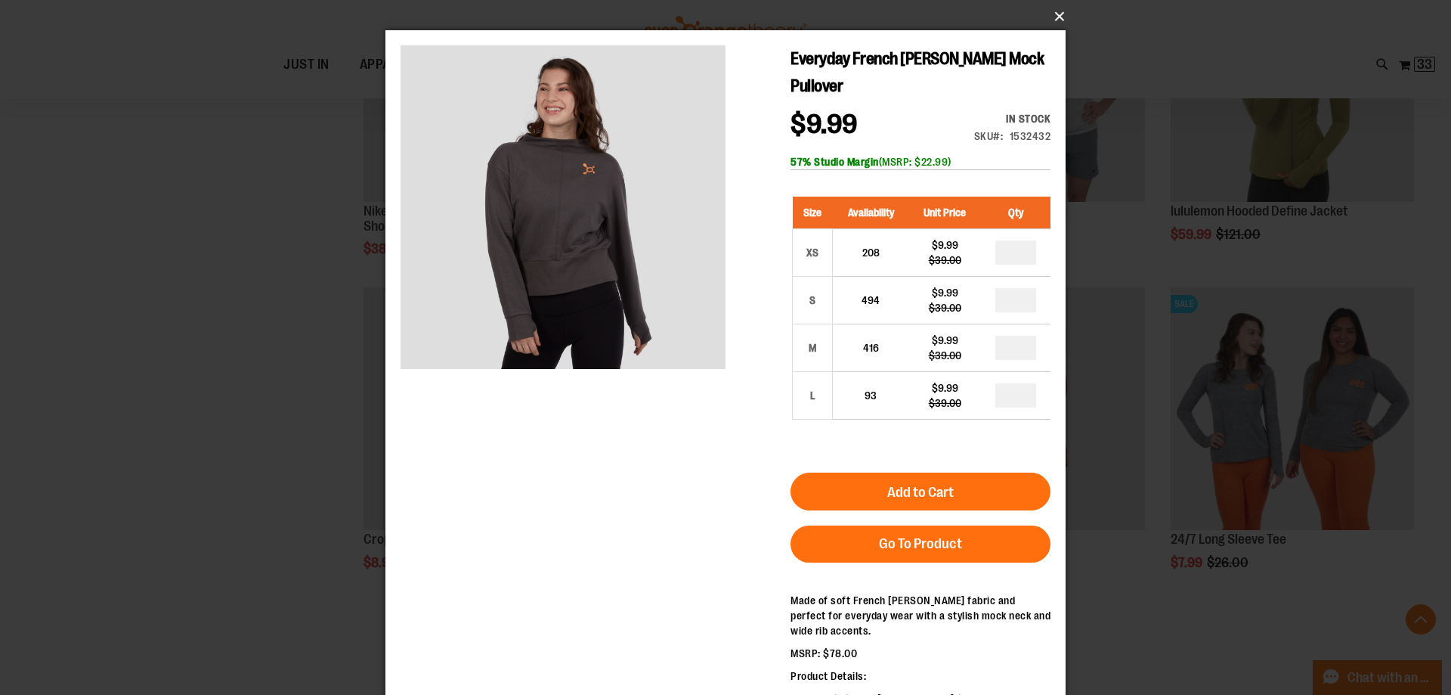
click at [1052, 14] on button "×" at bounding box center [730, 16] width 680 height 33
click at [1057, 14] on button "×" at bounding box center [730, 16] width 680 height 33
click at [1058, 15] on button "×" at bounding box center [730, 16] width 680 height 33
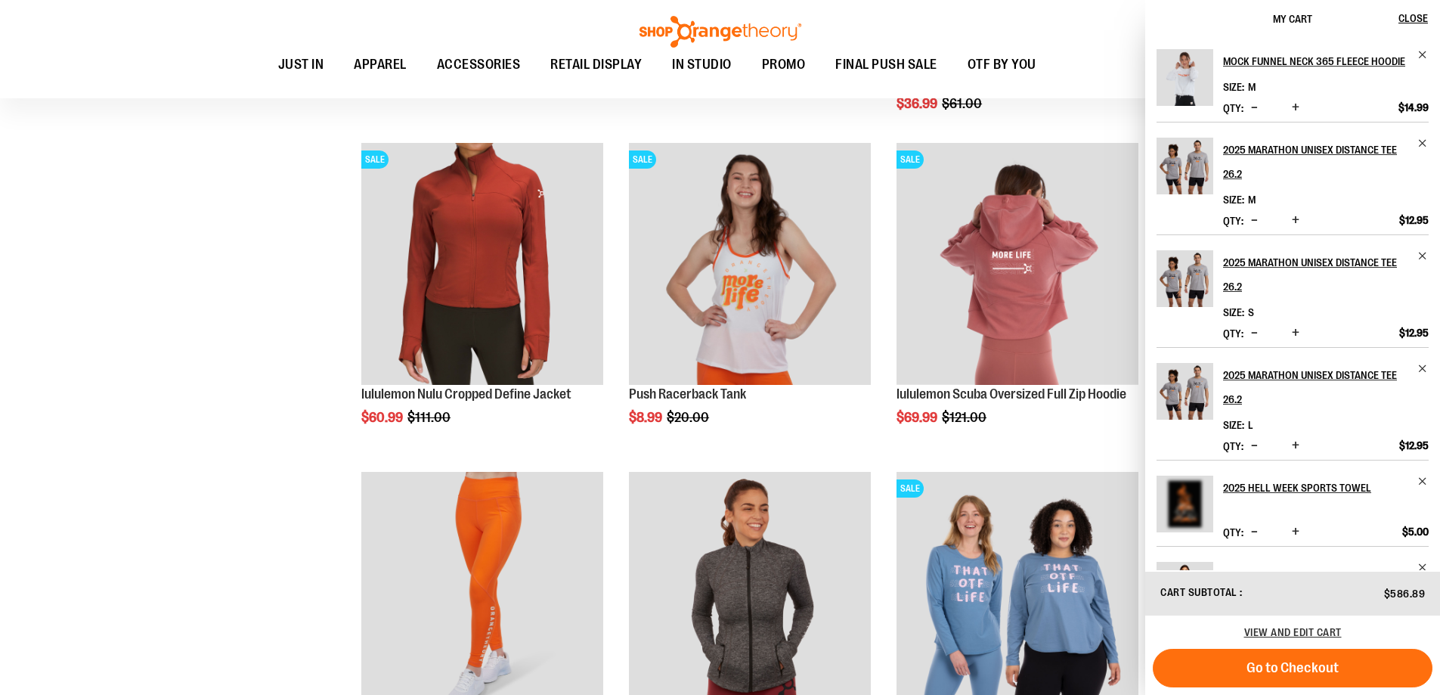
scroll to position [1210, 0]
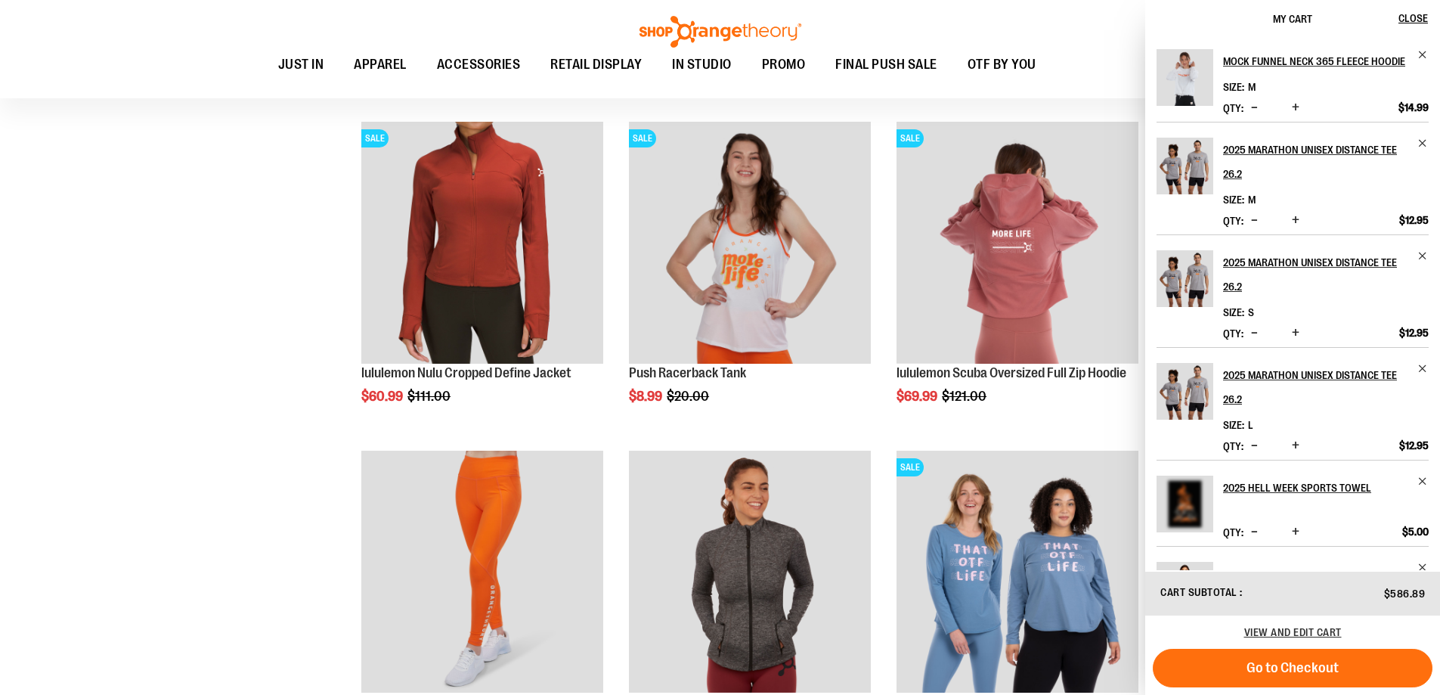
click at [181, 411] on div "**********" at bounding box center [719, 616] width 1387 height 3174
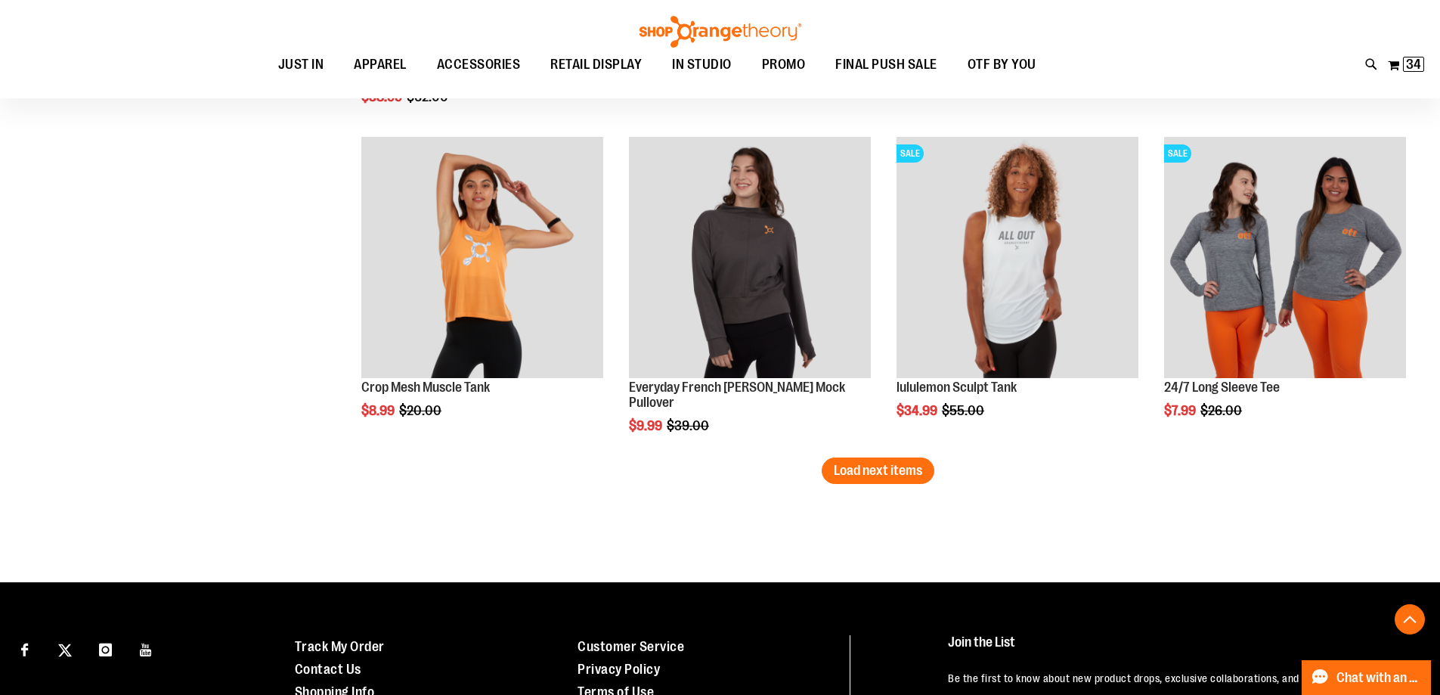
scroll to position [2873, 0]
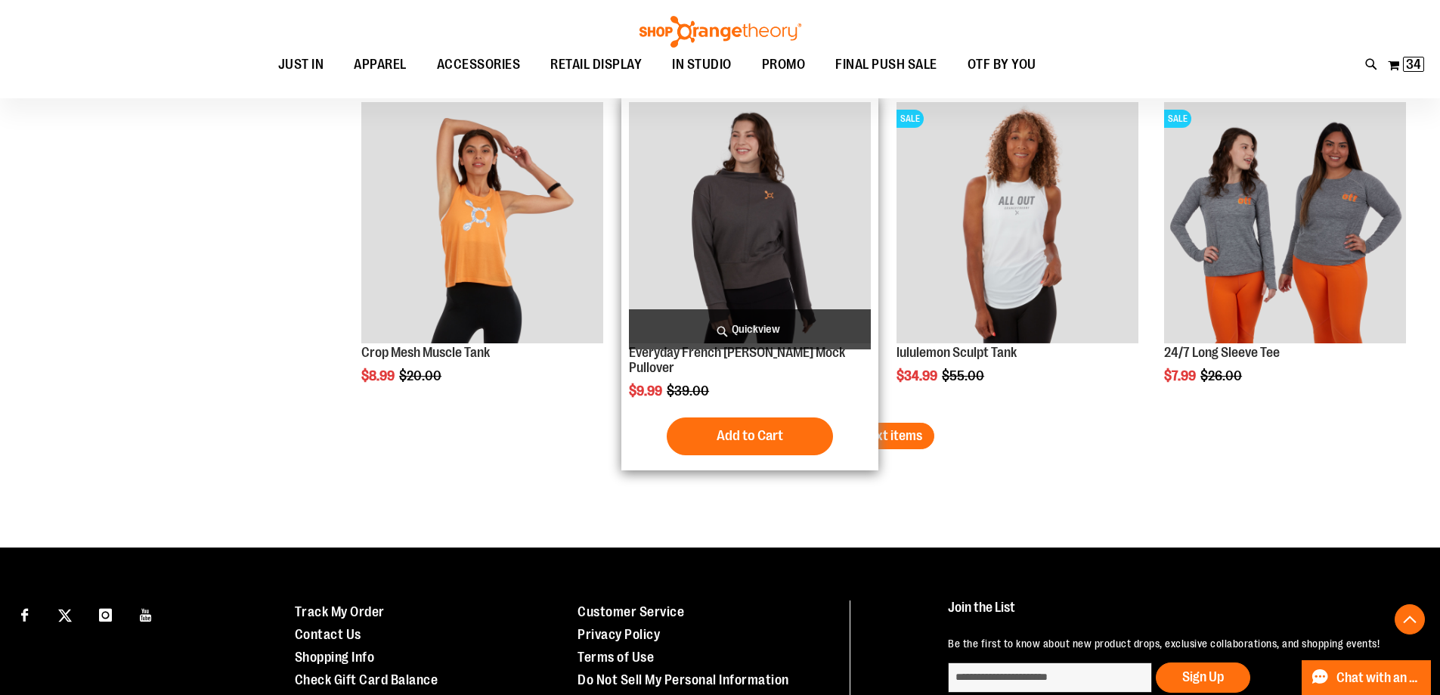
click at [859, 435] on div "Add to Cart In stock" at bounding box center [750, 436] width 242 height 38
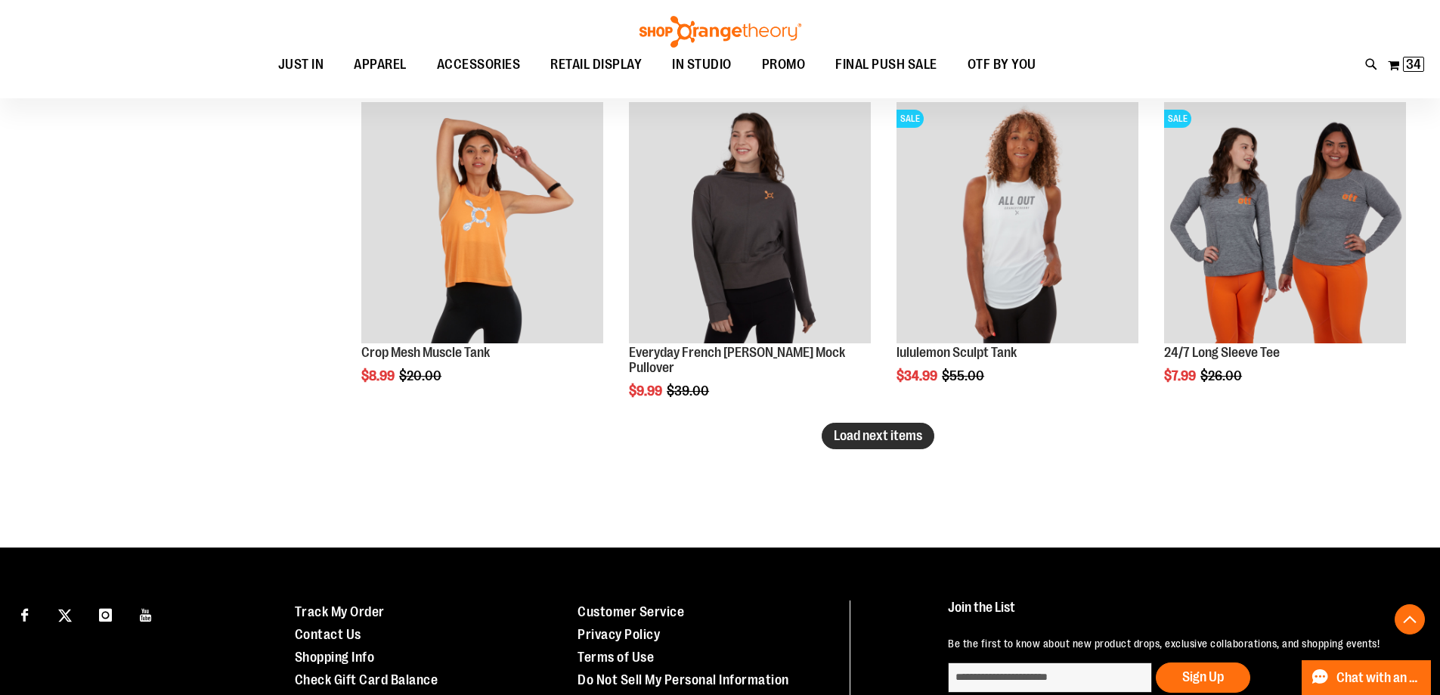
click at [916, 437] on span "Load next items" at bounding box center [878, 435] width 88 height 15
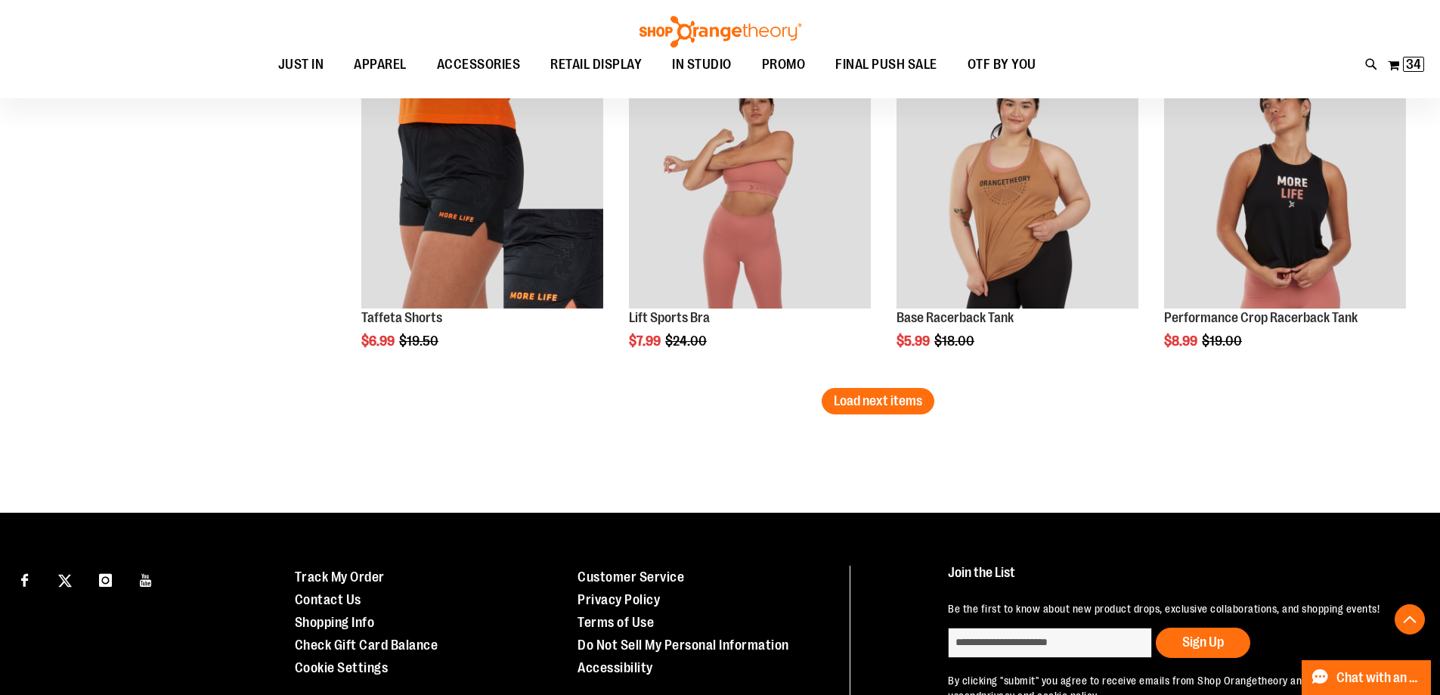
scroll to position [3931, 0]
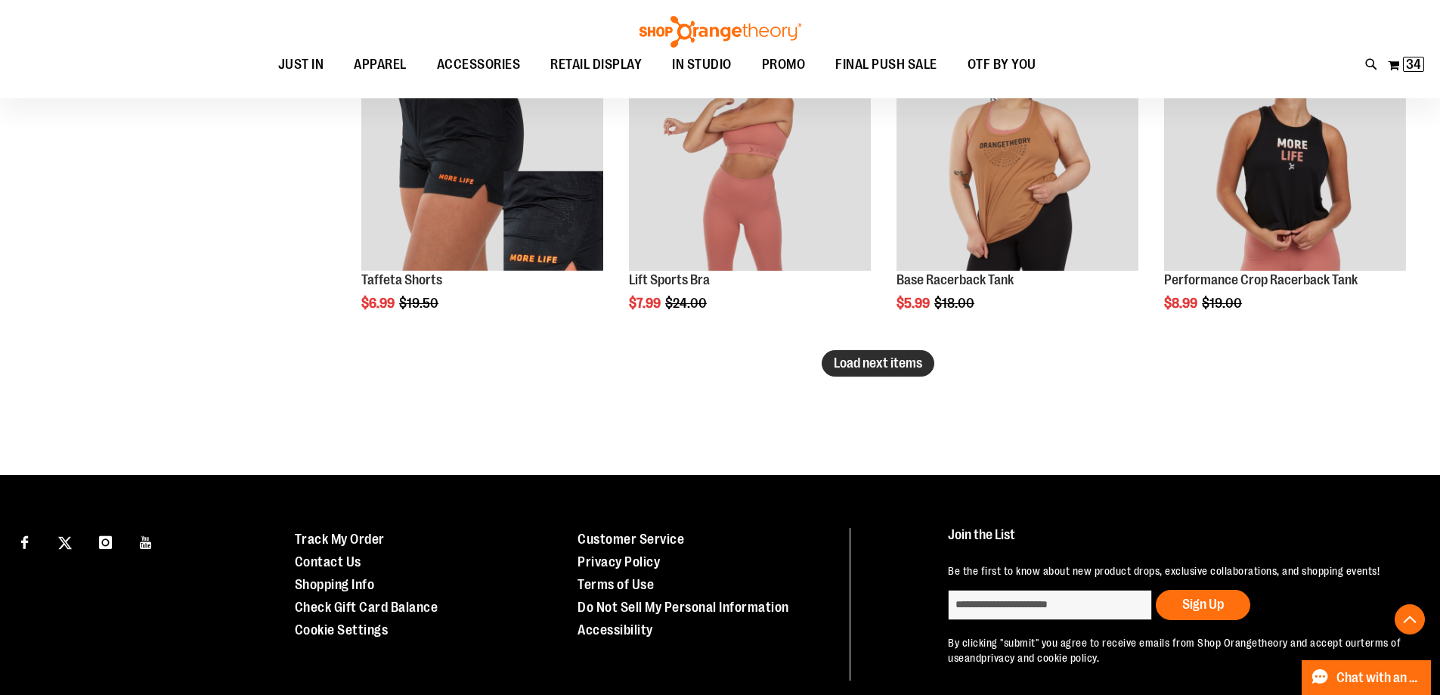
click at [863, 364] on span "Load next items" at bounding box center [878, 362] width 88 height 15
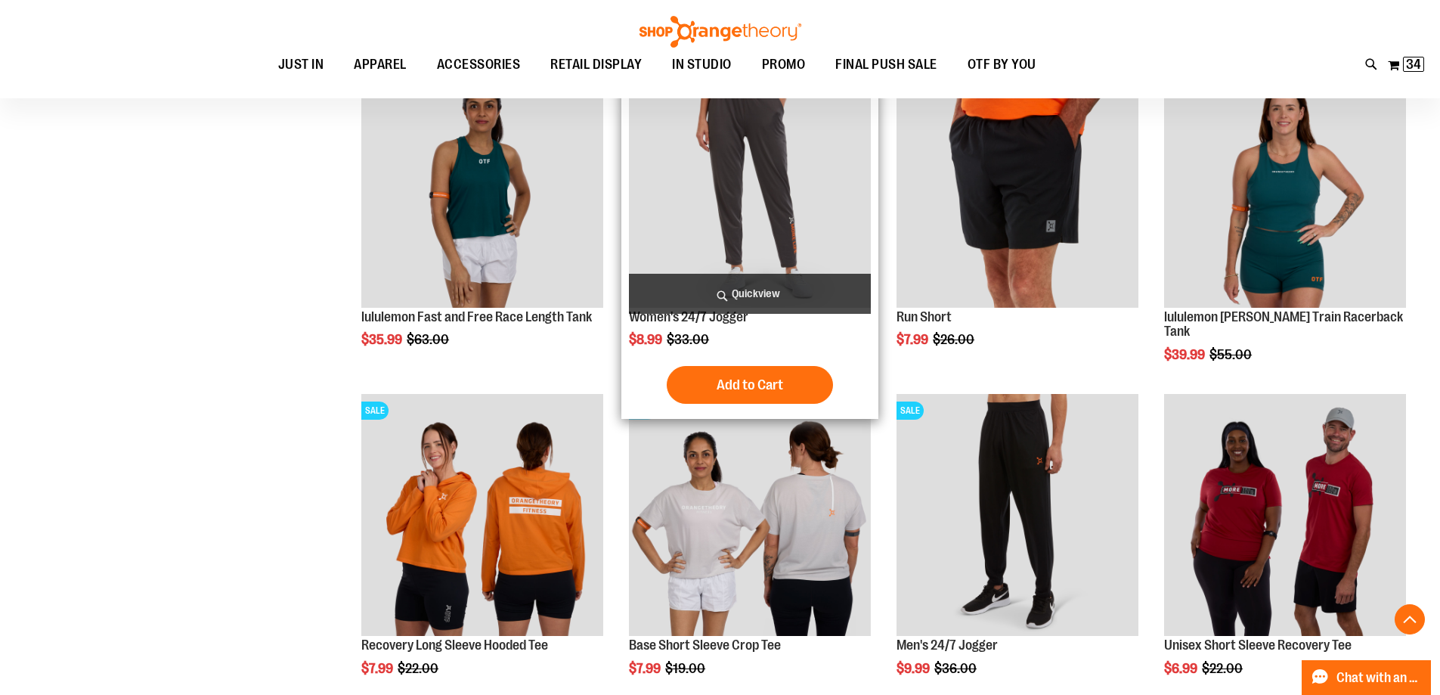
scroll to position [4762, 0]
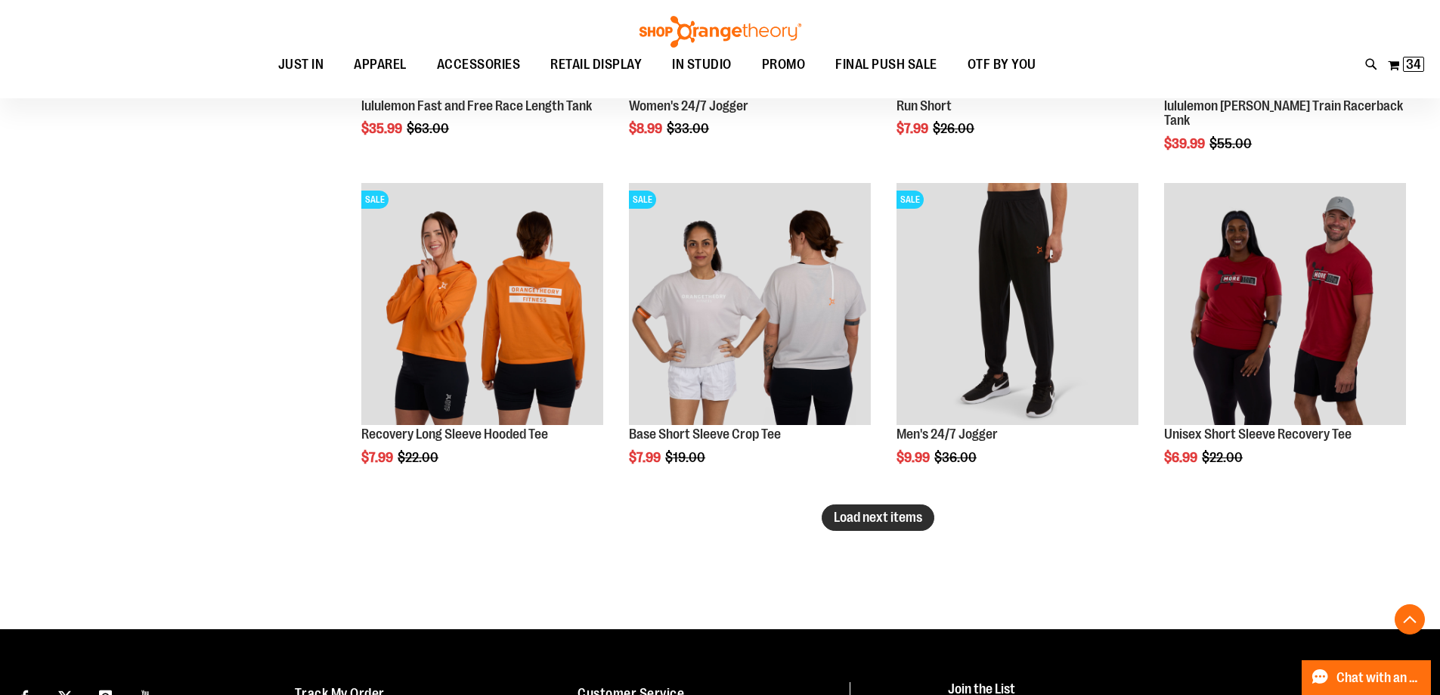
click at [848, 519] on span "Load next items" at bounding box center [878, 517] width 88 height 15
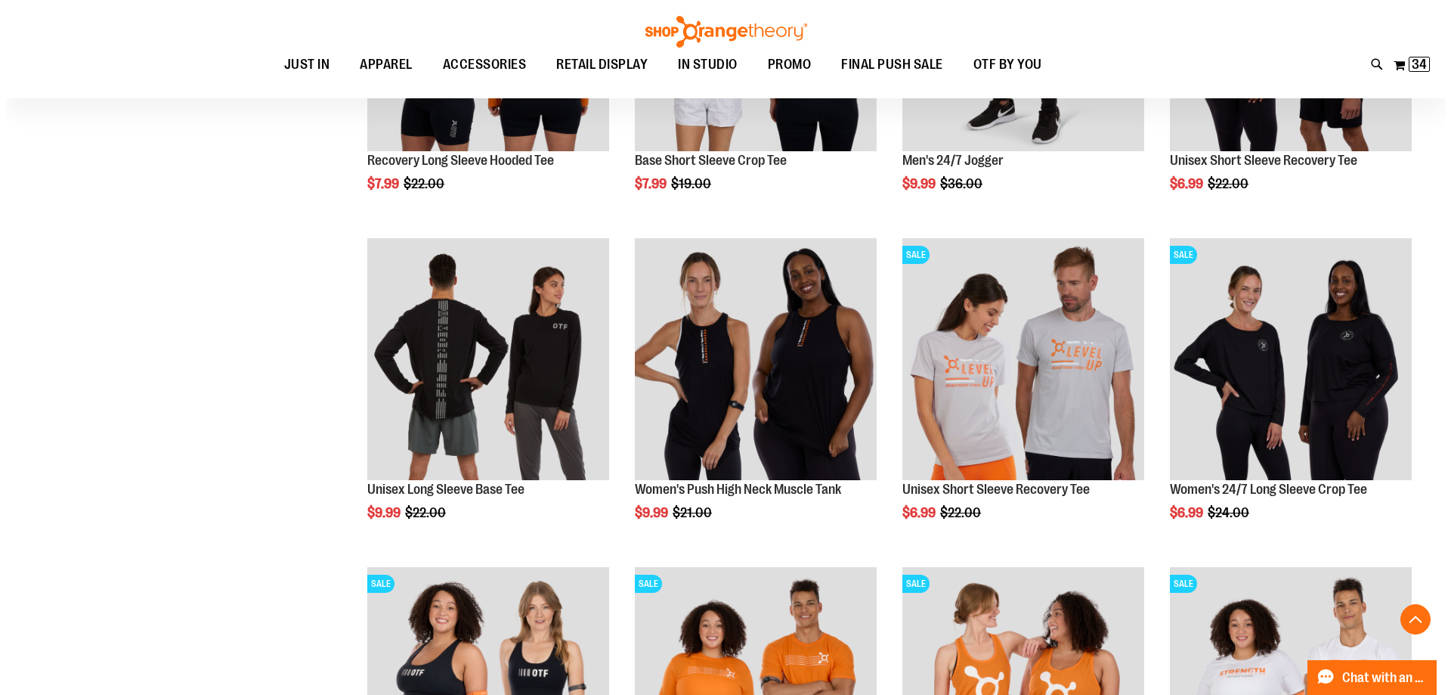
scroll to position [5065, 0]
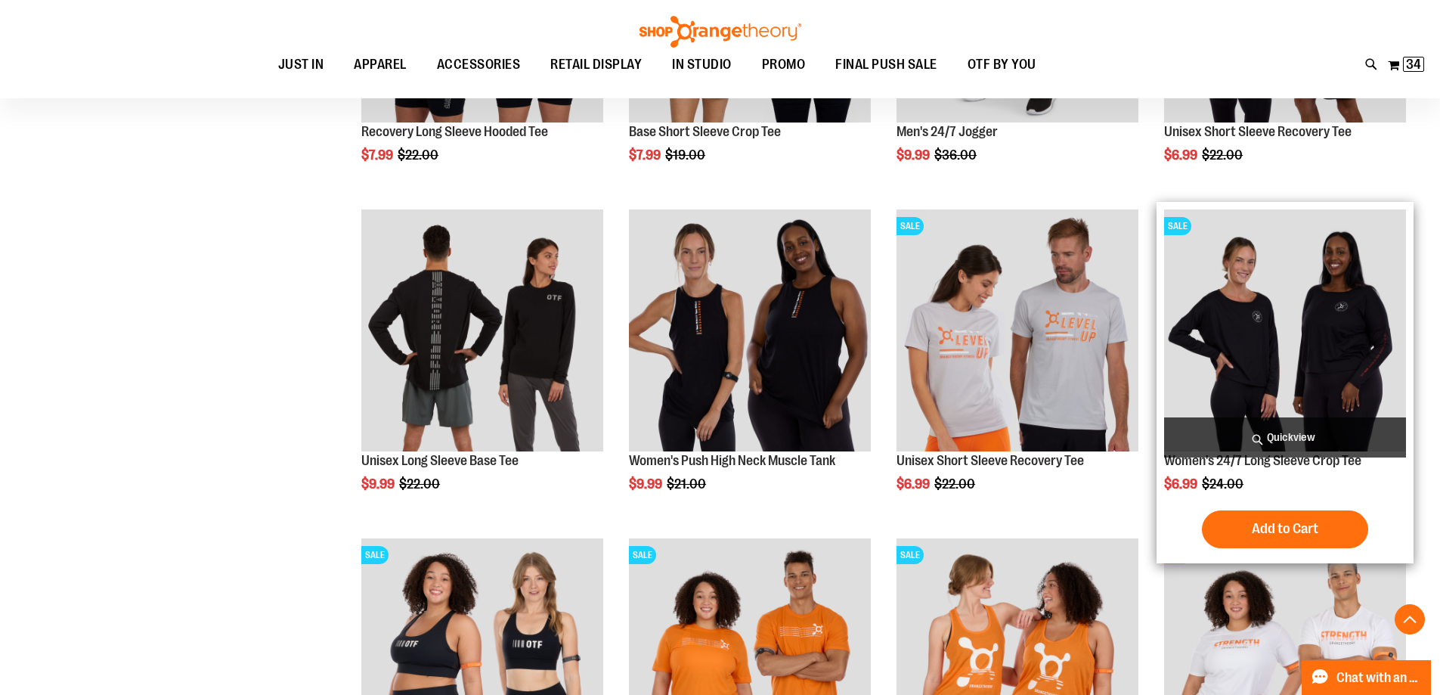
click at [1272, 440] on span "Quickview" at bounding box center [1285, 437] width 242 height 40
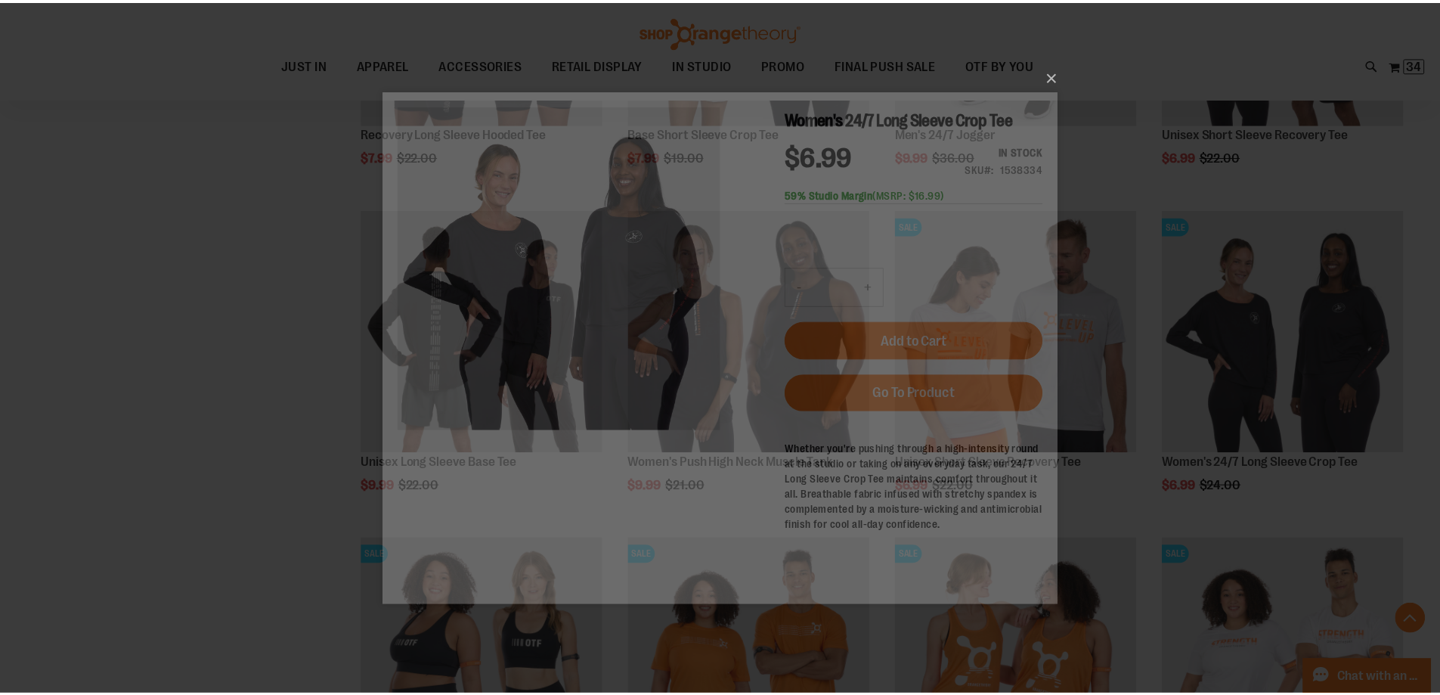
scroll to position [0, 0]
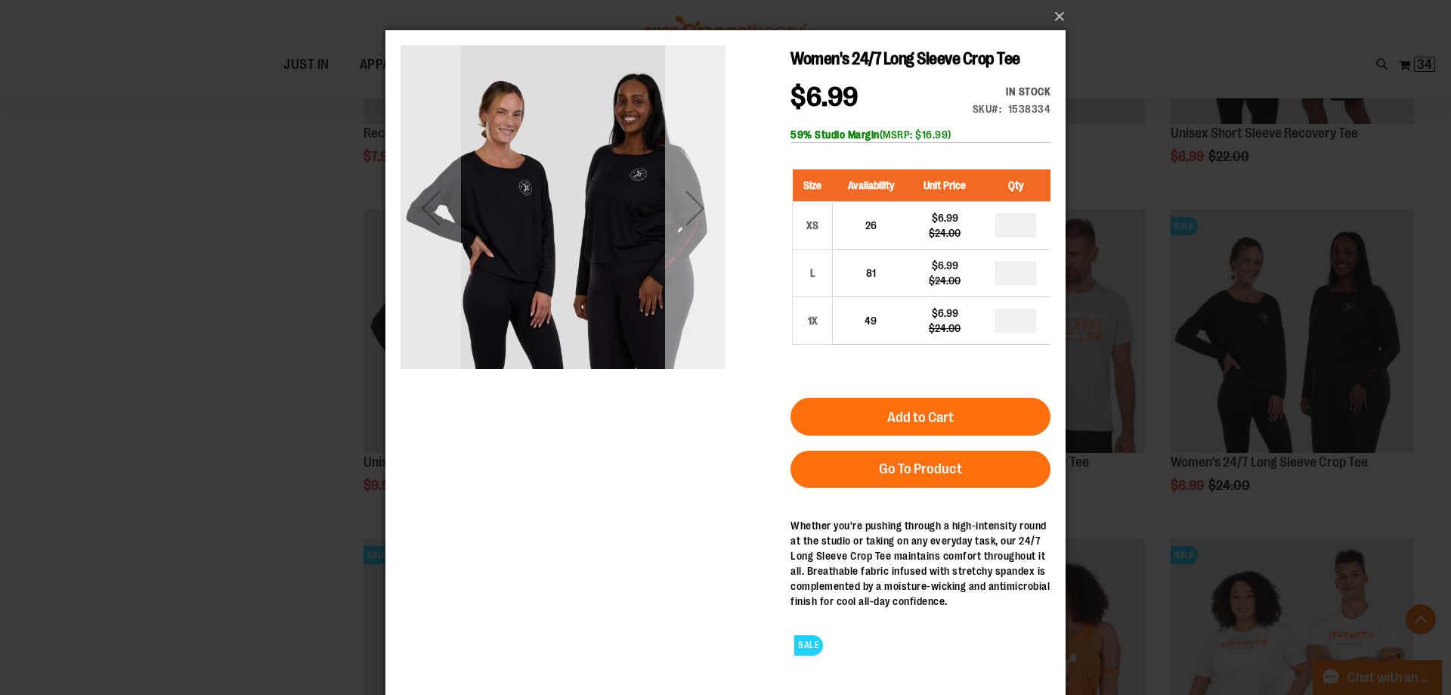
click at [692, 210] on div "Next" at bounding box center [695, 208] width 60 height 60
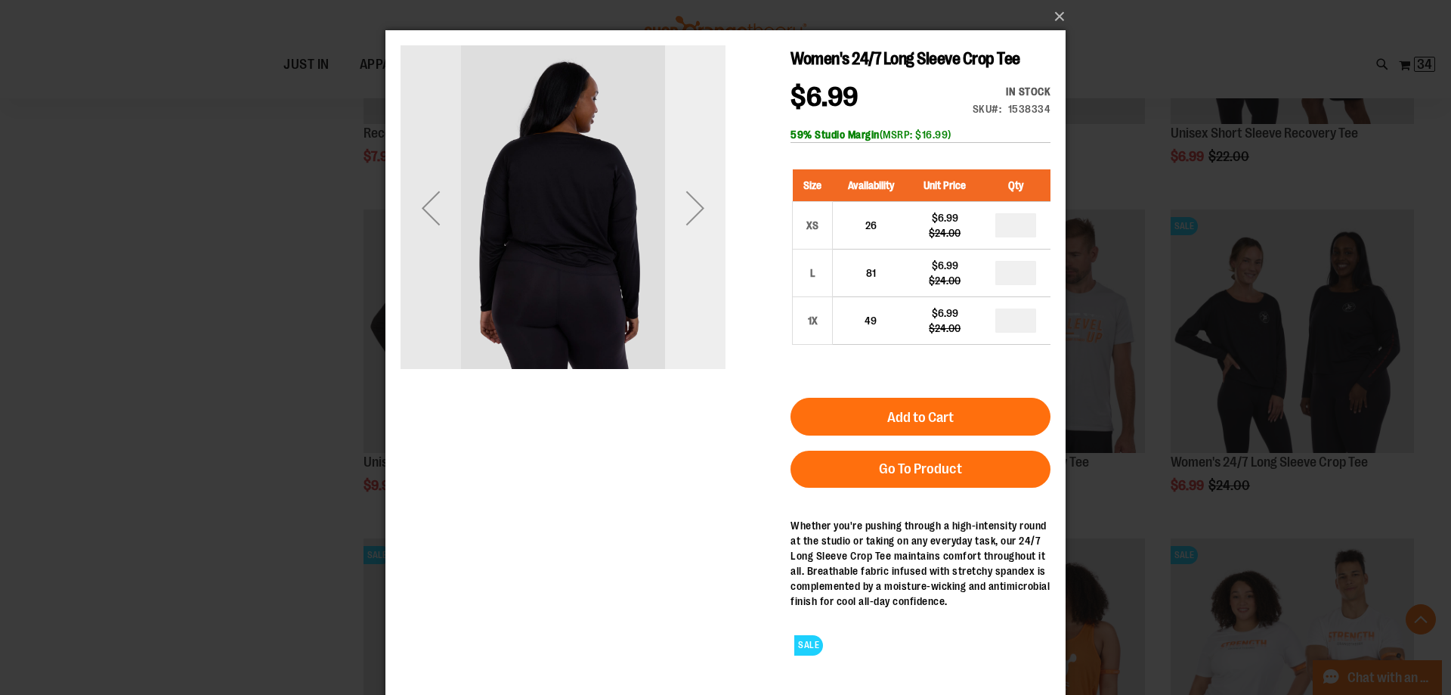
click at [692, 210] on div "Next" at bounding box center [695, 208] width 60 height 60
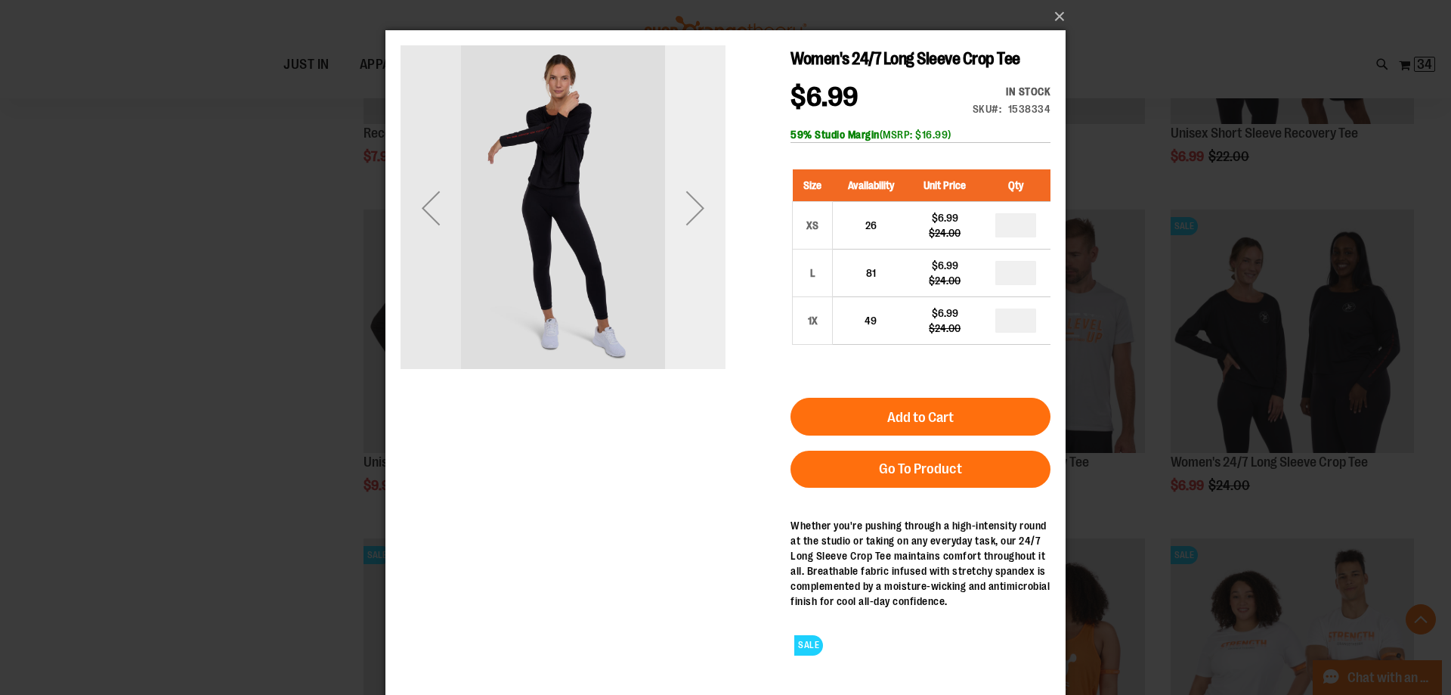
click at [692, 210] on div "Next" at bounding box center [695, 208] width 60 height 60
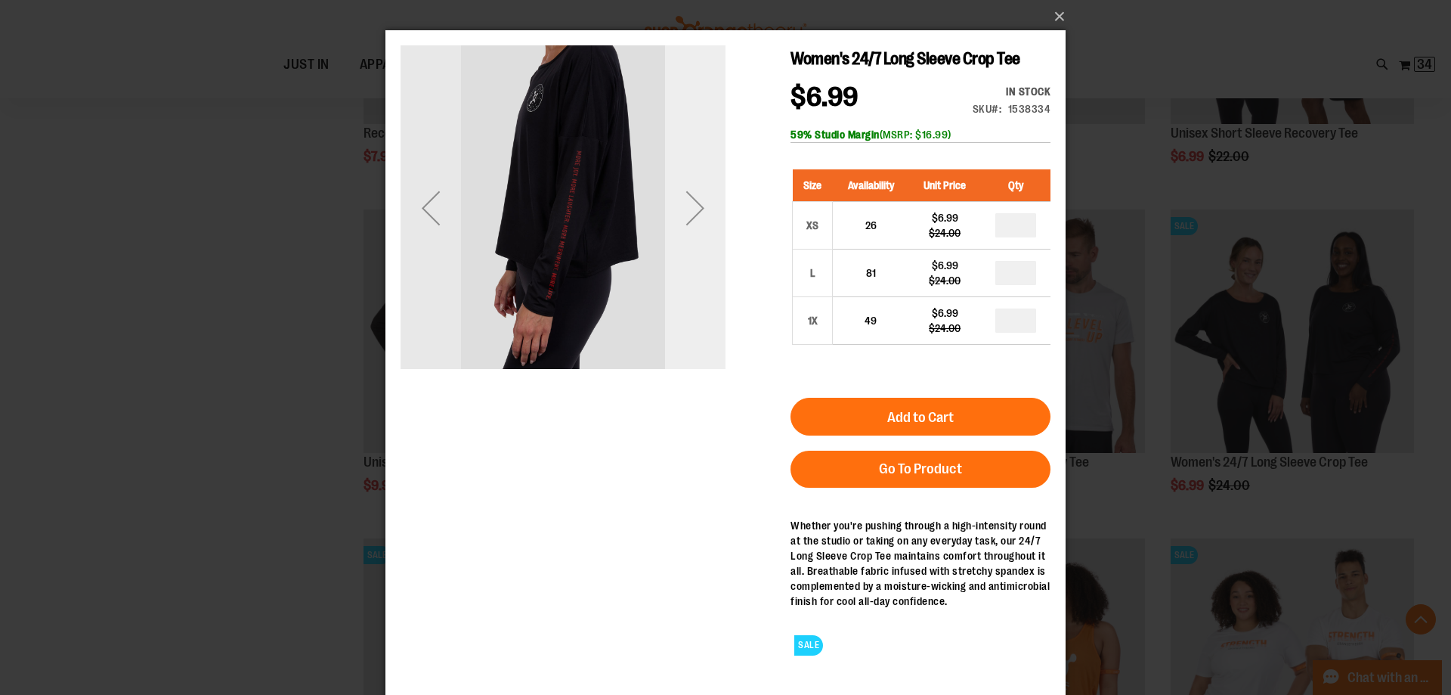
click at [692, 210] on div "Next" at bounding box center [695, 208] width 60 height 60
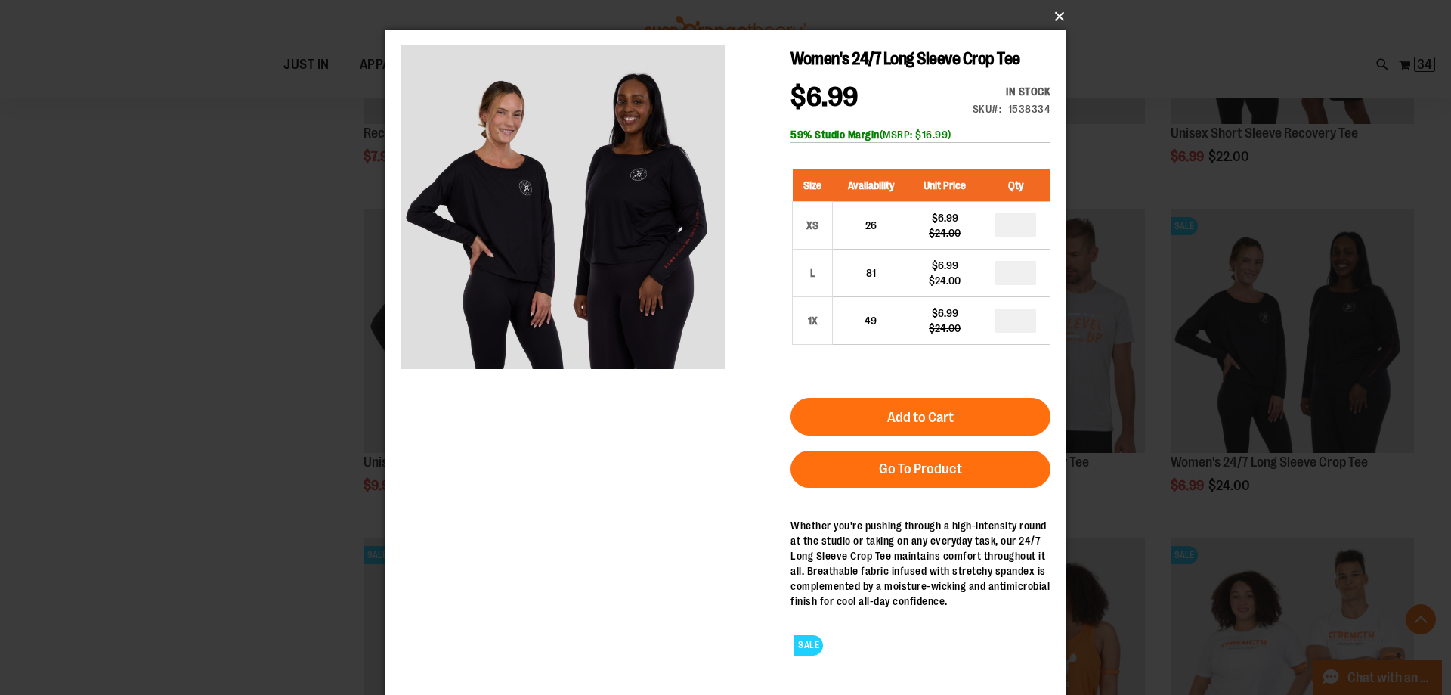
click at [1057, 10] on button "×" at bounding box center [730, 16] width 680 height 33
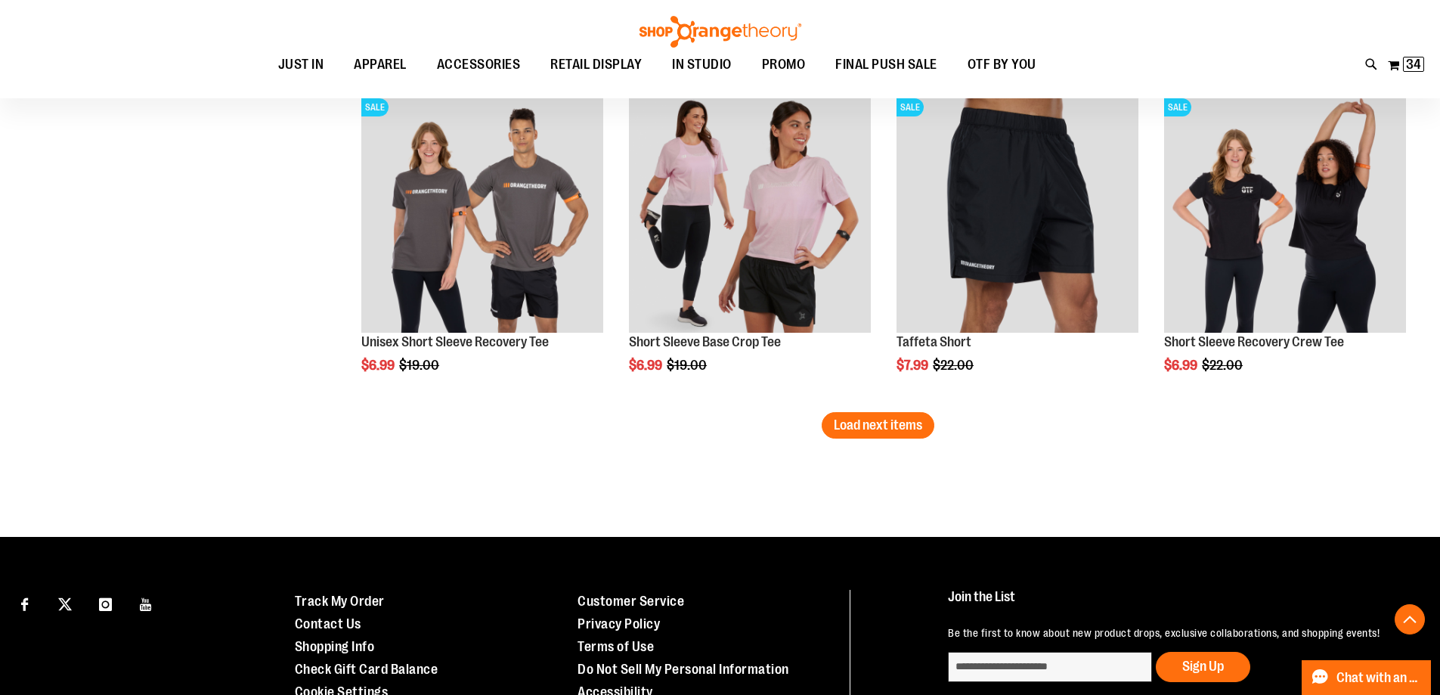
scroll to position [5896, 0]
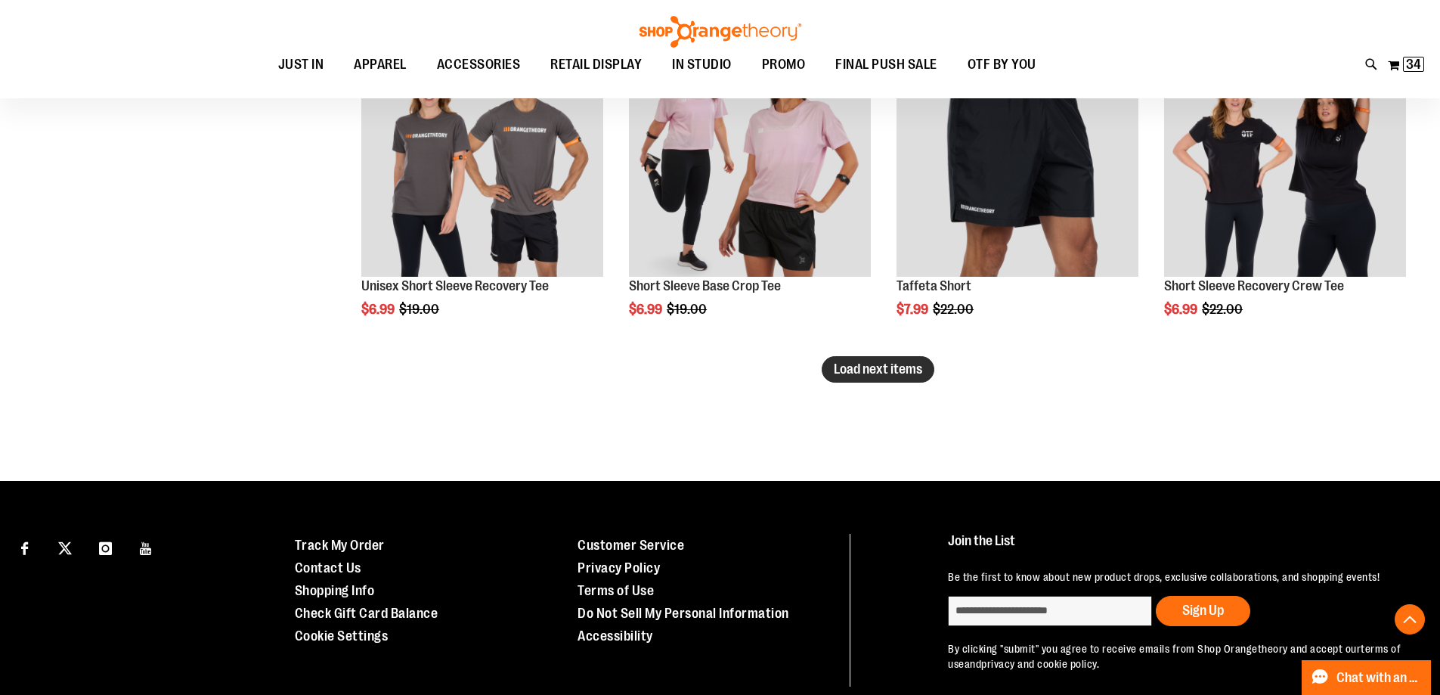
click at [922, 375] on span "Load next items" at bounding box center [878, 368] width 88 height 15
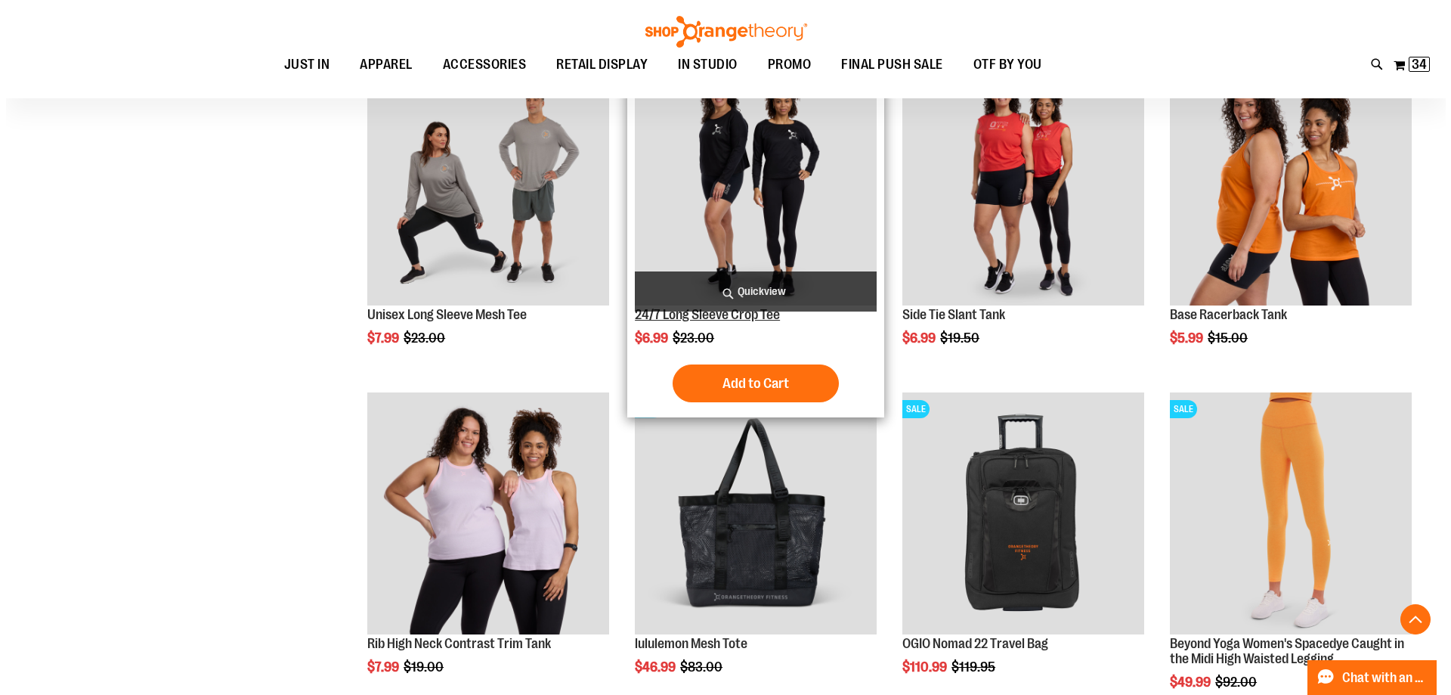
scroll to position [6501, 0]
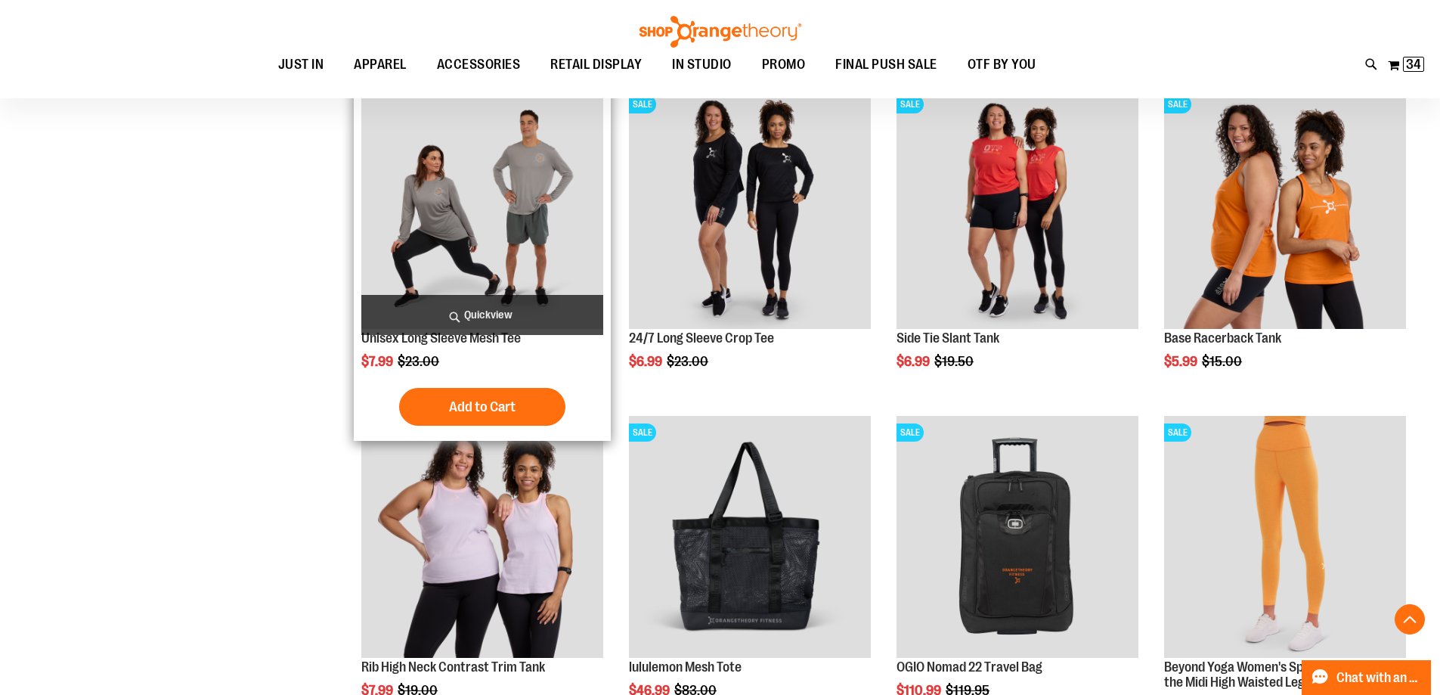
click at [514, 313] on span "Quickview" at bounding box center [482, 315] width 242 height 40
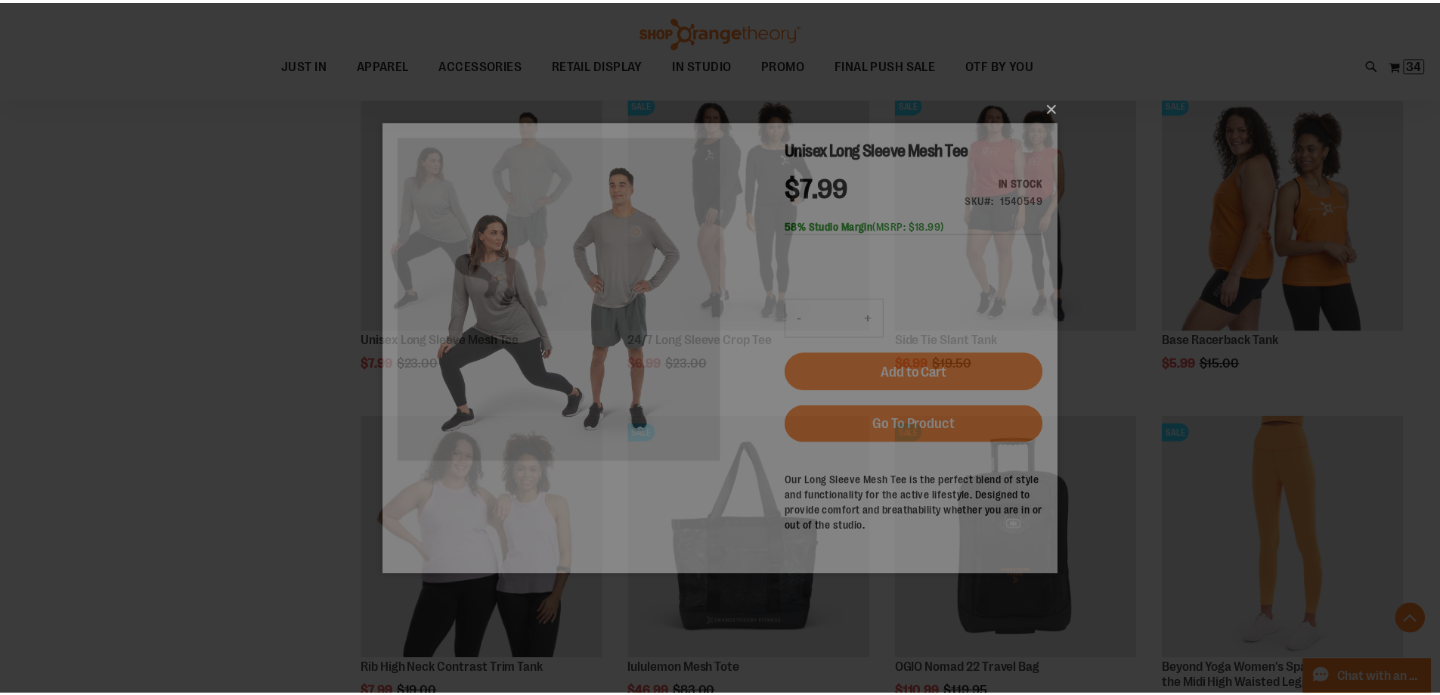
scroll to position [0, 0]
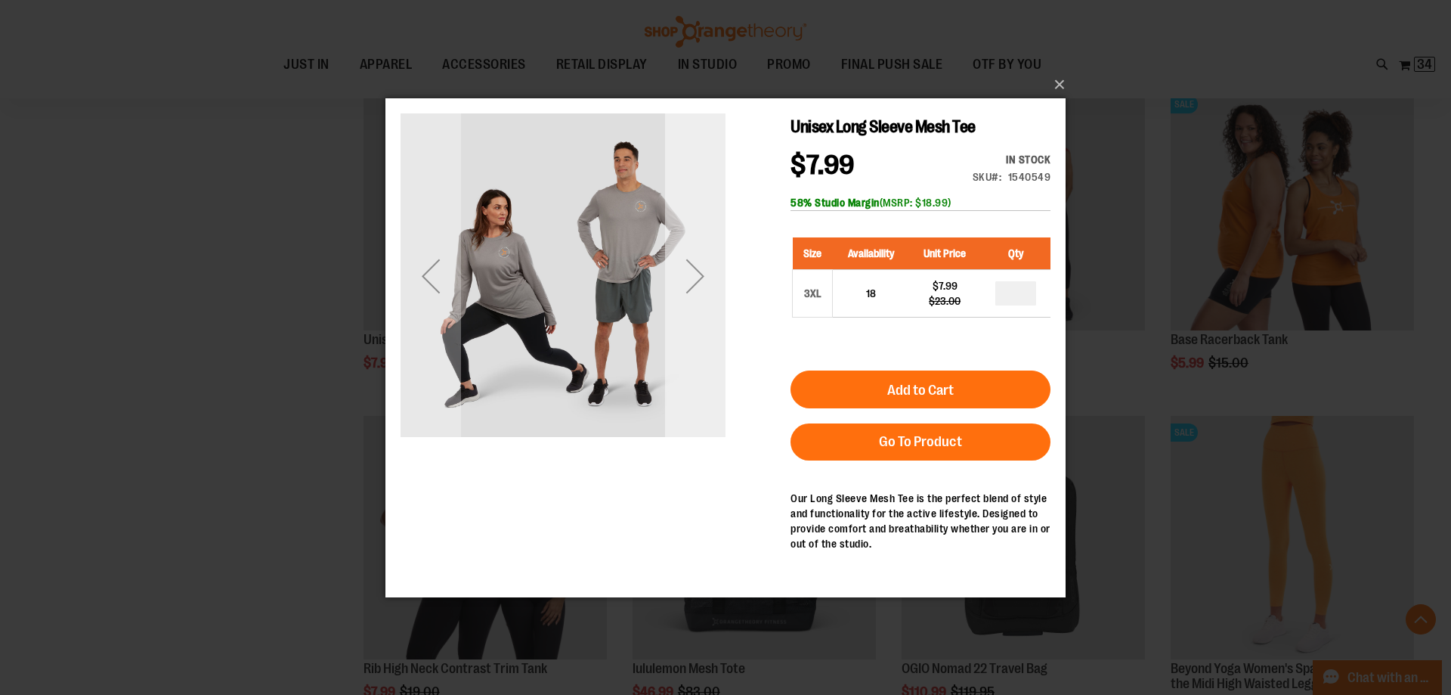
click at [702, 277] on div "Next" at bounding box center [695, 275] width 60 height 60
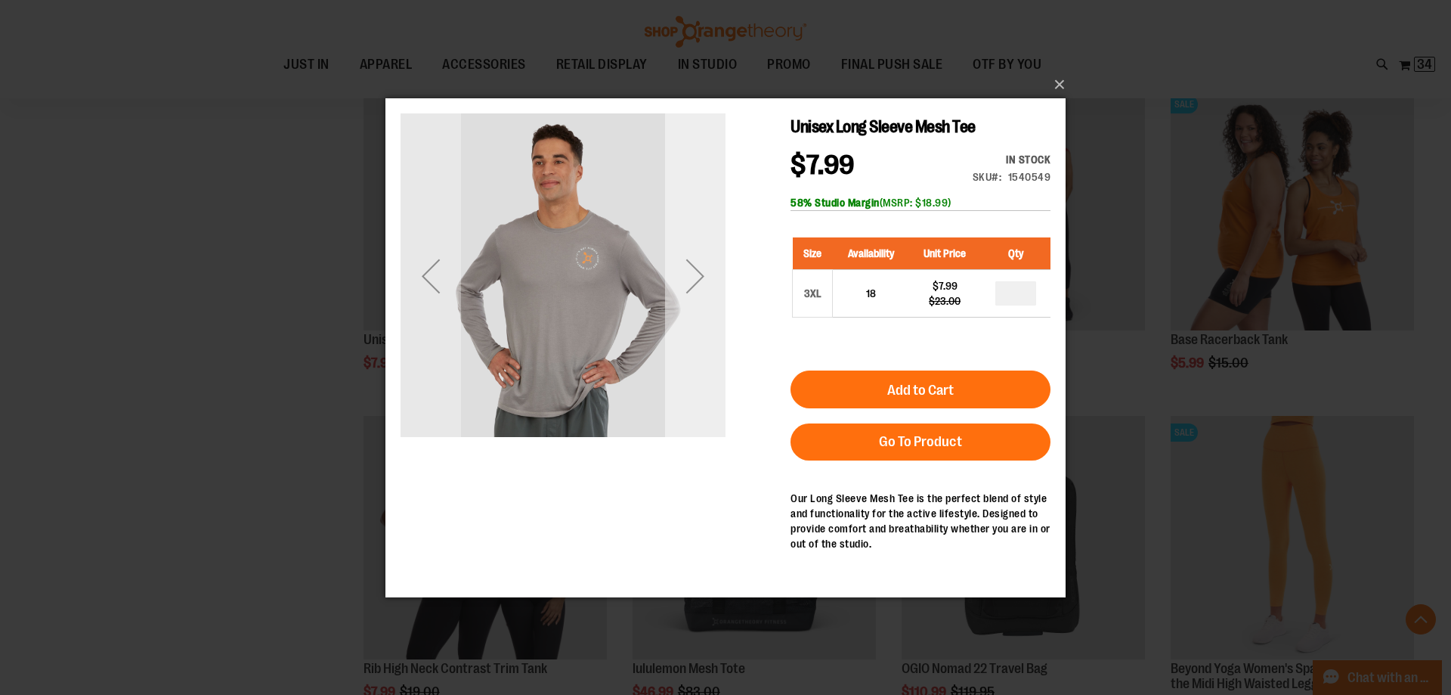
click at [702, 277] on div "Next" at bounding box center [695, 275] width 60 height 60
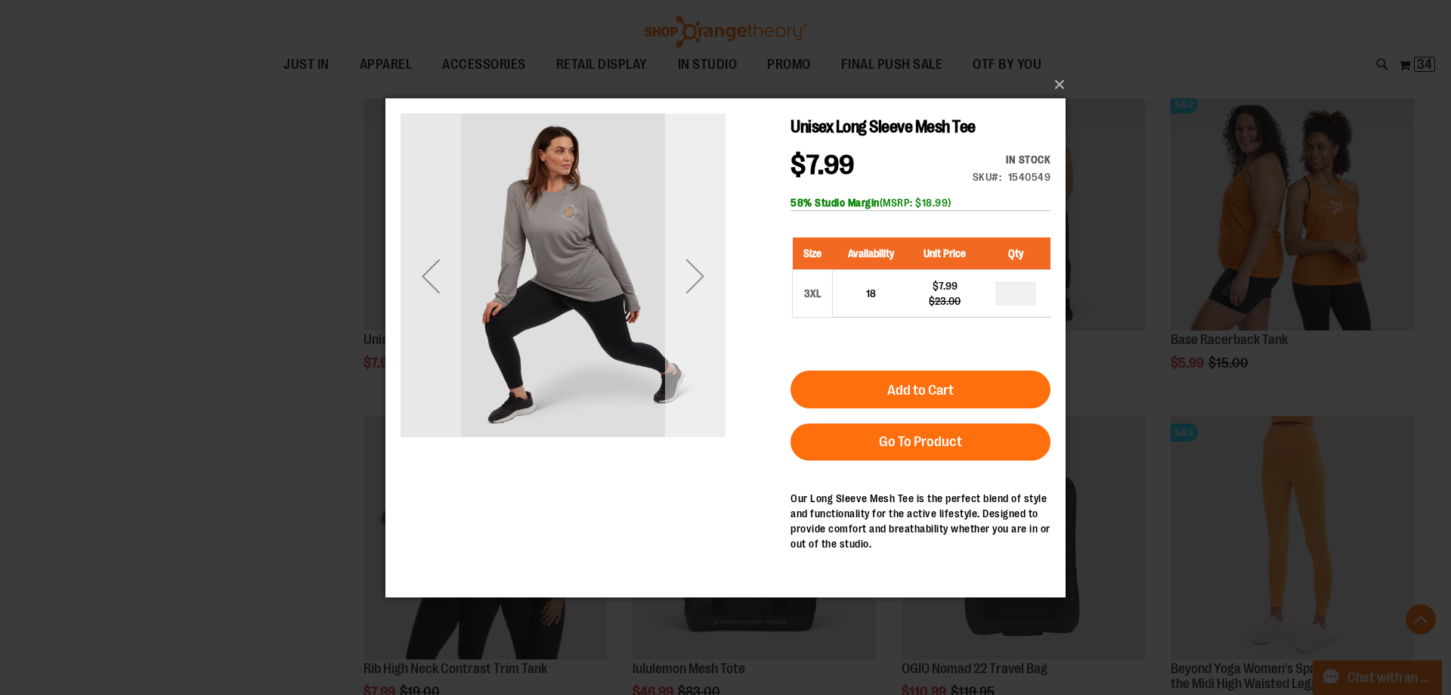
click at [702, 277] on div "Next" at bounding box center [695, 275] width 60 height 60
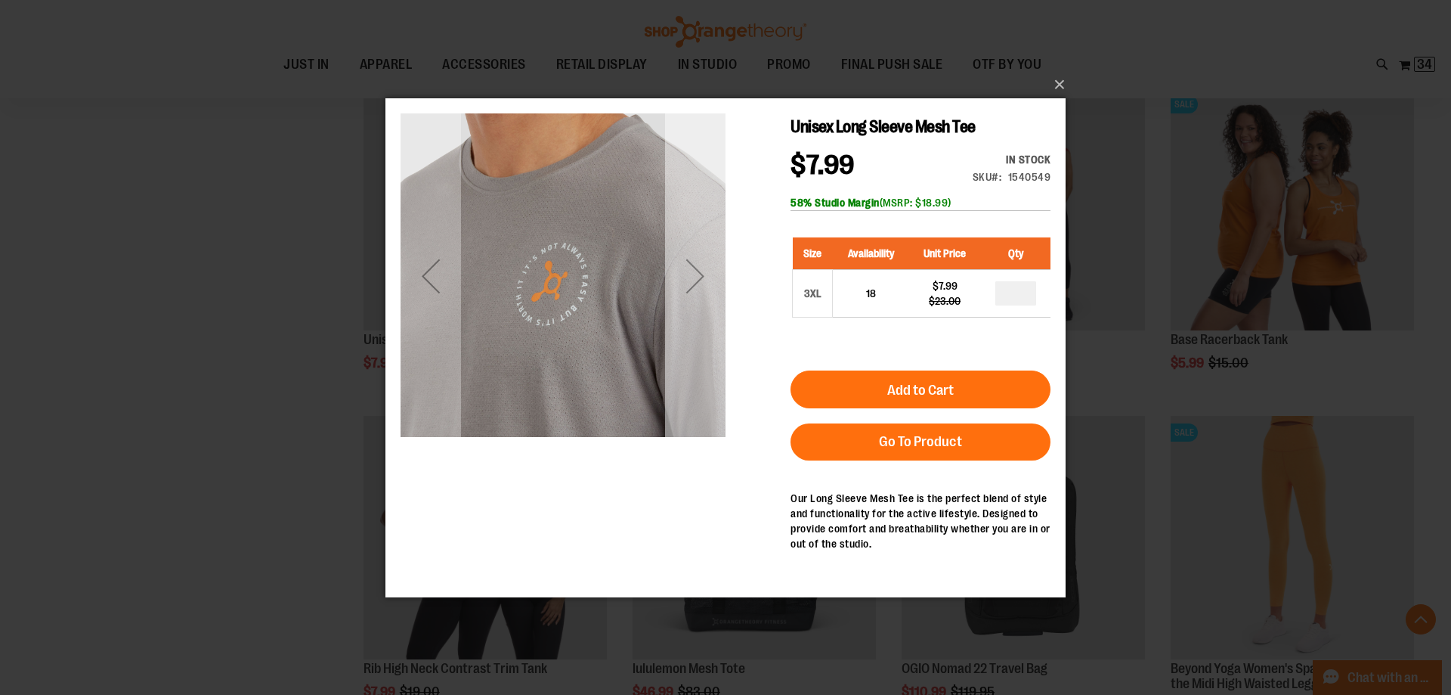
click at [702, 277] on div "Next" at bounding box center [695, 275] width 60 height 60
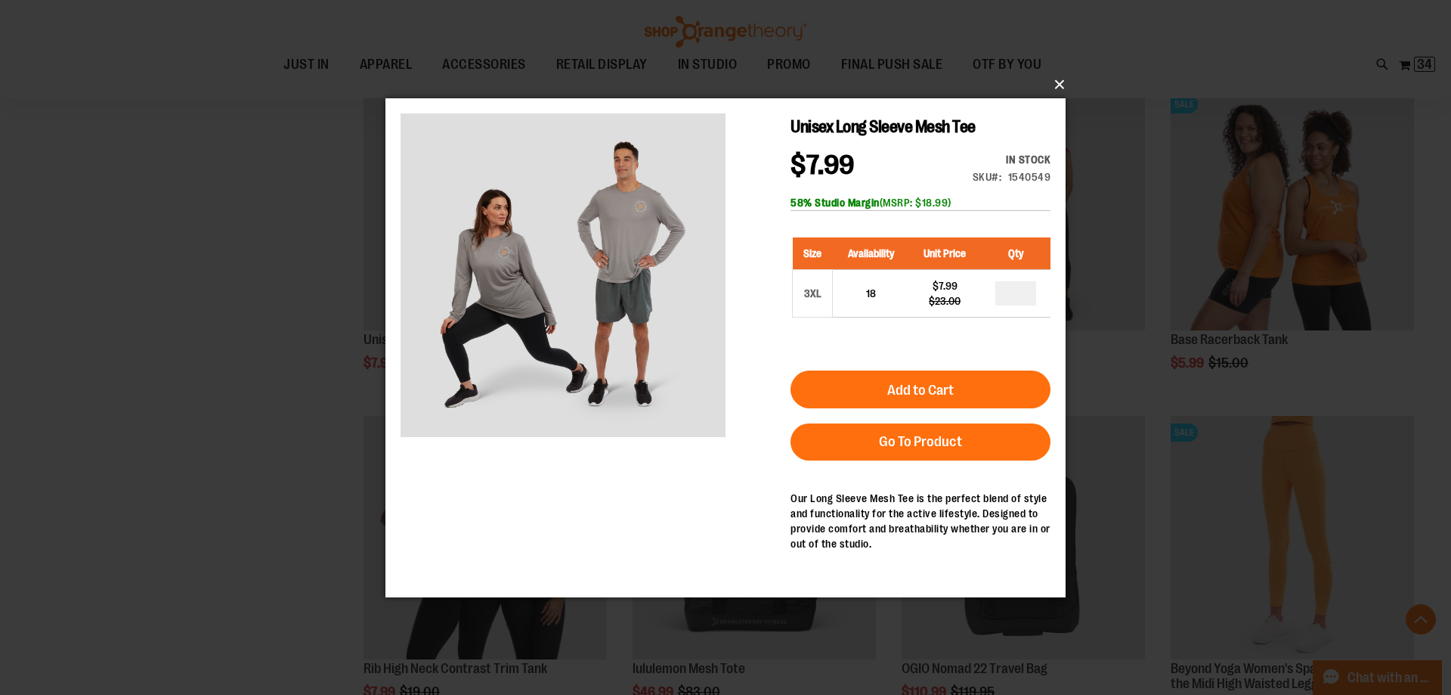
click at [1059, 87] on button "×" at bounding box center [730, 84] width 680 height 33
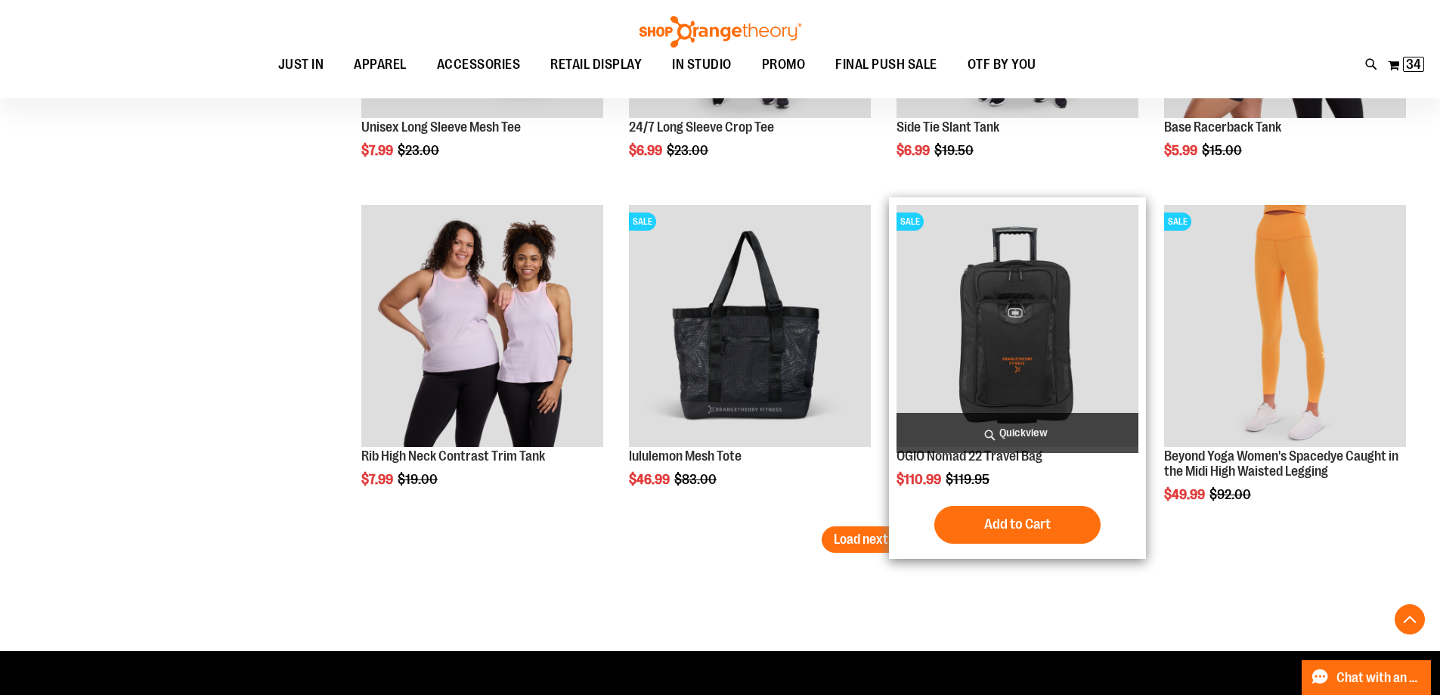
scroll to position [6728, 0]
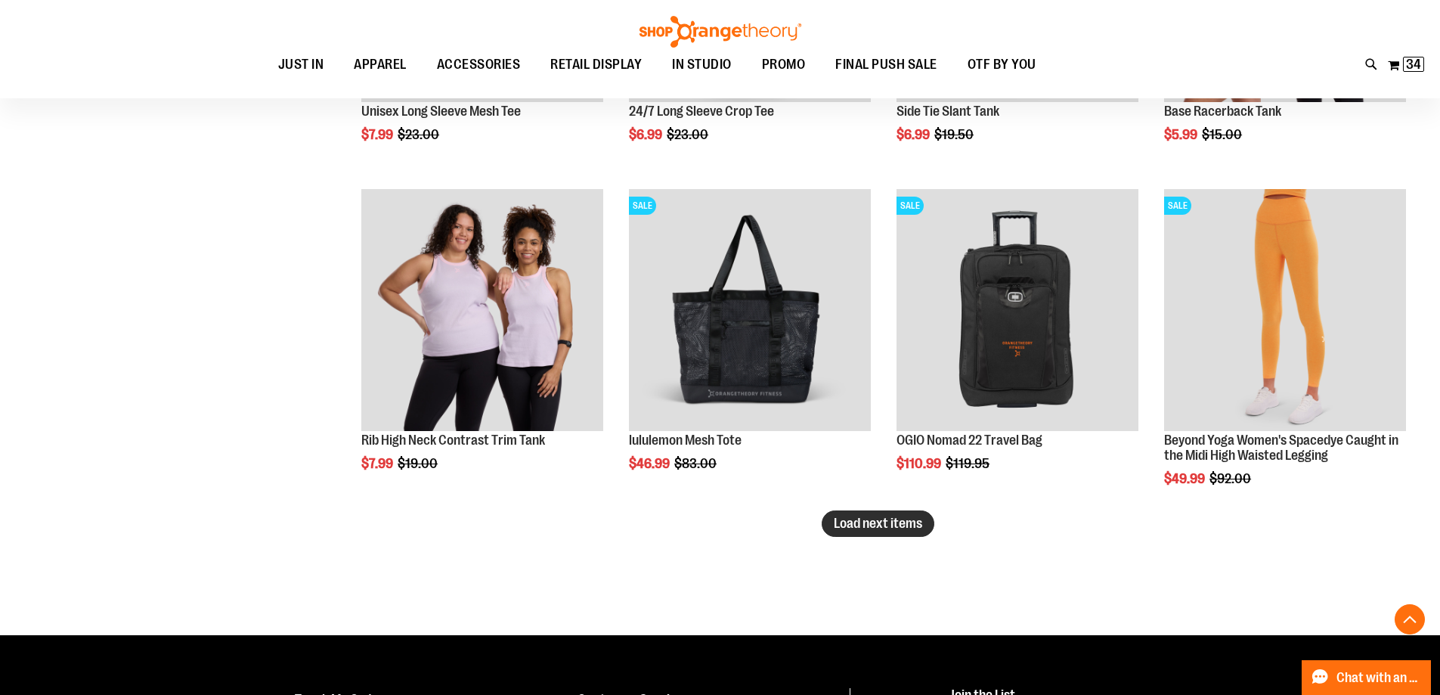
click at [887, 525] on span "Load next items" at bounding box center [878, 523] width 88 height 15
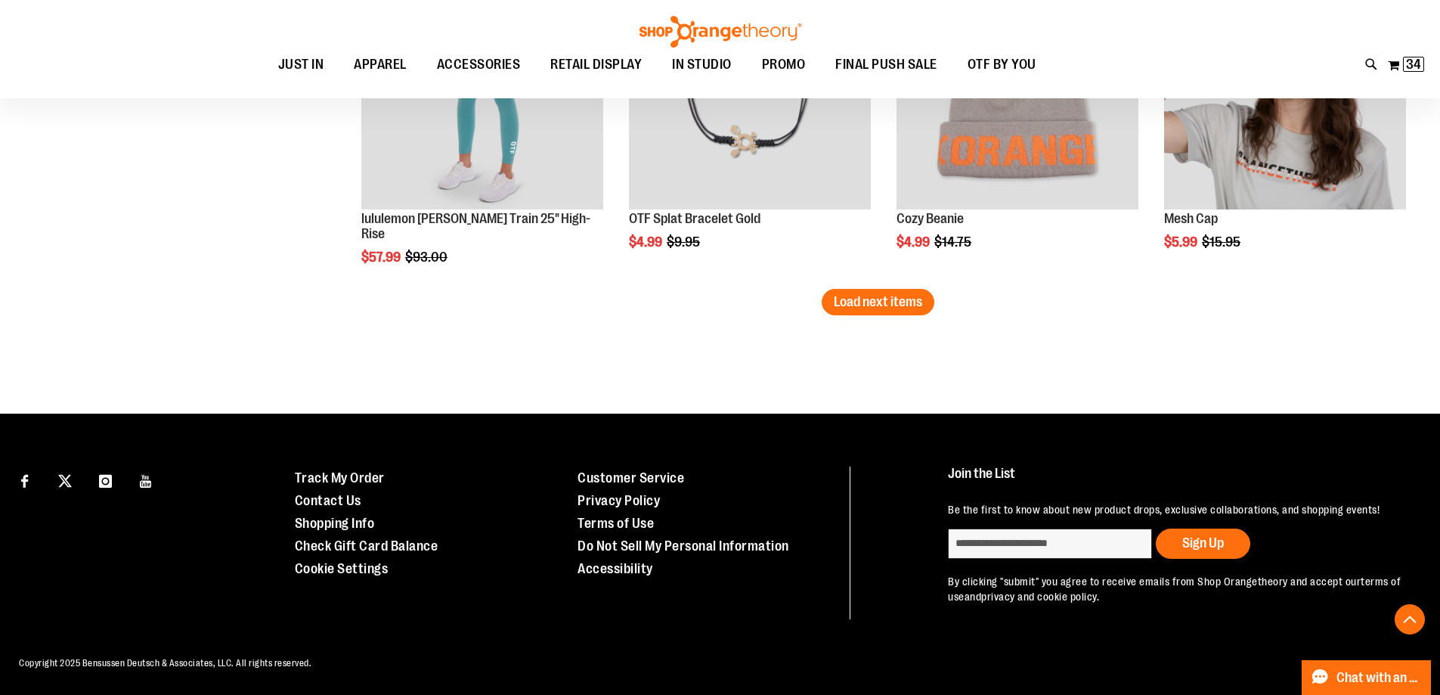
scroll to position [7937, 0]
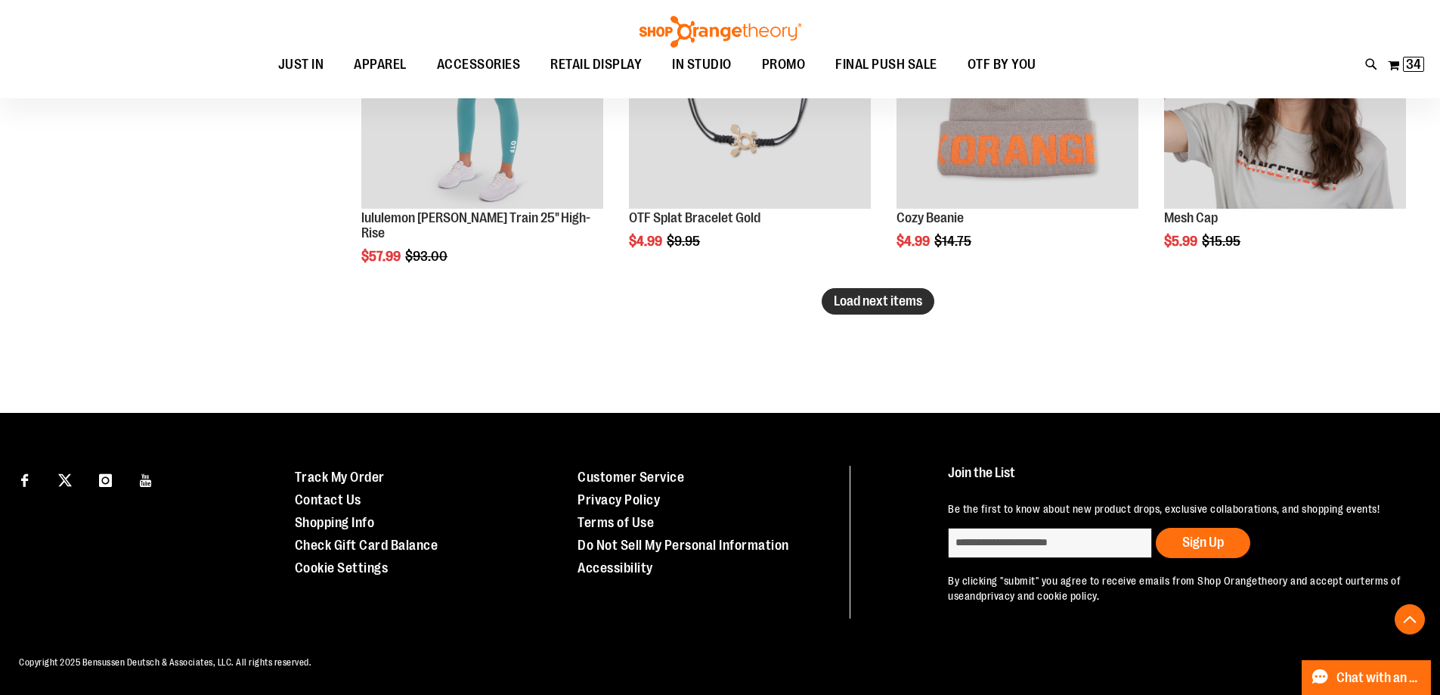
click at [912, 295] on span "Load next items" at bounding box center [878, 300] width 88 height 15
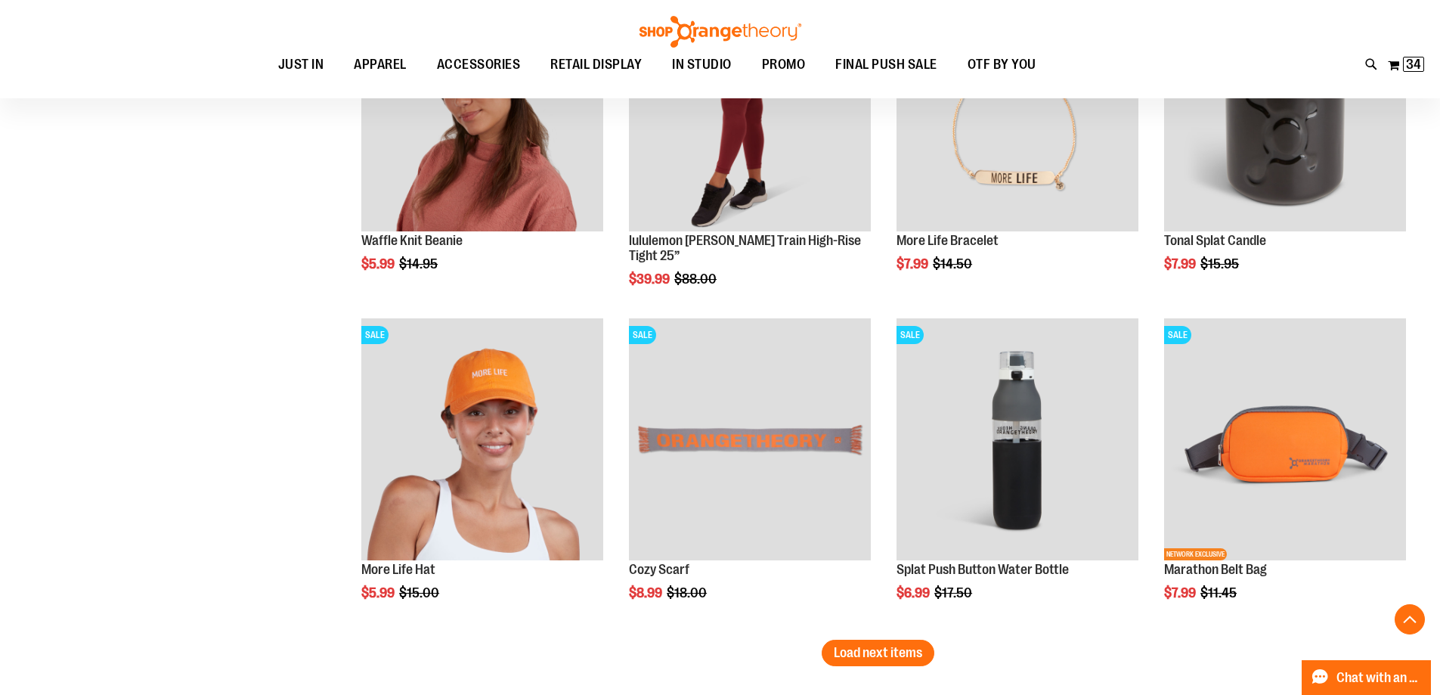
scroll to position [8693, 0]
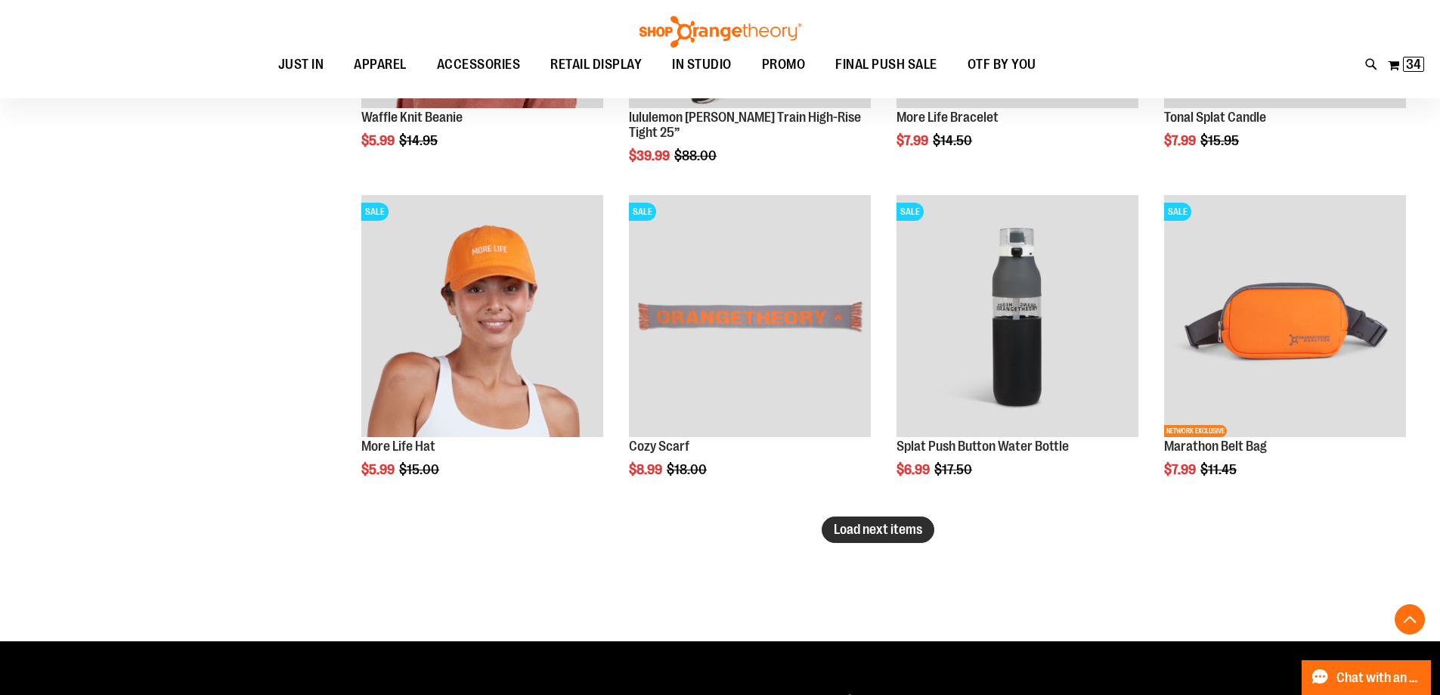
click at [887, 531] on span "Load next items" at bounding box center [878, 529] width 88 height 15
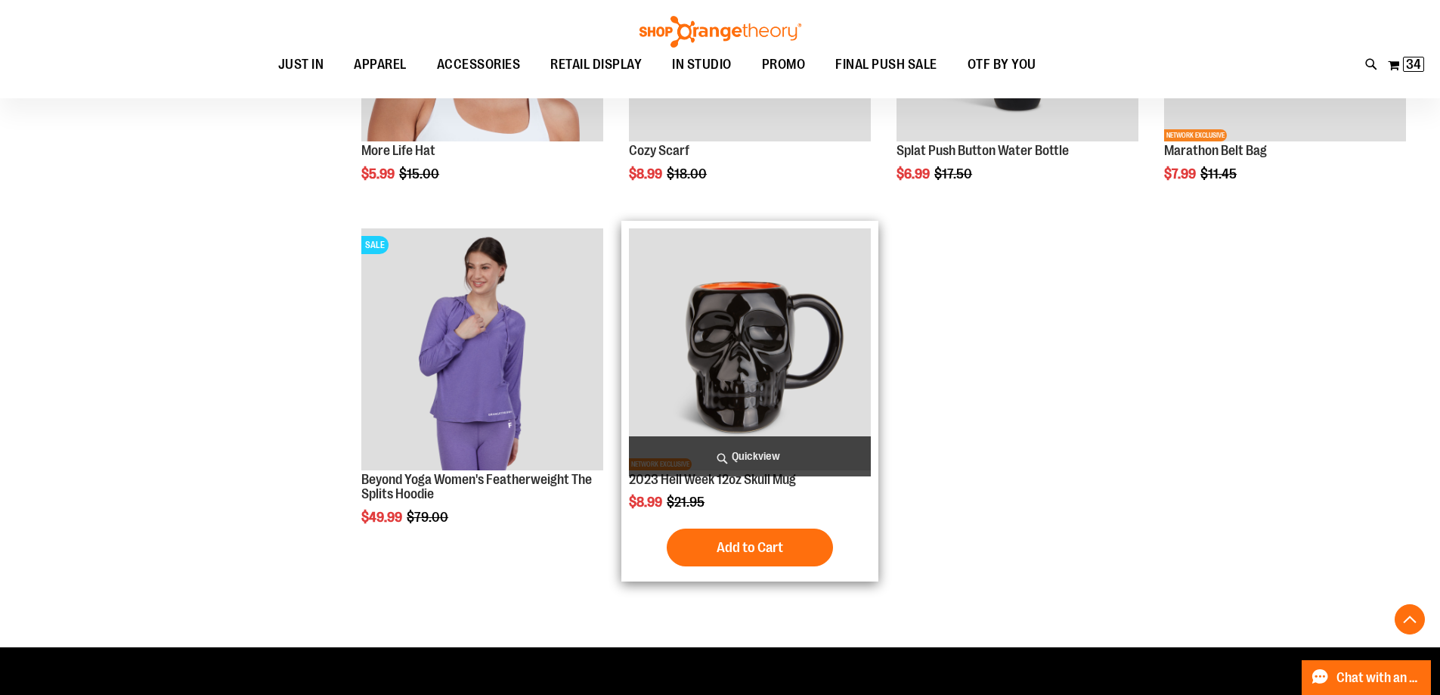
scroll to position [8996, 0]
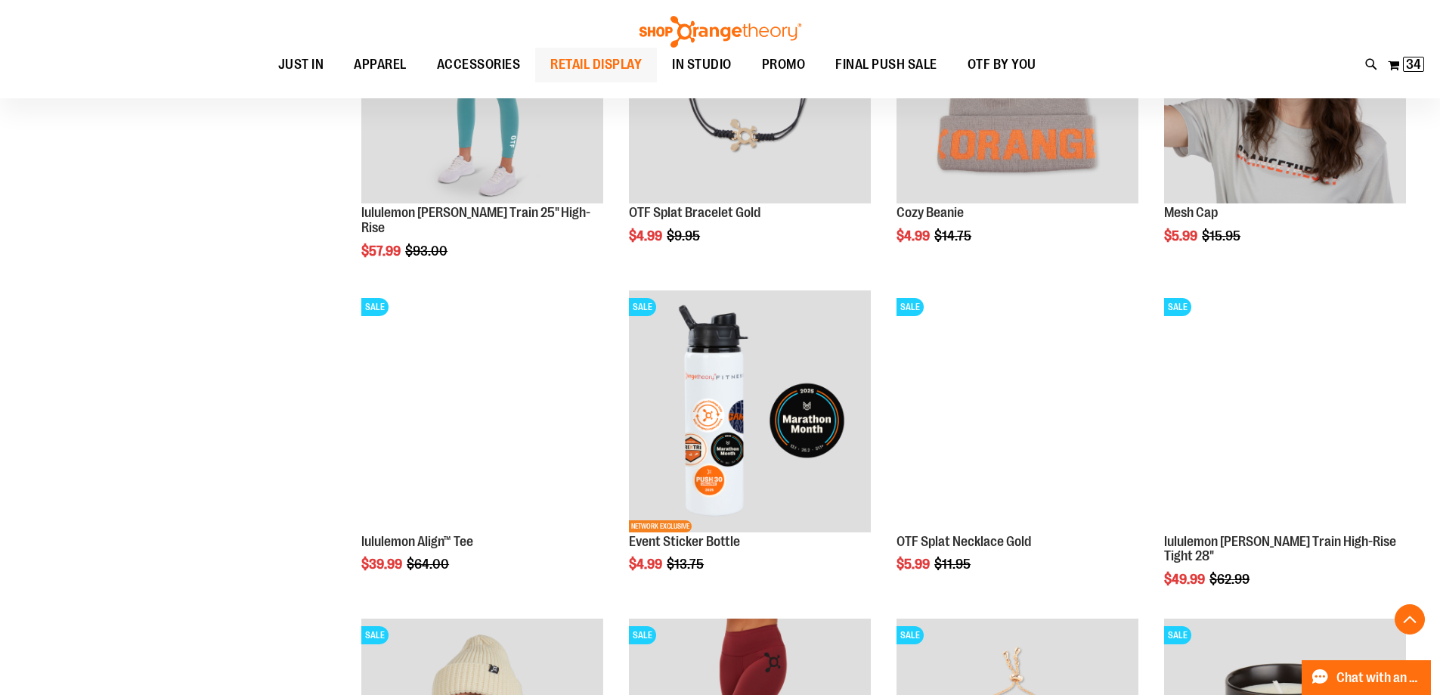
scroll to position [7937, 0]
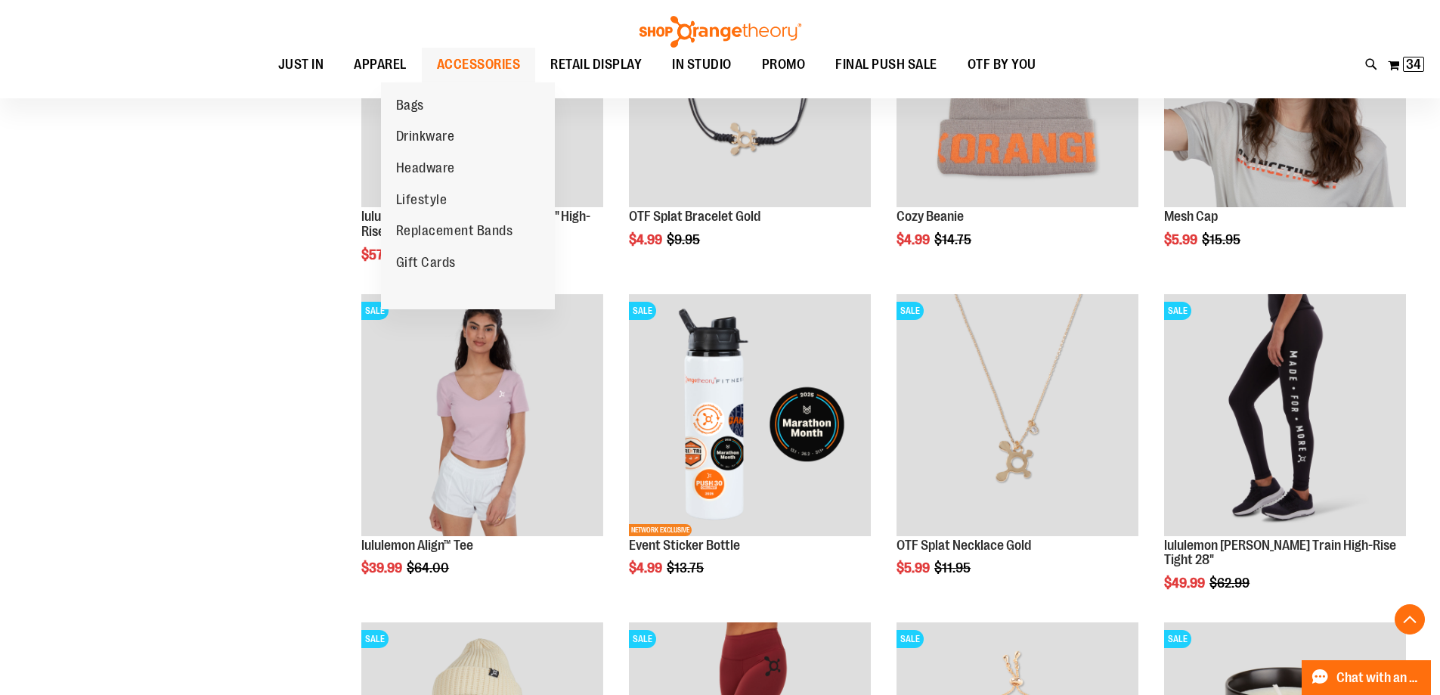
click at [457, 69] on span "ACCESSORIES" at bounding box center [479, 65] width 84 height 34
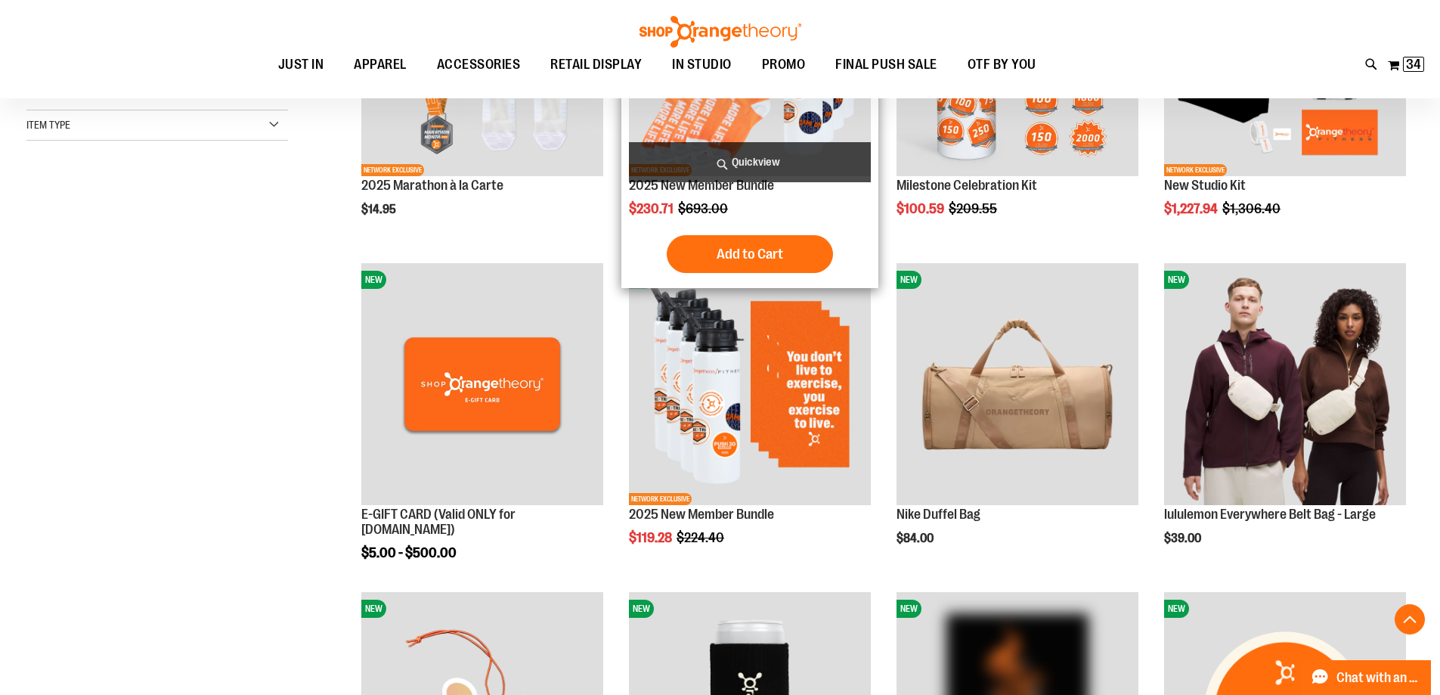
scroll to position [453, 0]
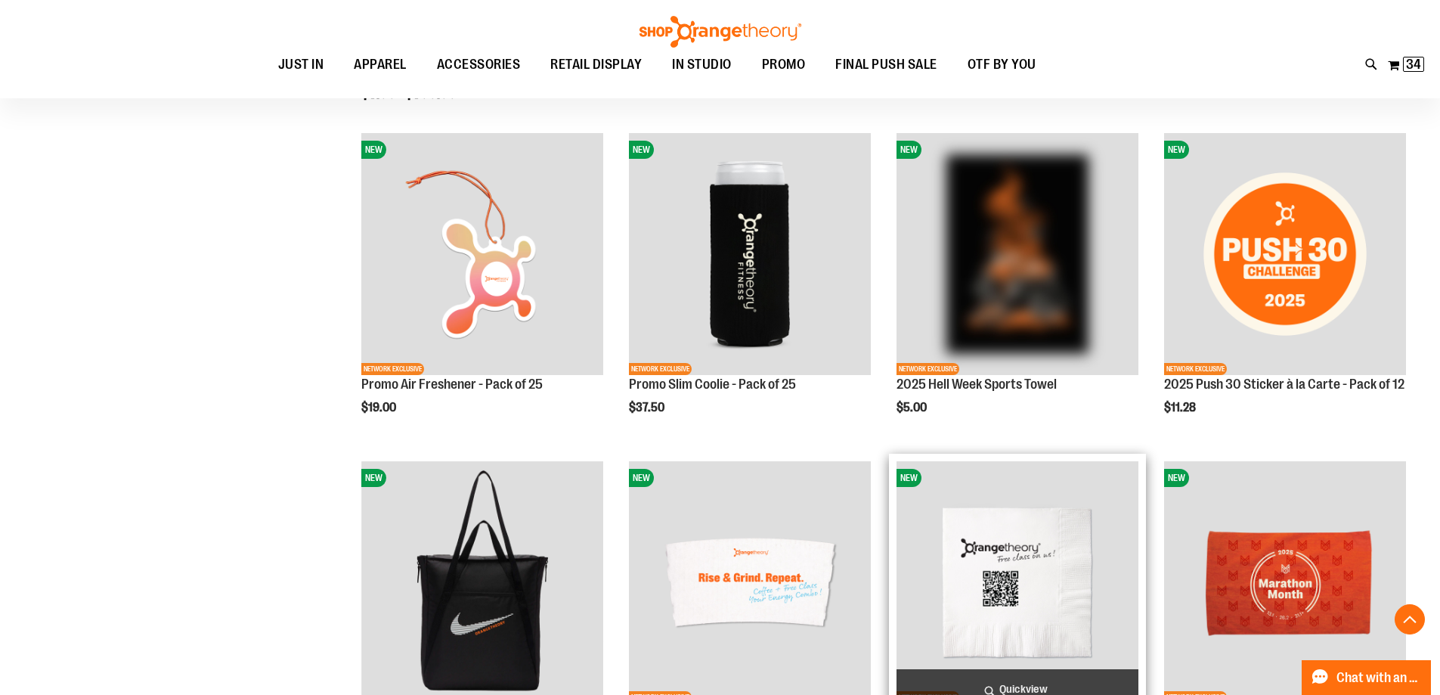
scroll to position [982, 0]
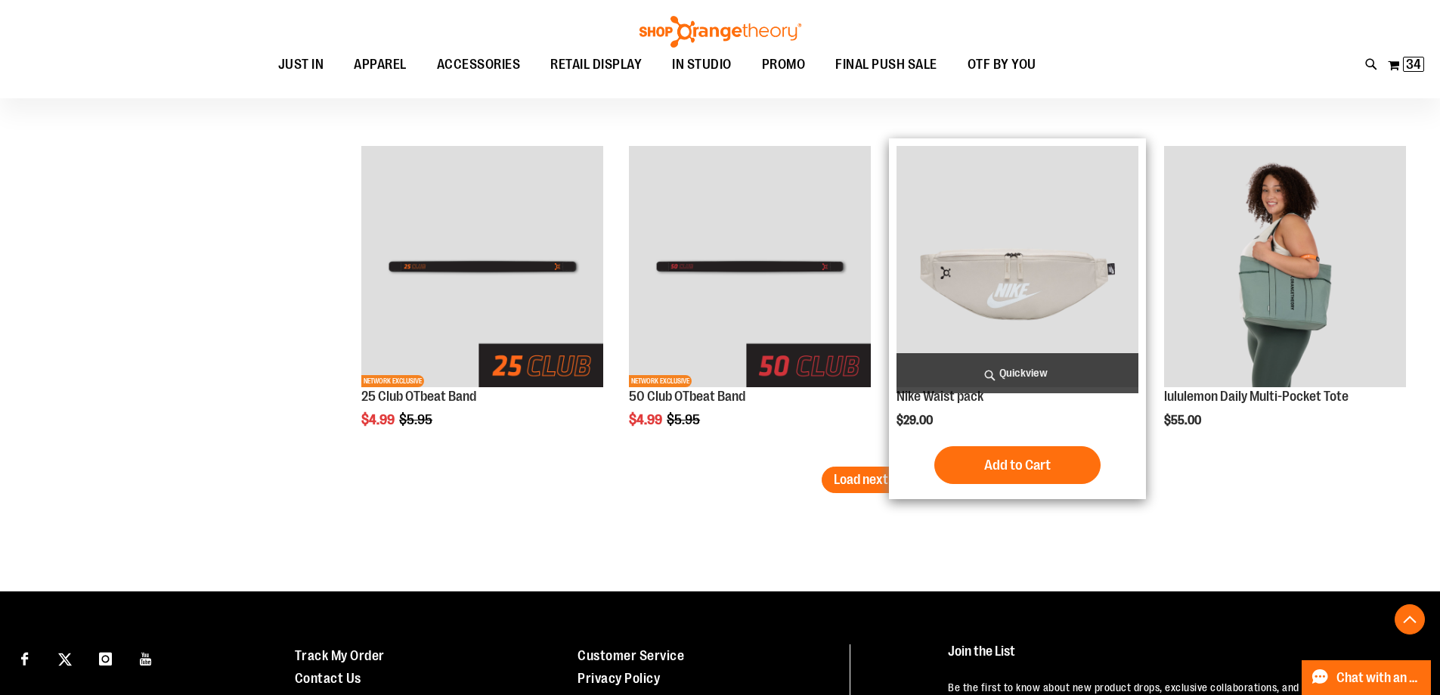
scroll to position [2796, 0]
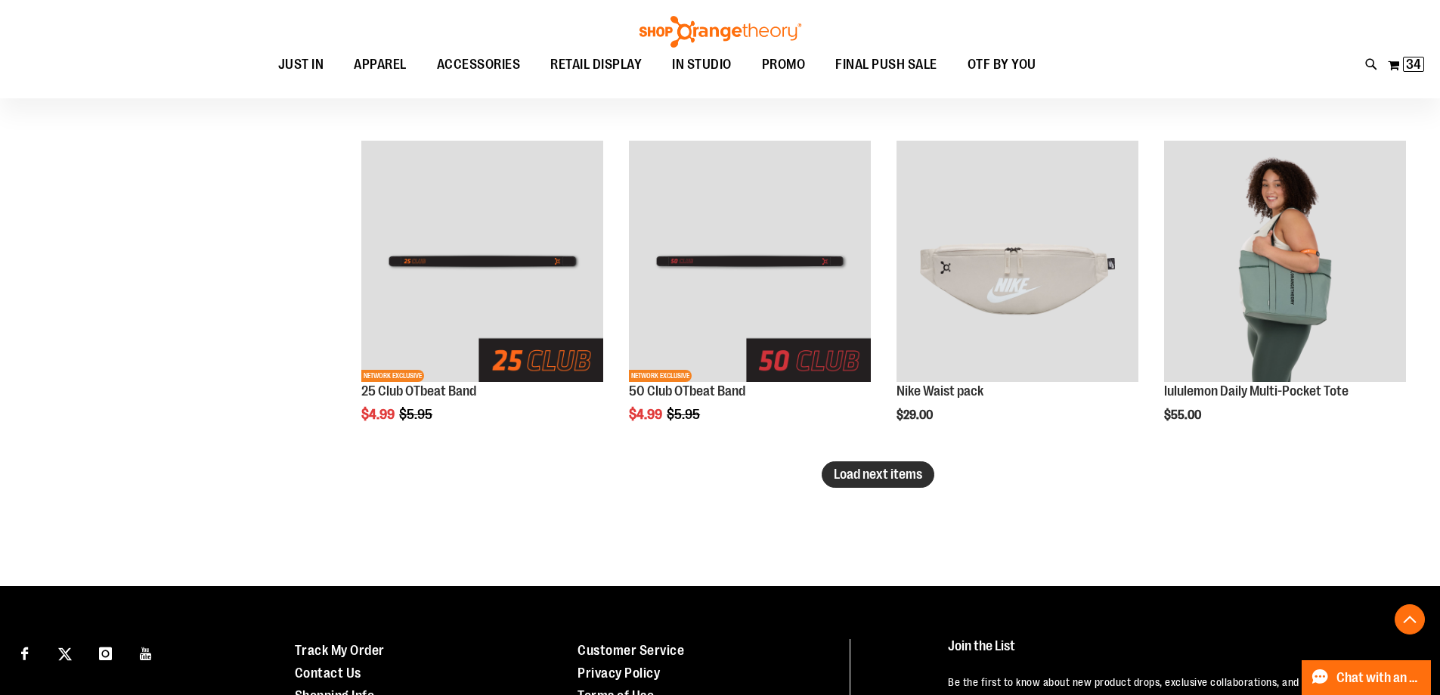
click at [919, 470] on span "Load next items" at bounding box center [878, 473] width 88 height 15
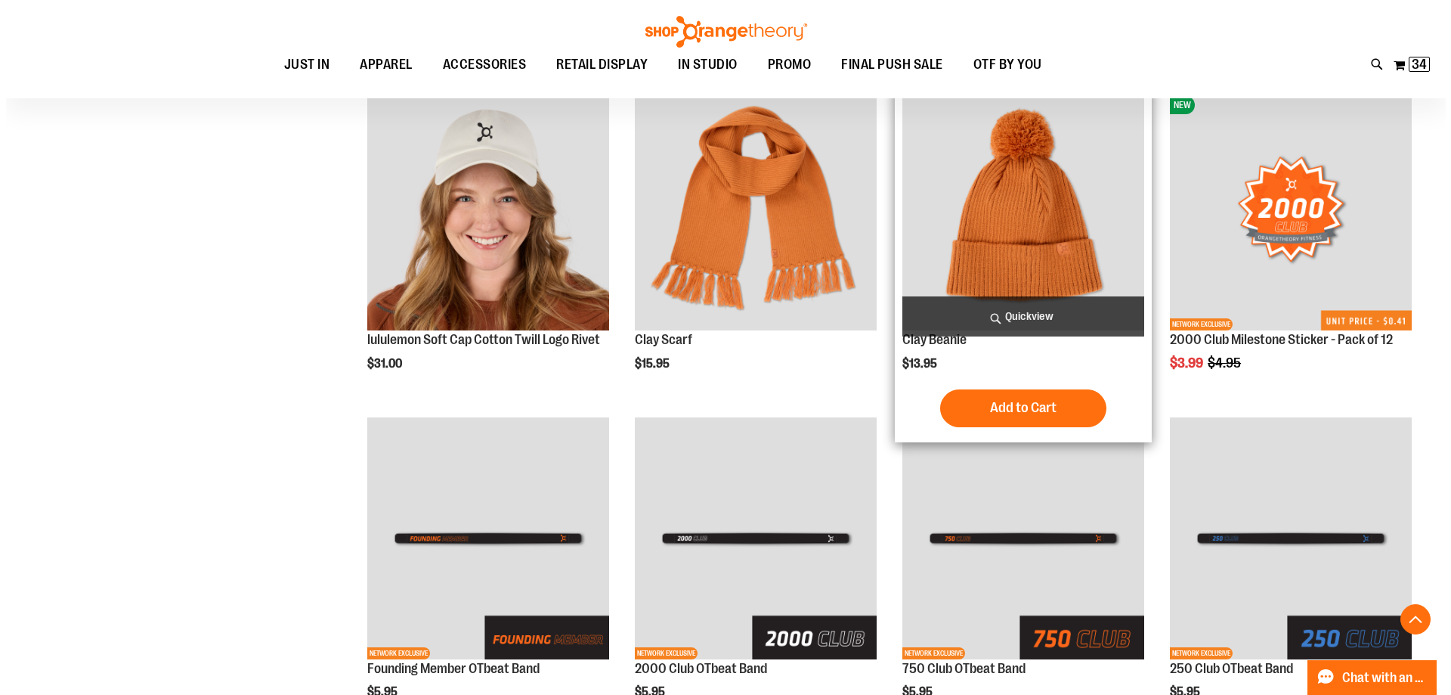
scroll to position [3174, 0]
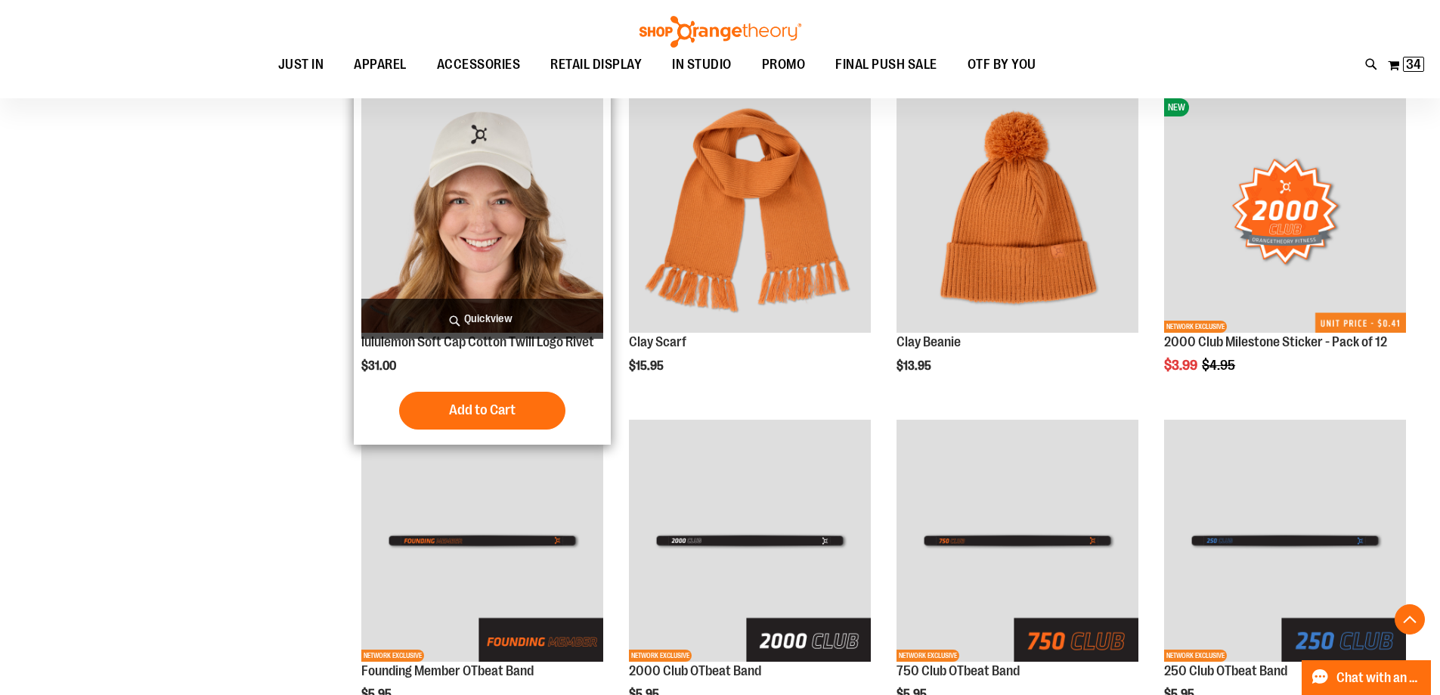
click at [479, 312] on span "Quickview" at bounding box center [482, 319] width 242 height 40
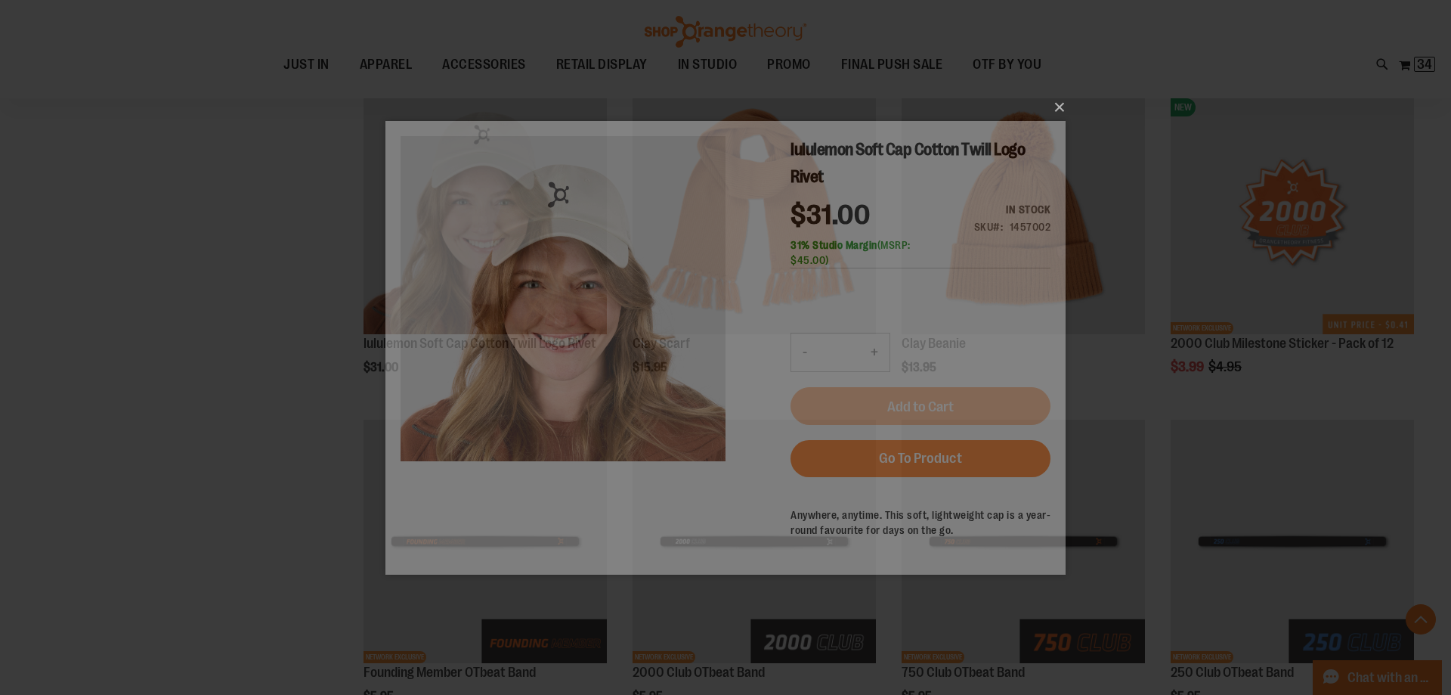
scroll to position [0, 0]
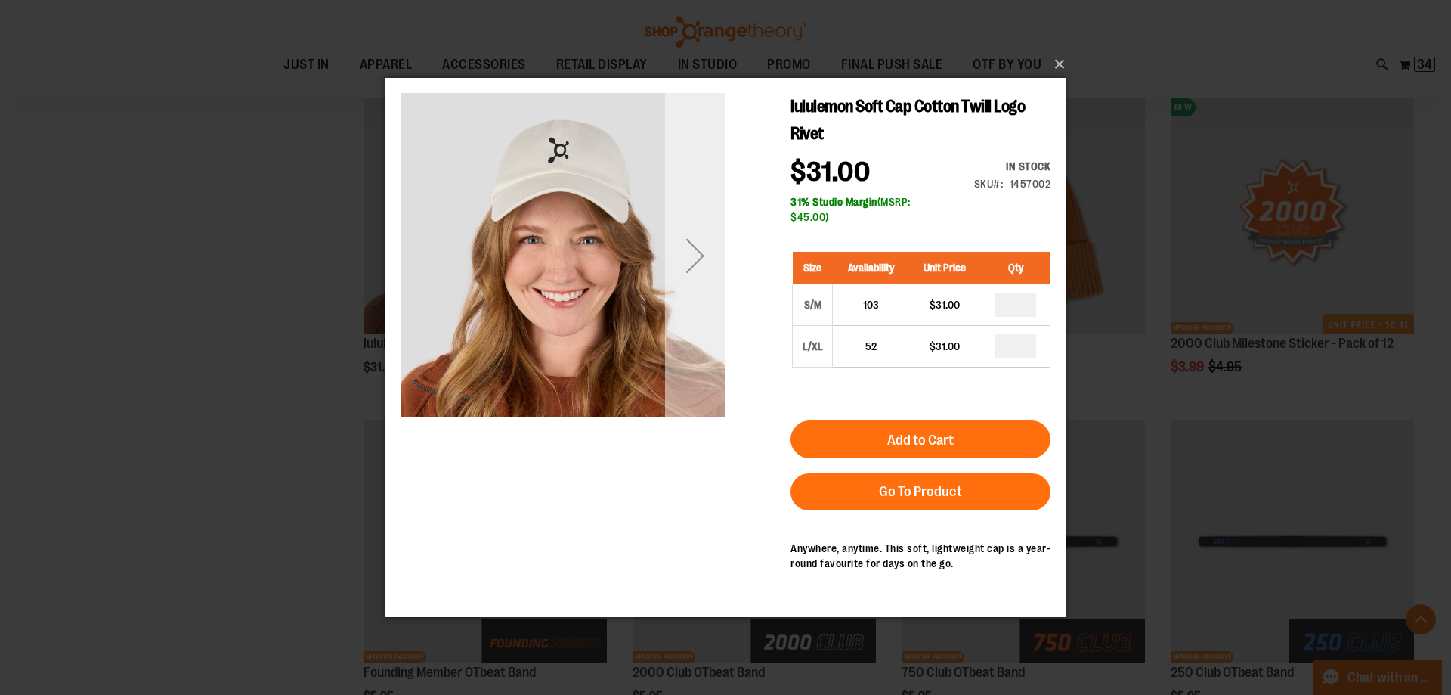
click at [698, 265] on div "Next" at bounding box center [695, 255] width 60 height 60
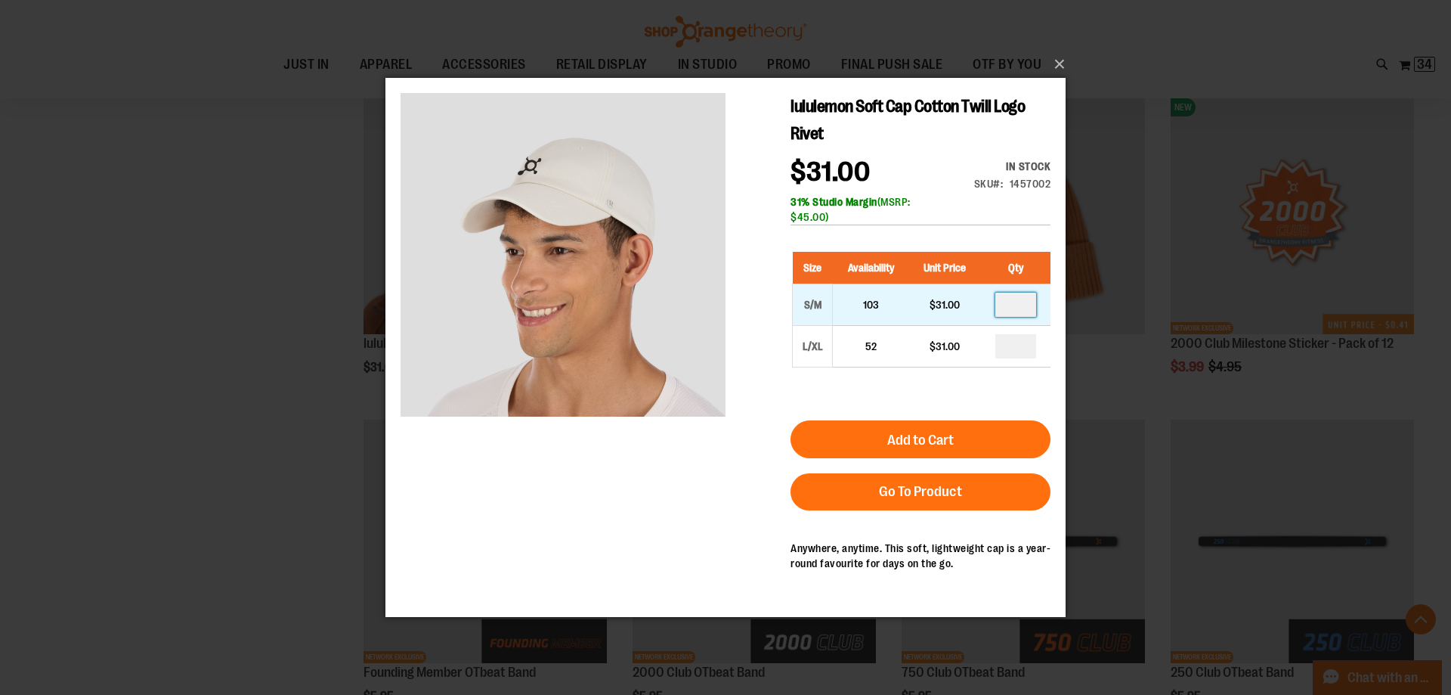
drag, startPoint x: 1032, startPoint y: 305, endPoint x: 998, endPoint y: 305, distance: 34.0
click at [998, 305] on input "number" at bounding box center [1016, 305] width 41 height 24
type input "*"
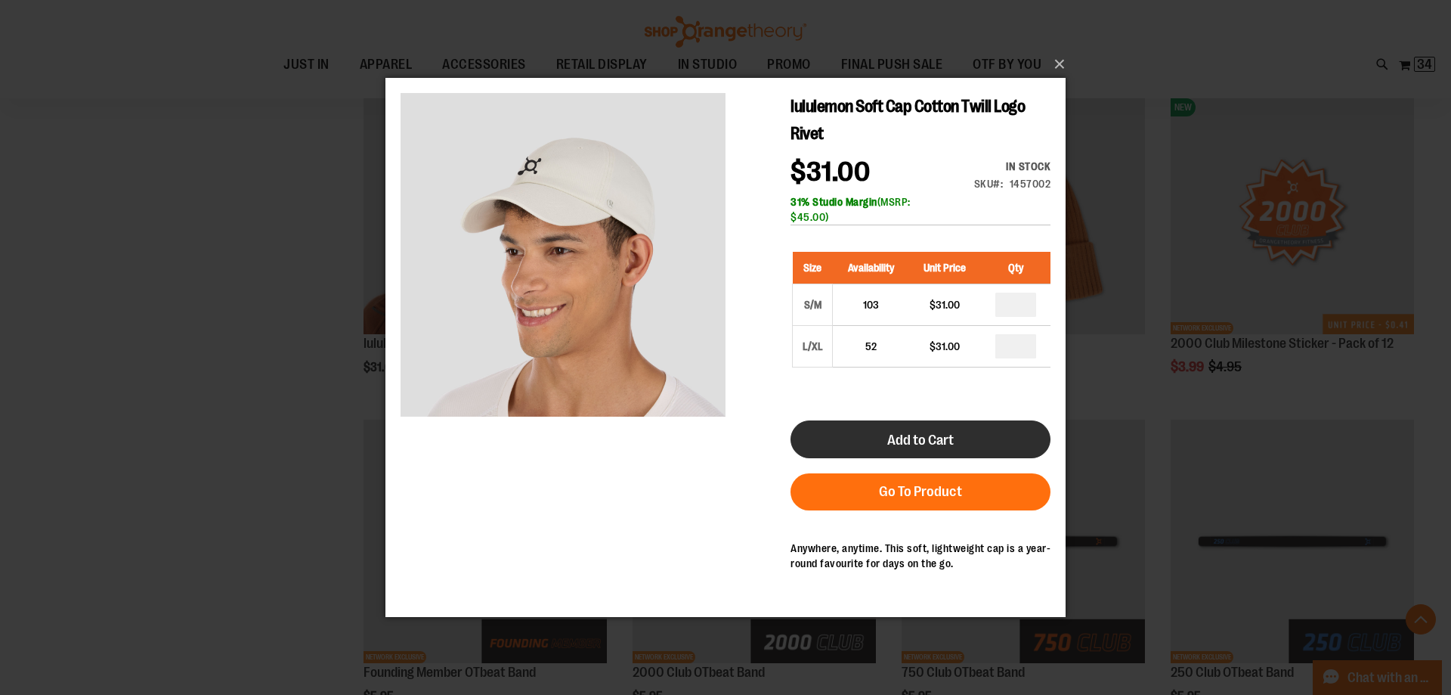
click at [1008, 444] on button "Add to Cart" at bounding box center [921, 439] width 260 height 38
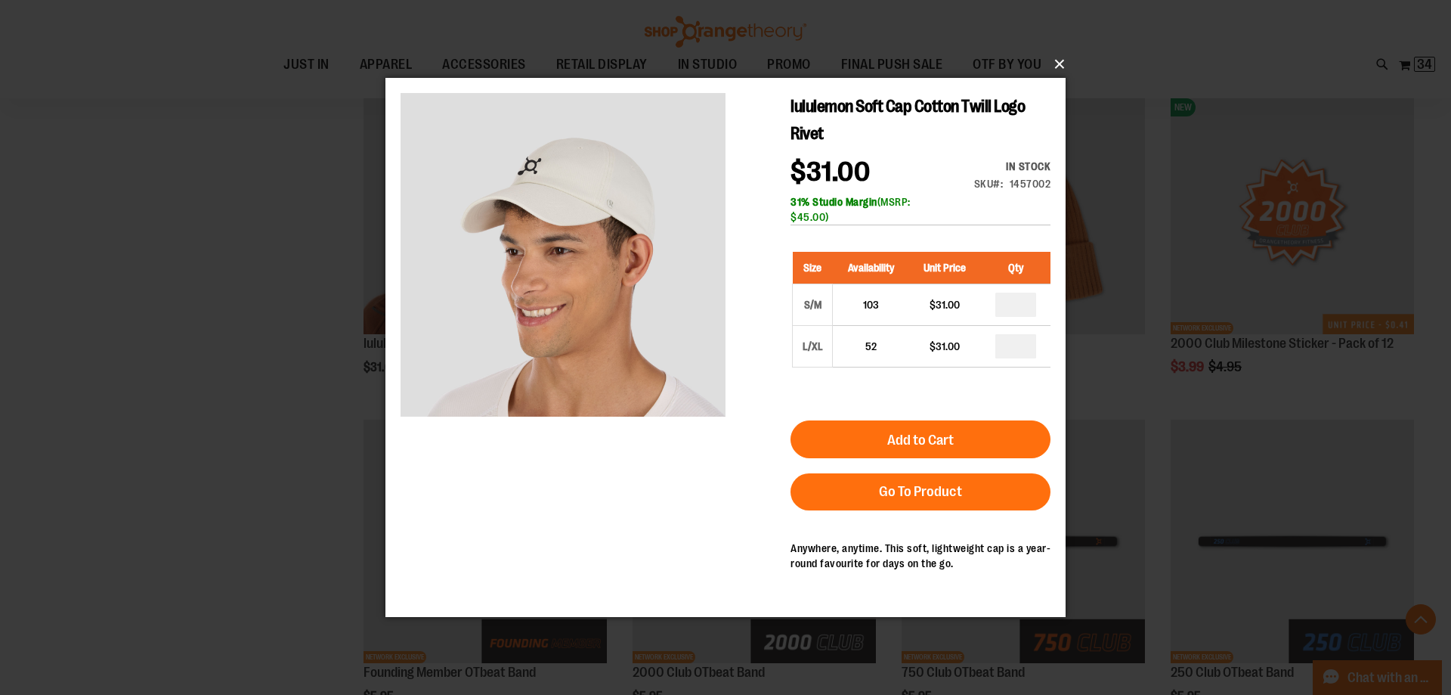
click at [1058, 63] on button "×" at bounding box center [730, 64] width 680 height 33
click at [1058, 64] on button "×" at bounding box center [730, 64] width 680 height 33
click at [1058, 60] on button "×" at bounding box center [730, 64] width 680 height 33
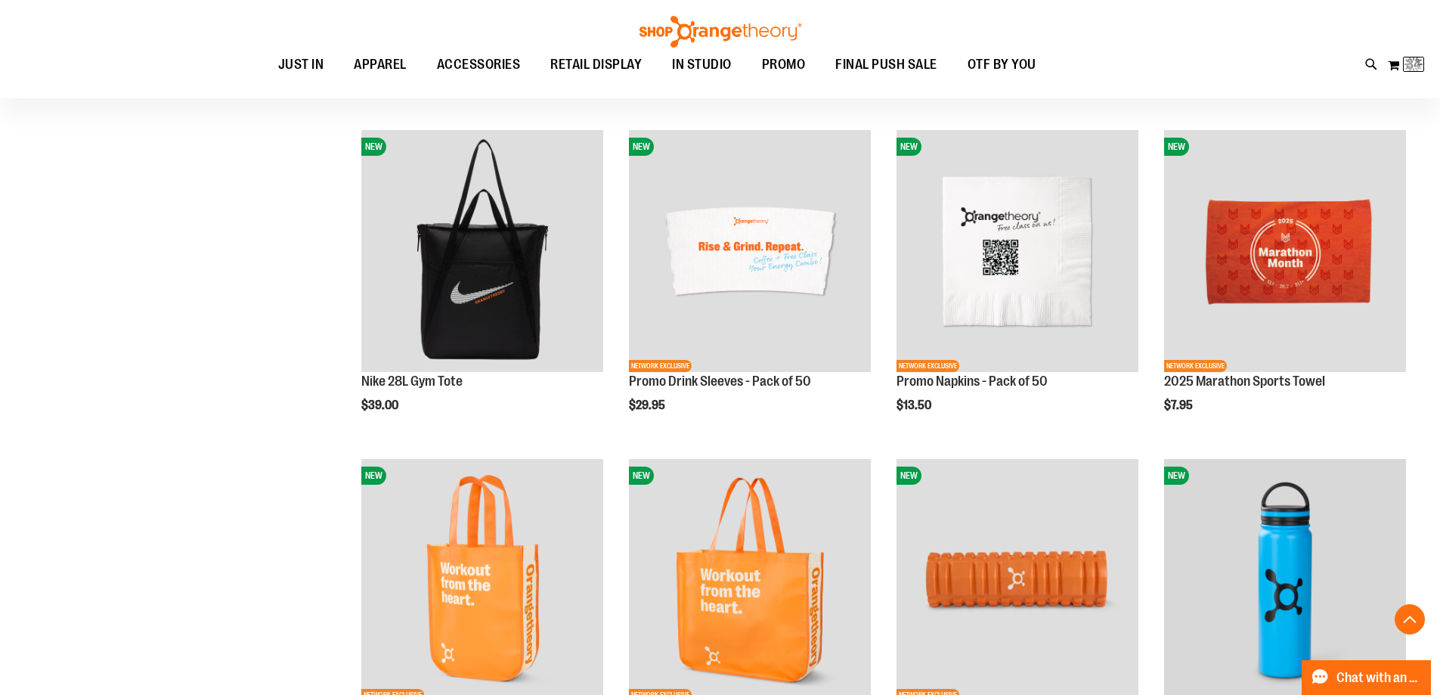
click at [1036, 62] on span "OTF BY YOU" at bounding box center [1002, 65] width 69 height 34
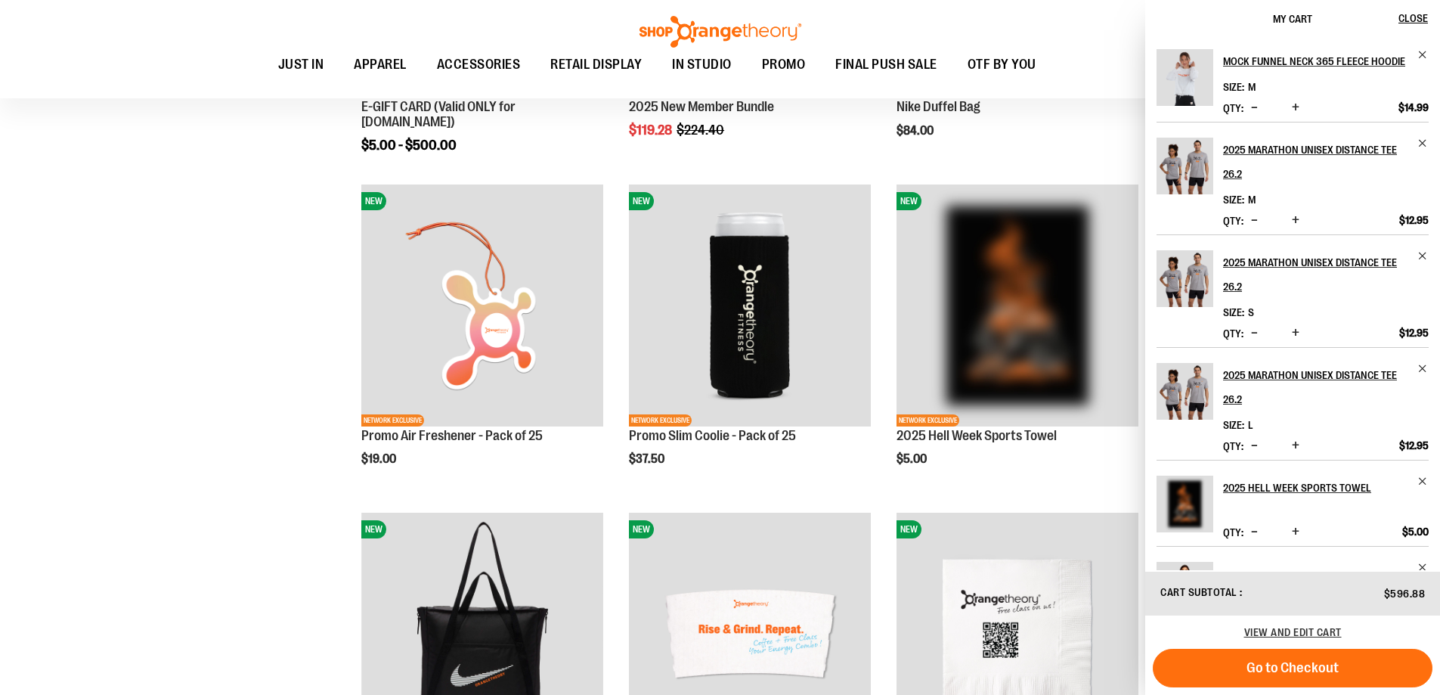
scroll to position [832, 0]
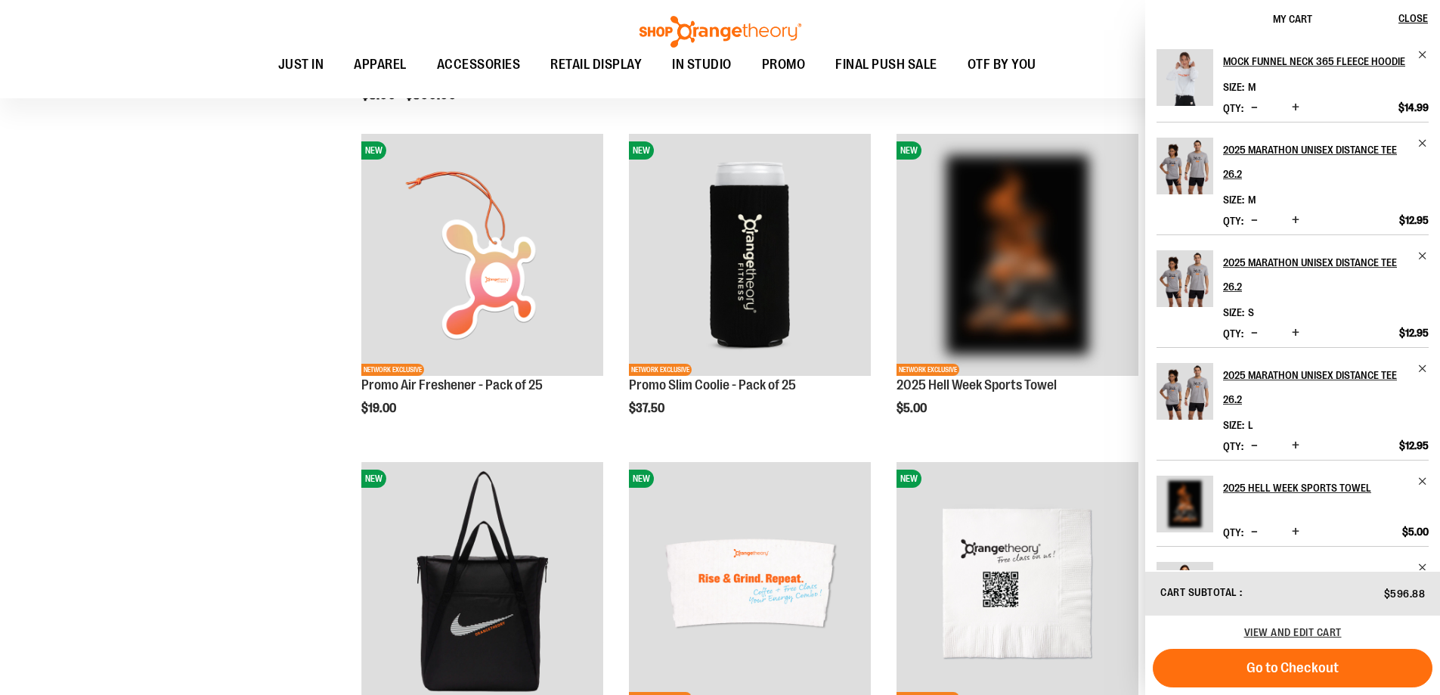
drag, startPoint x: 44, startPoint y: 332, endPoint x: 229, endPoint y: 381, distance: 191.6
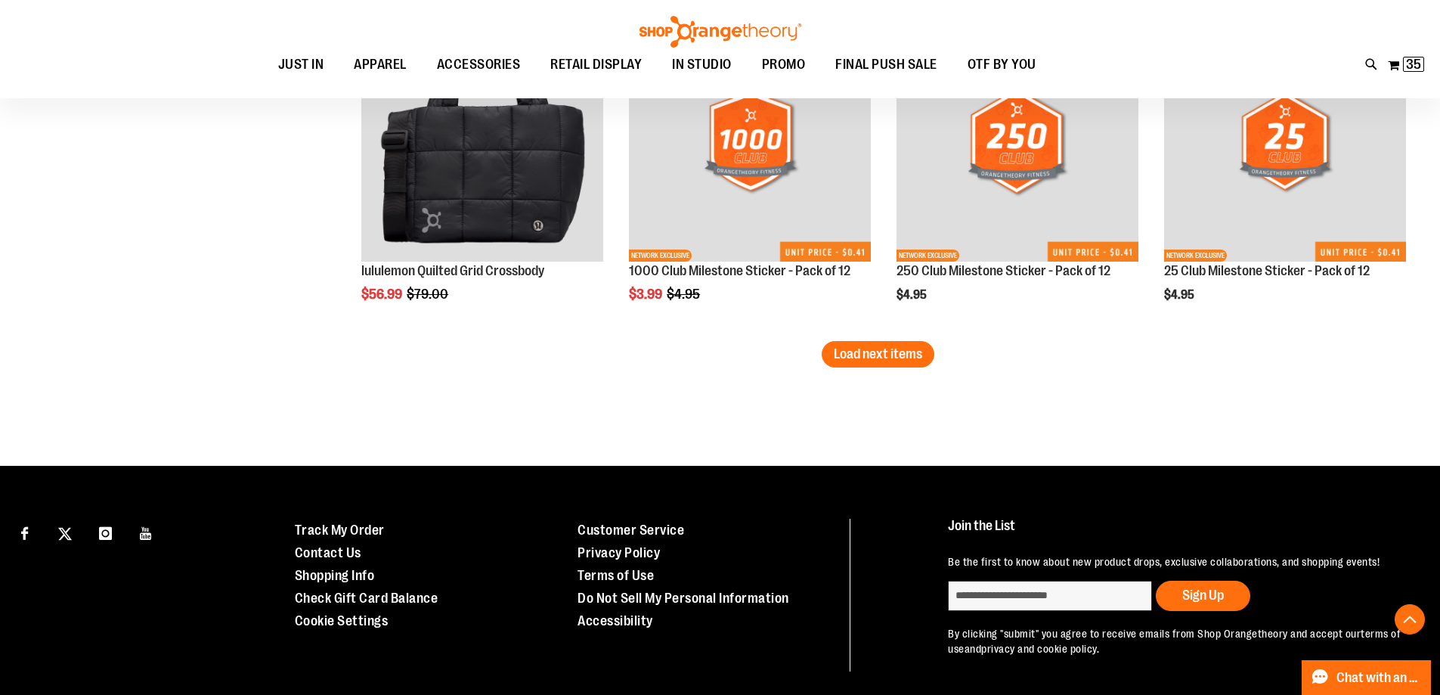
scroll to position [2781, 0]
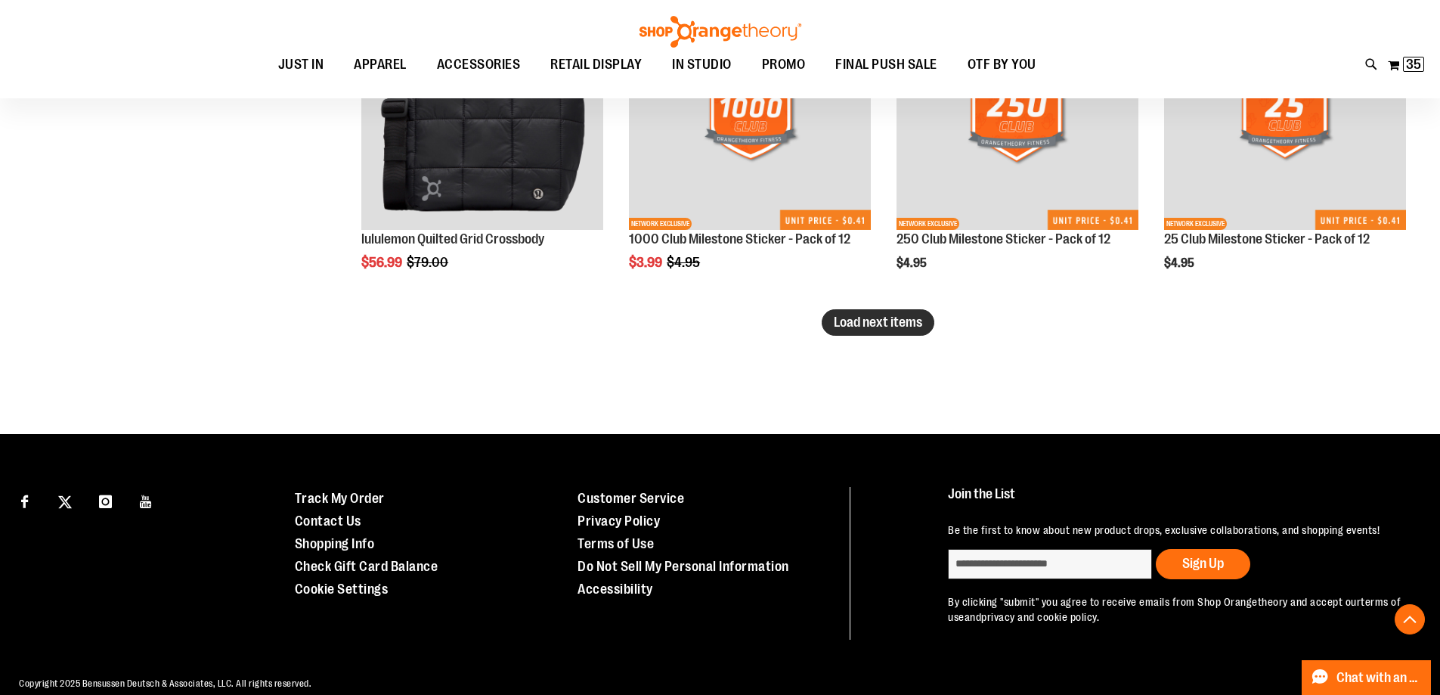
click at [851, 325] on span "Load next items" at bounding box center [878, 321] width 88 height 15
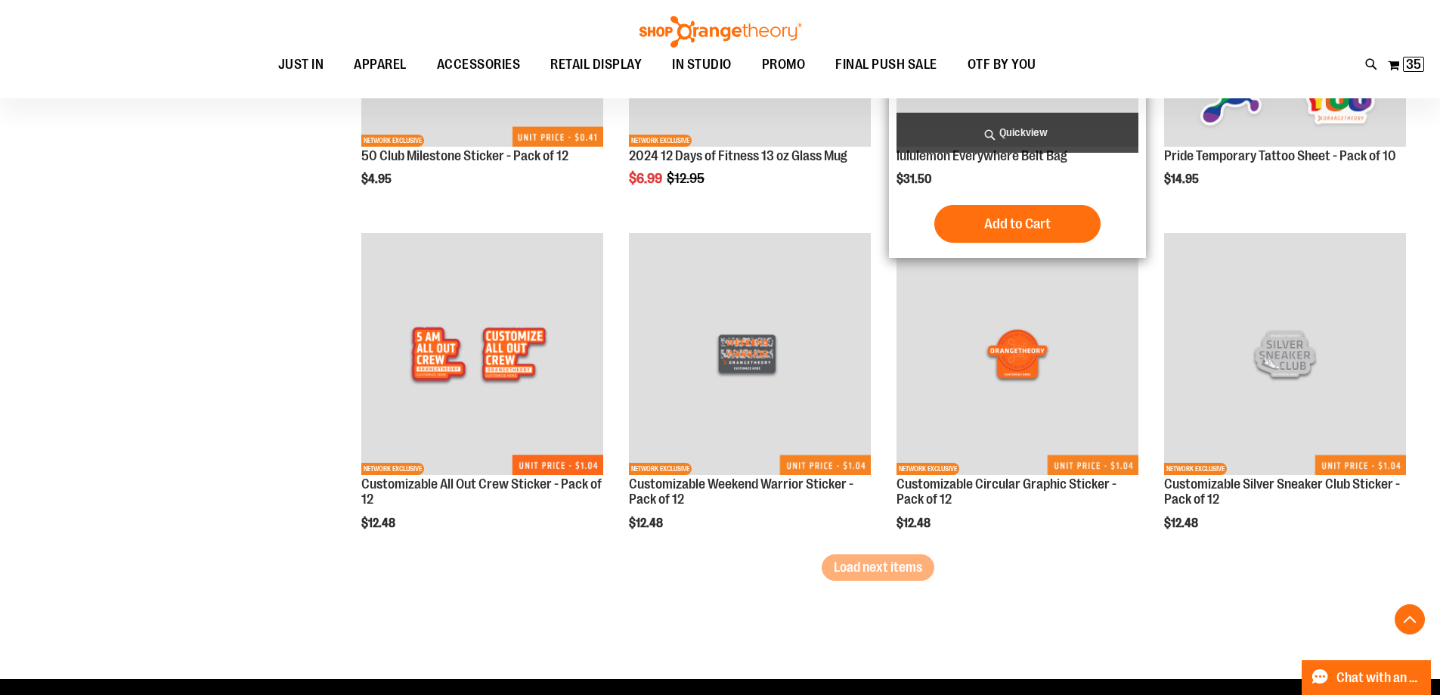
scroll to position [3613, 0]
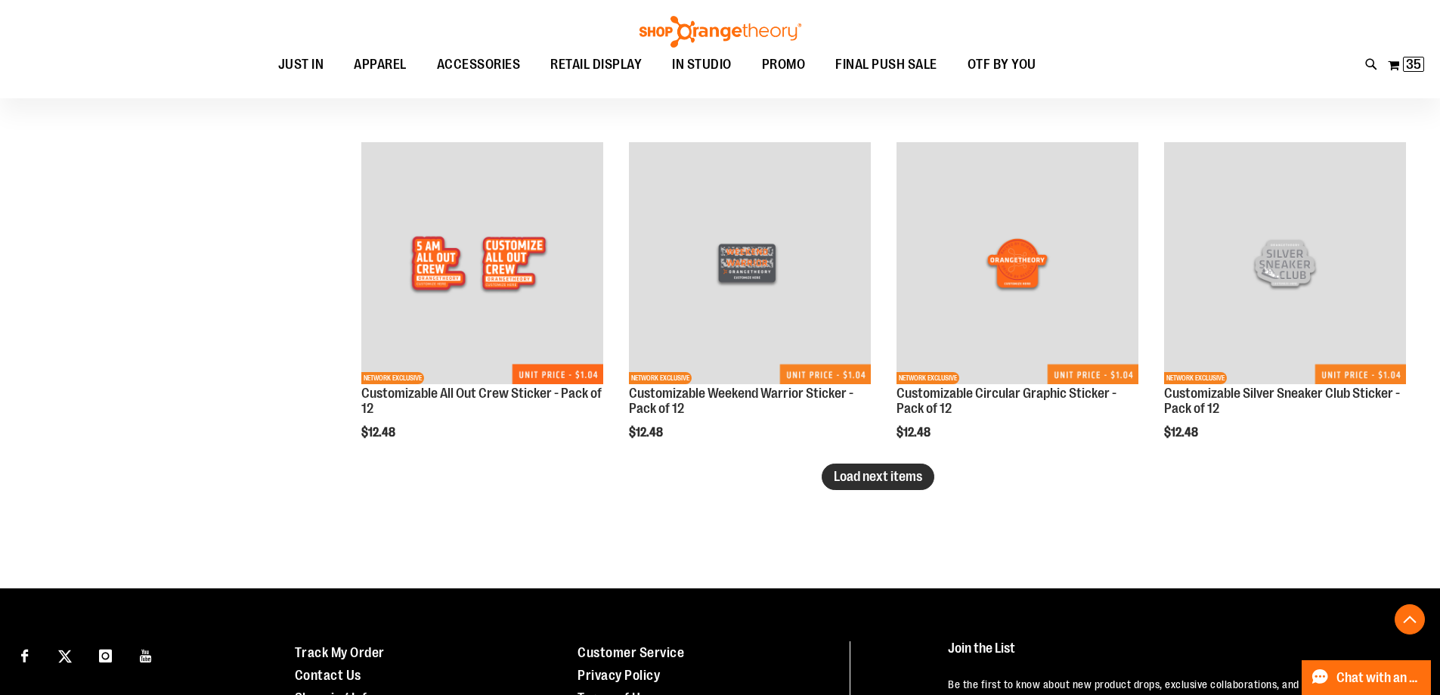
click at [837, 467] on button "Load next items" at bounding box center [878, 476] width 113 height 26
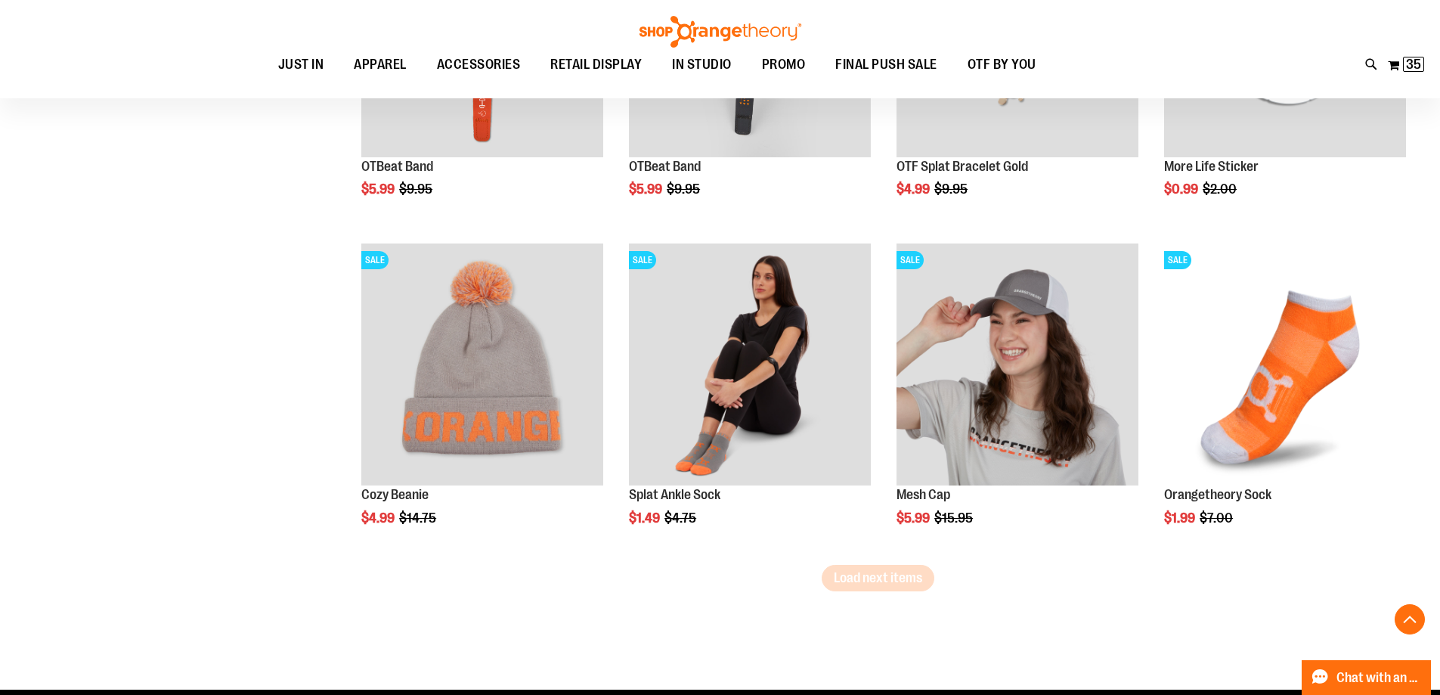
scroll to position [4520, 0]
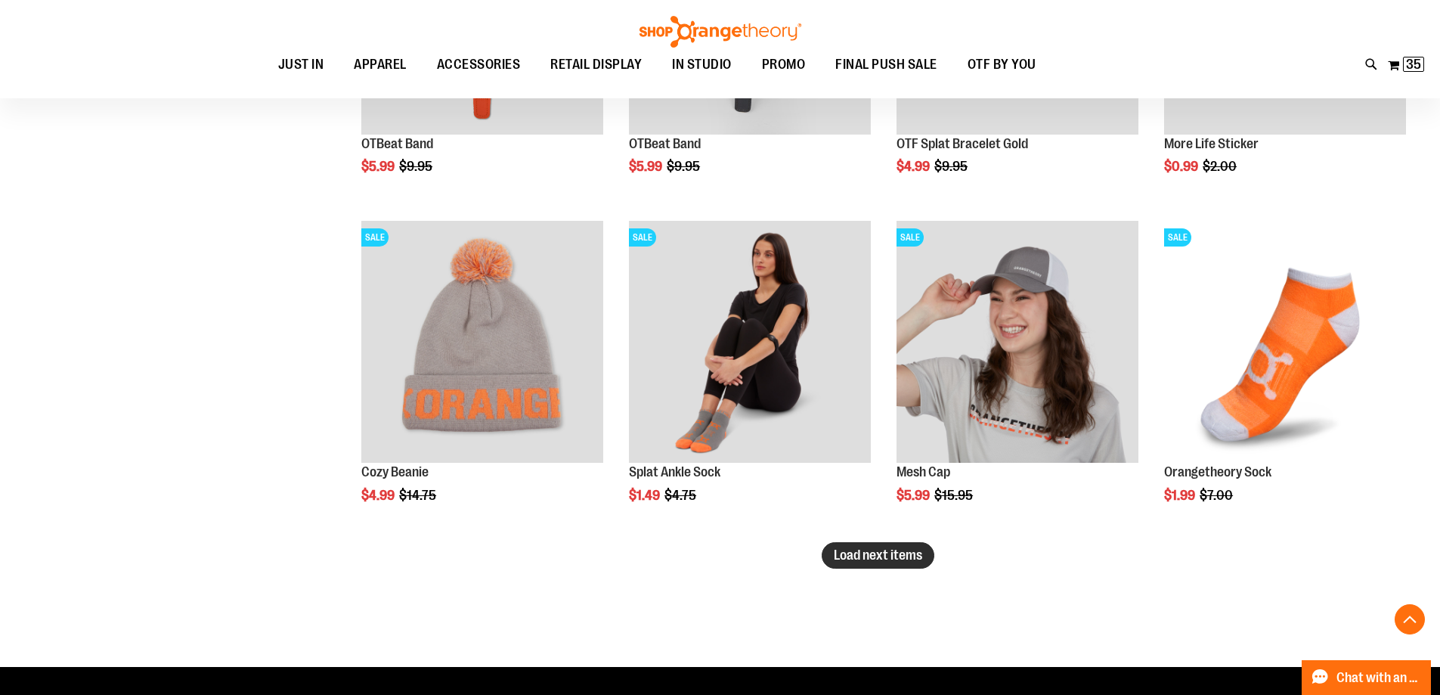
click at [864, 553] on span "Load next items" at bounding box center [878, 554] width 88 height 15
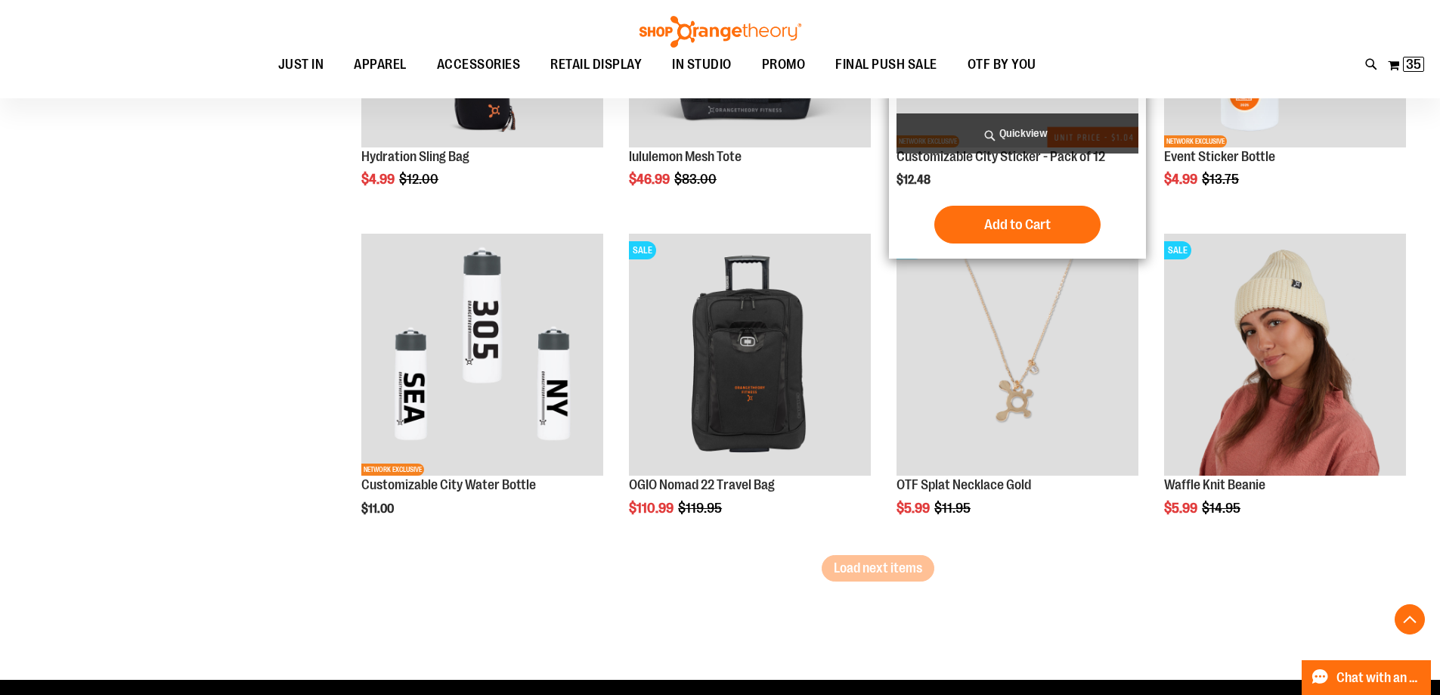
scroll to position [5503, 0]
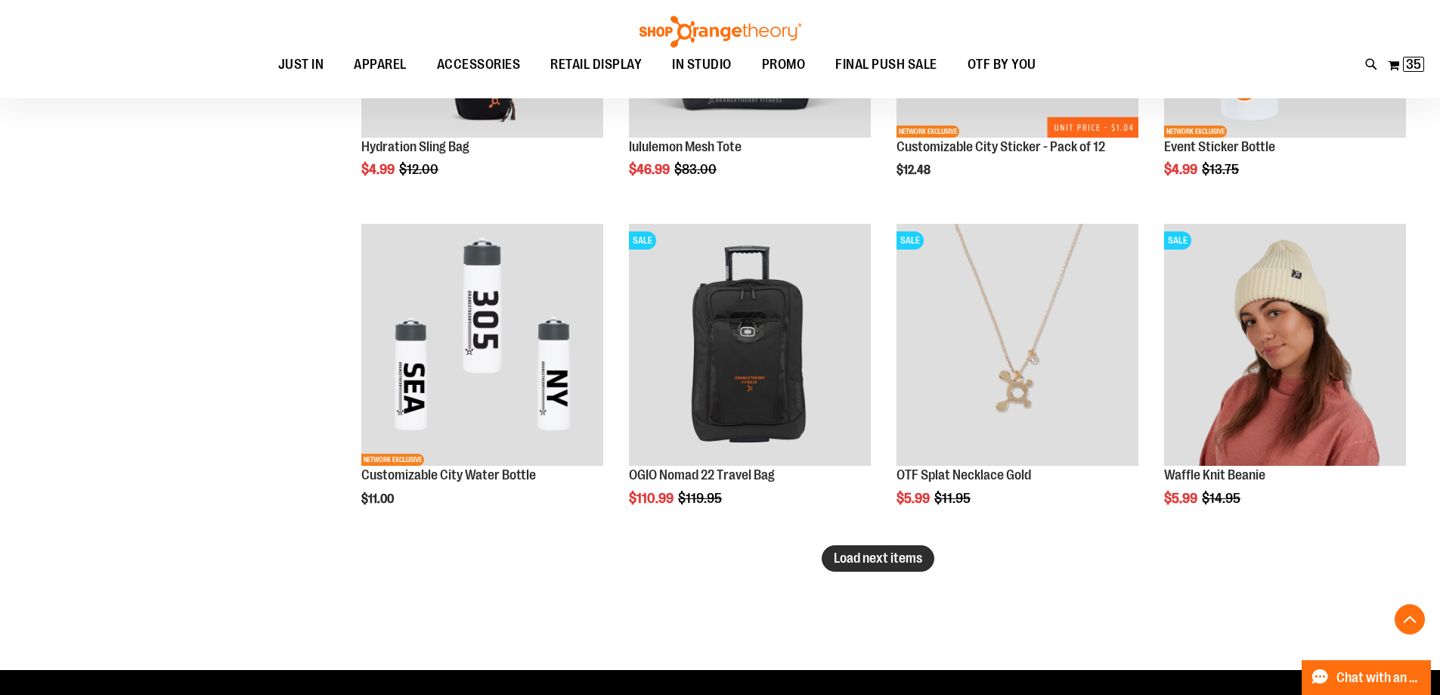
click at [889, 564] on span "Load next items" at bounding box center [878, 557] width 88 height 15
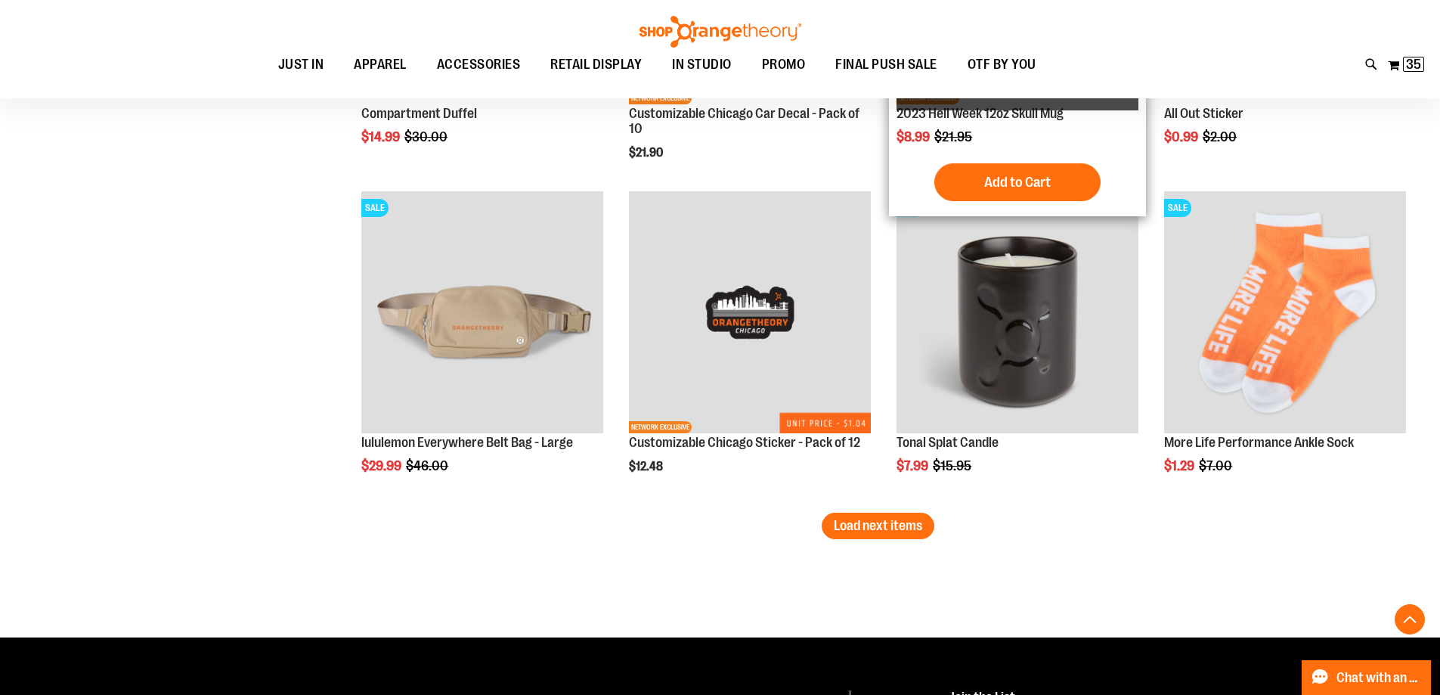
scroll to position [6561, 0]
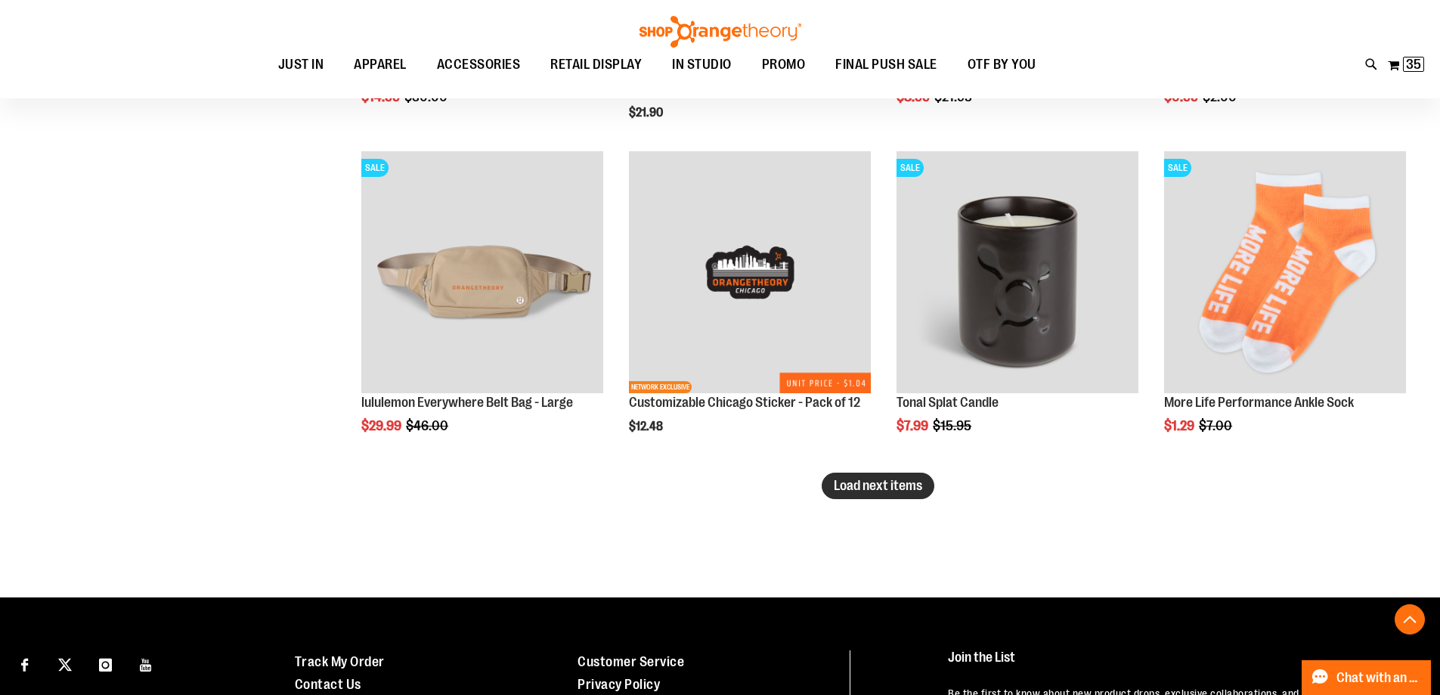
click at [914, 485] on span "Load next items" at bounding box center [878, 485] width 88 height 15
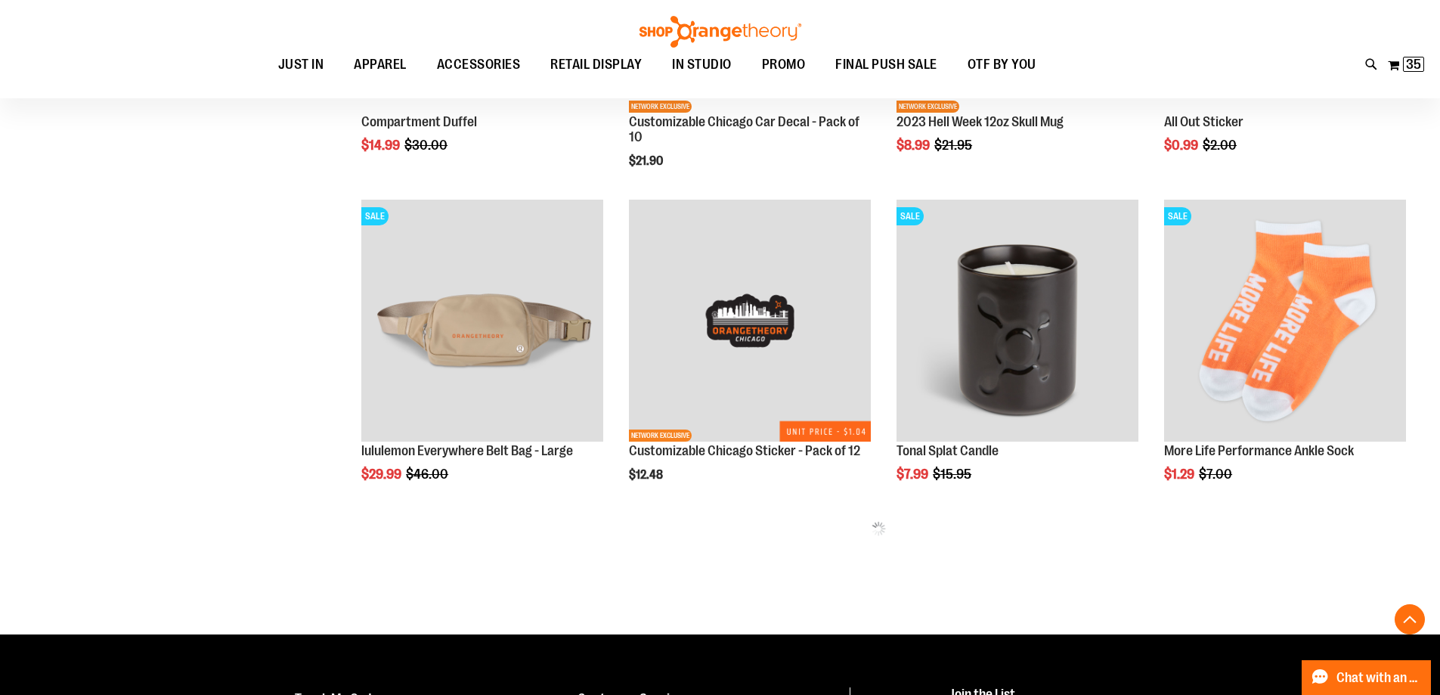
scroll to position [6485, 0]
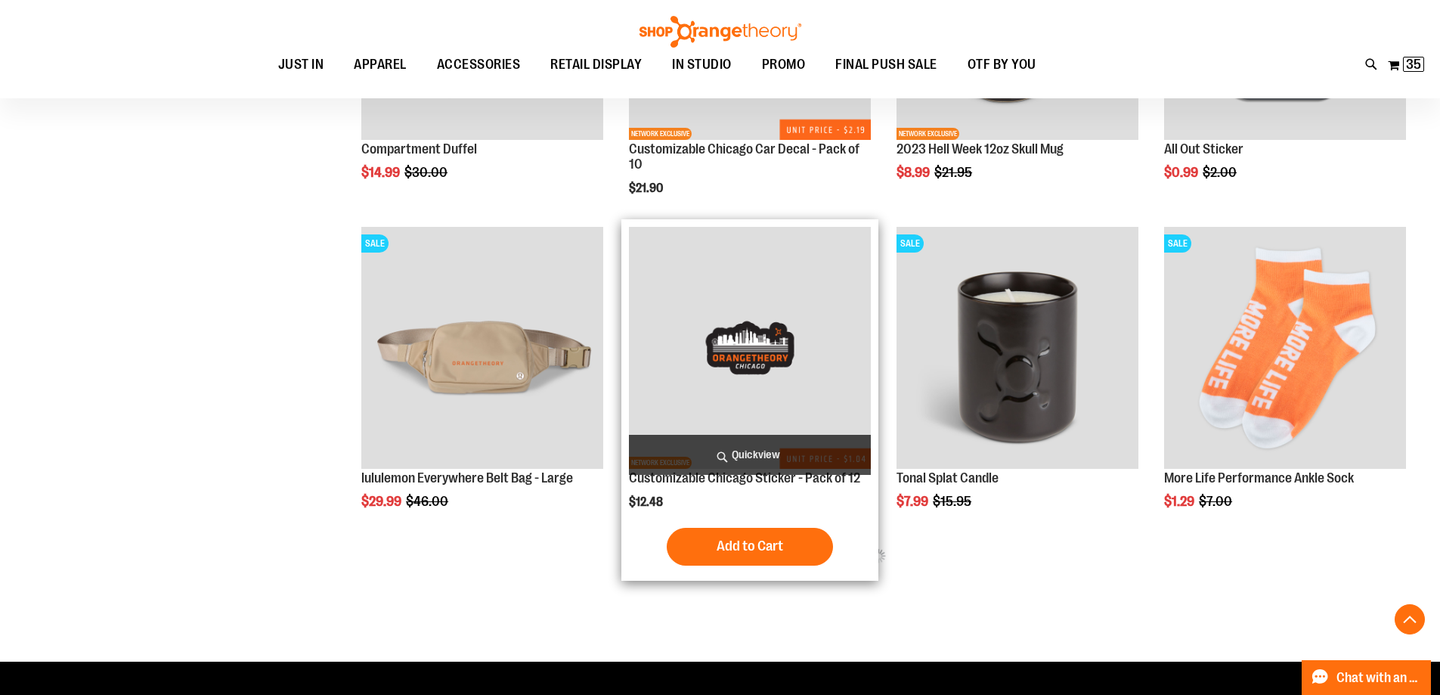
click at [809, 408] on img "product" at bounding box center [750, 348] width 242 height 242
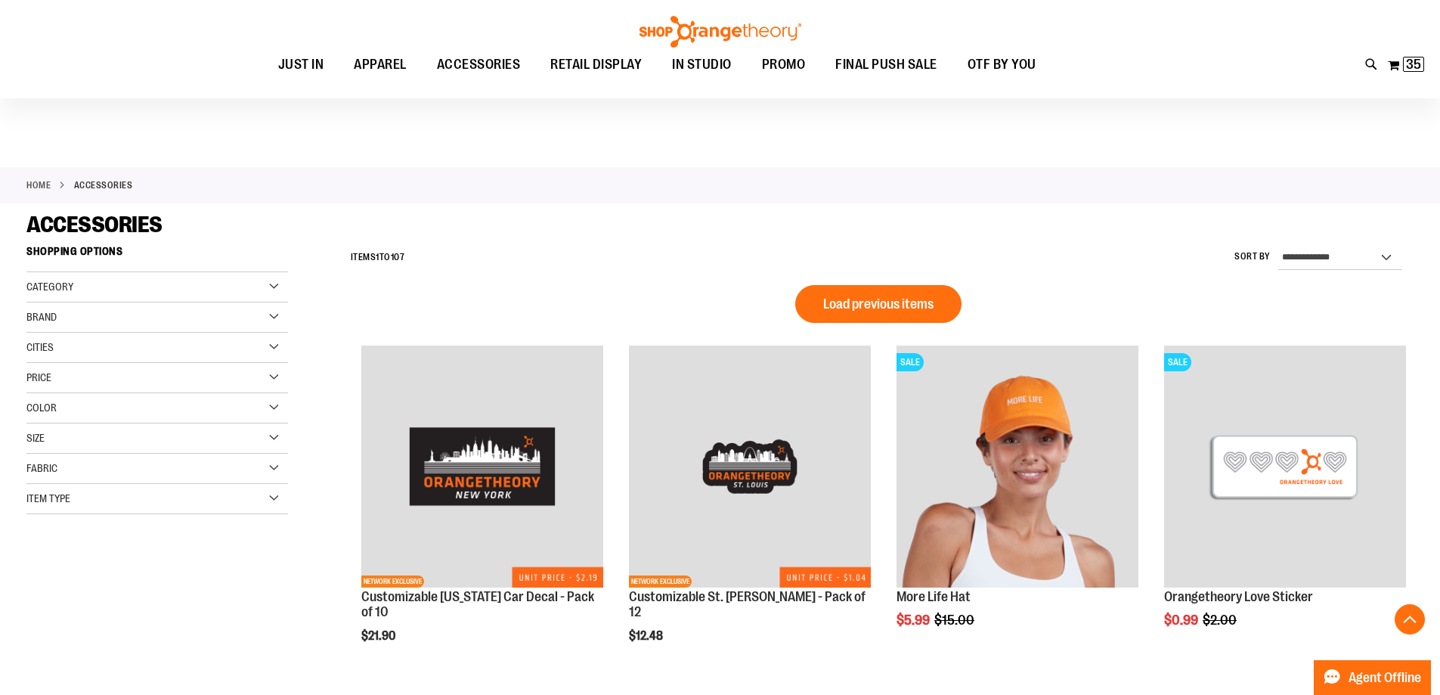
scroll to position [1152, 0]
